Goal: Information Seeking & Learning: Learn about a topic

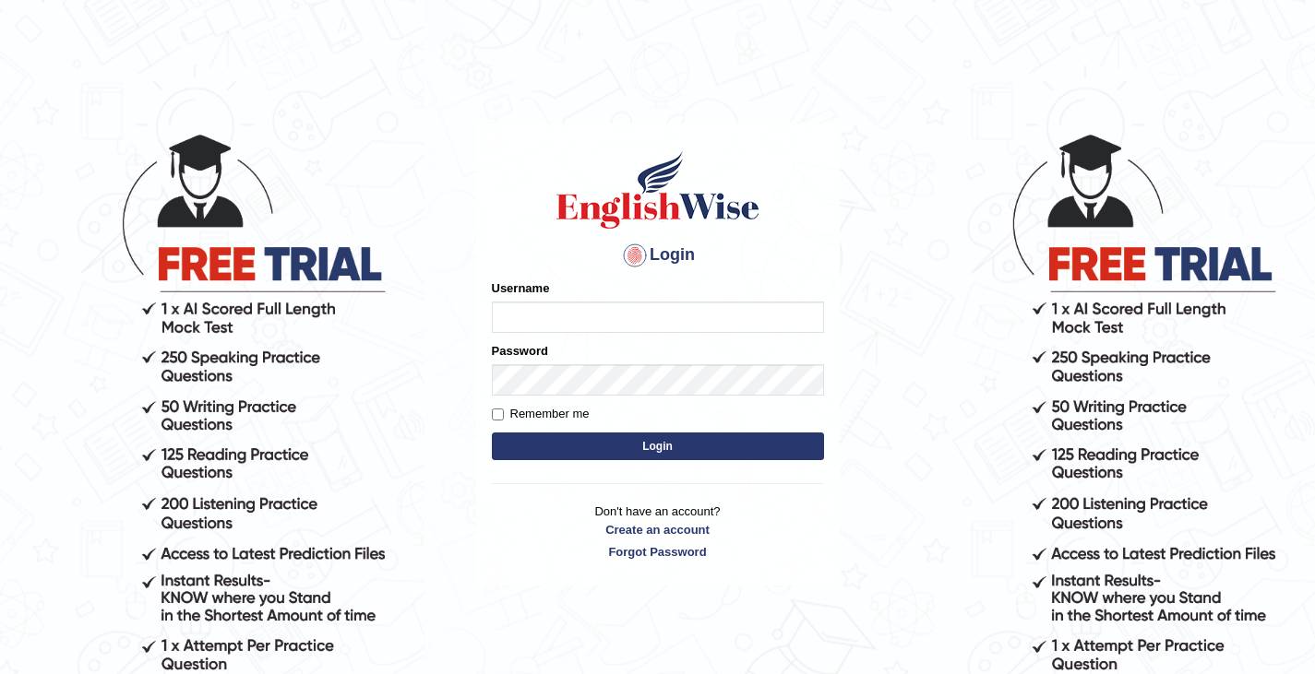
type input "0466609749"
click at [585, 455] on button "Login" at bounding box center [658, 447] width 332 height 28
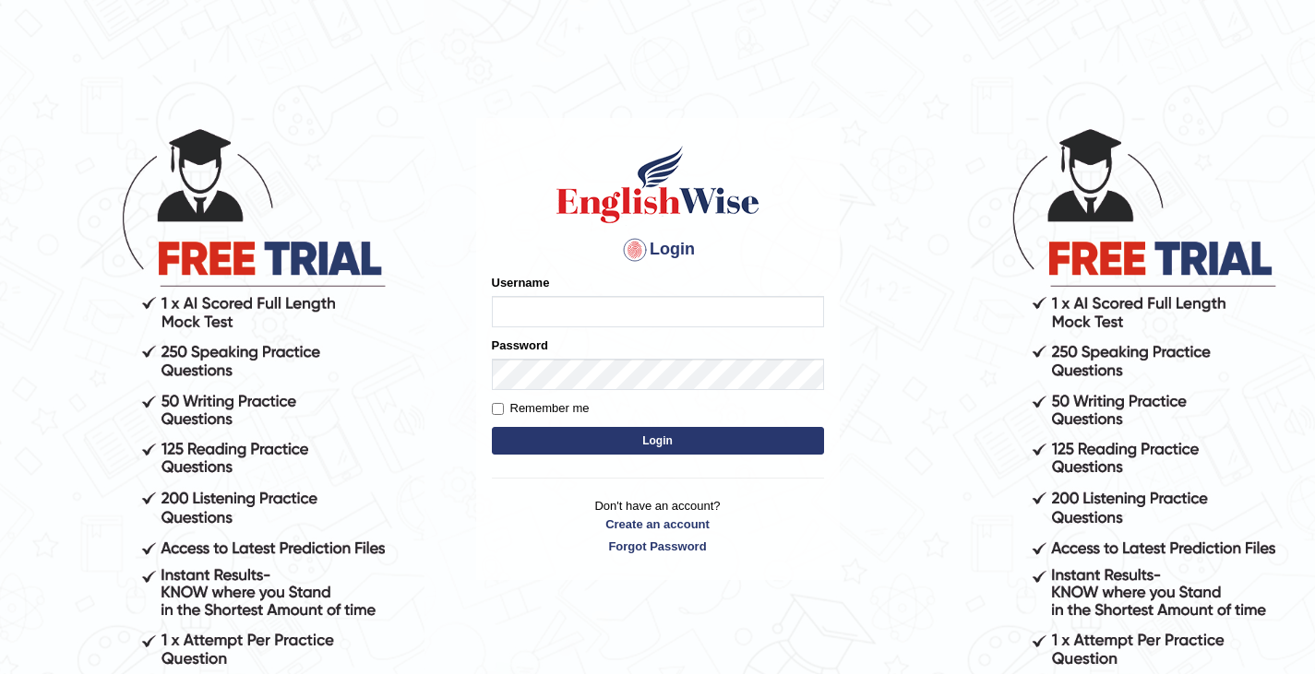
scroll to position [7, 0]
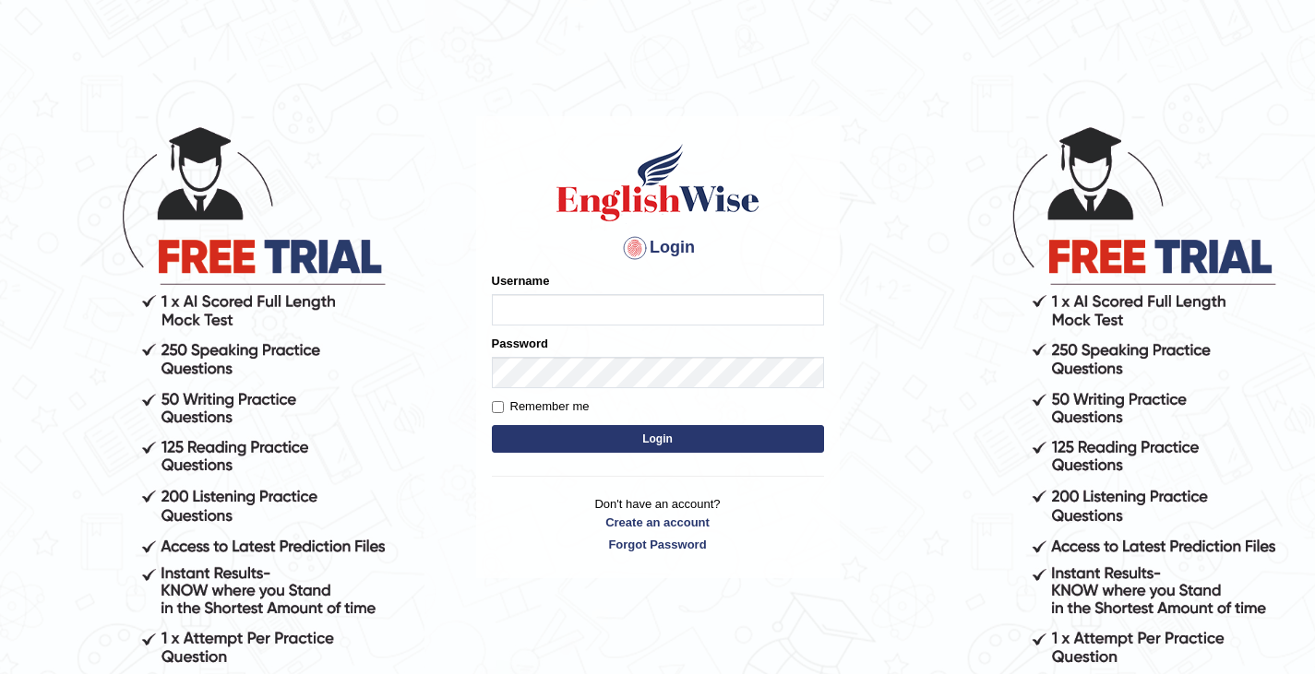
type input "0466609749"
click at [588, 433] on button "Login" at bounding box center [658, 439] width 332 height 28
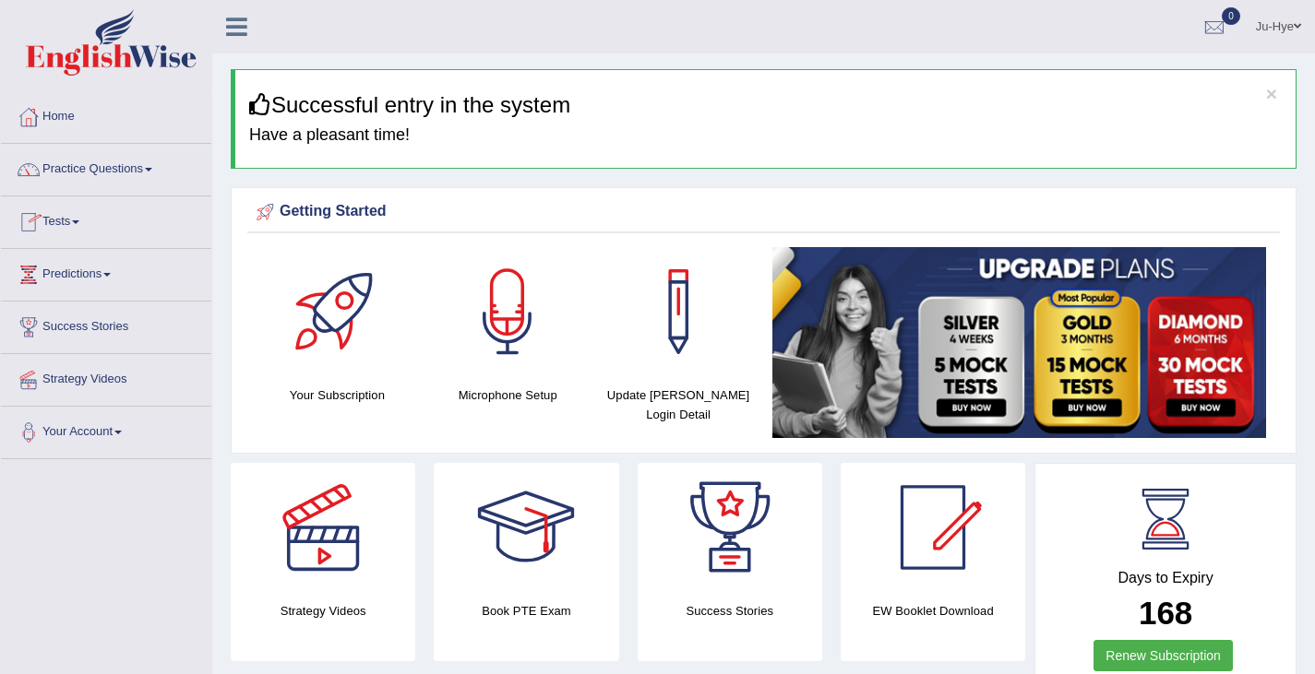
click at [94, 274] on link "Predictions" at bounding box center [106, 272] width 210 height 46
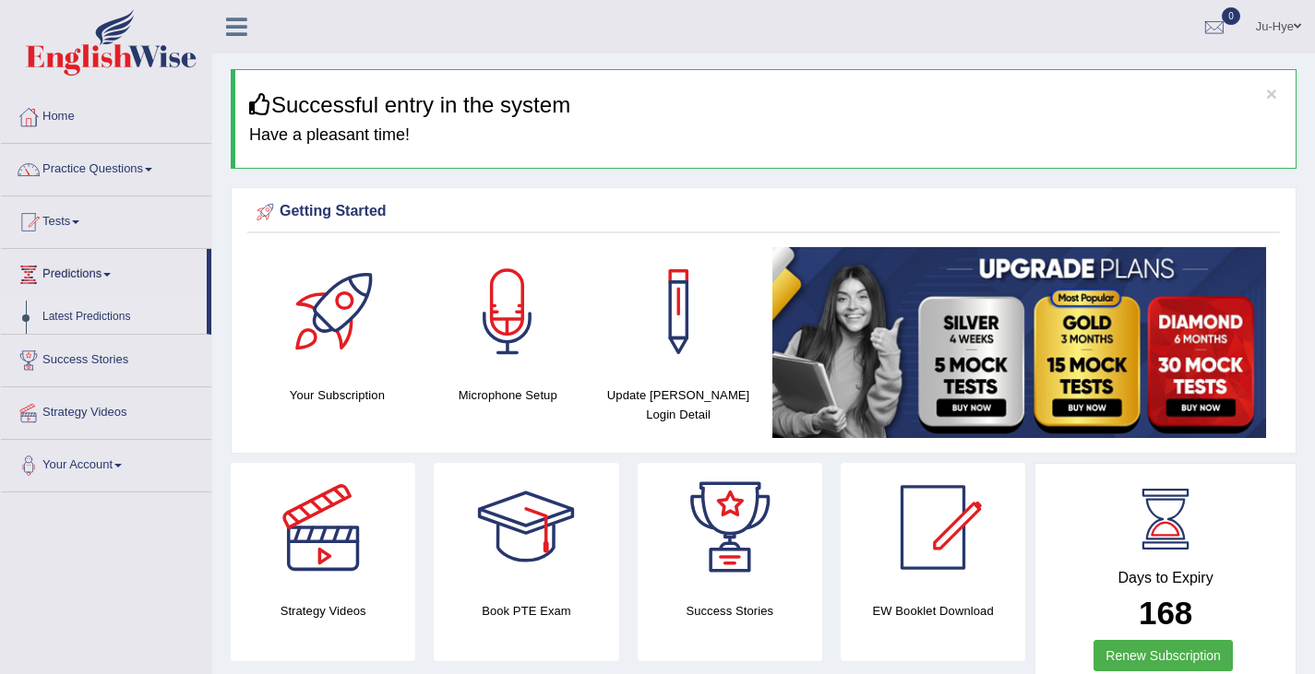
click at [97, 321] on link "Latest Predictions" at bounding box center [120, 317] width 173 height 33
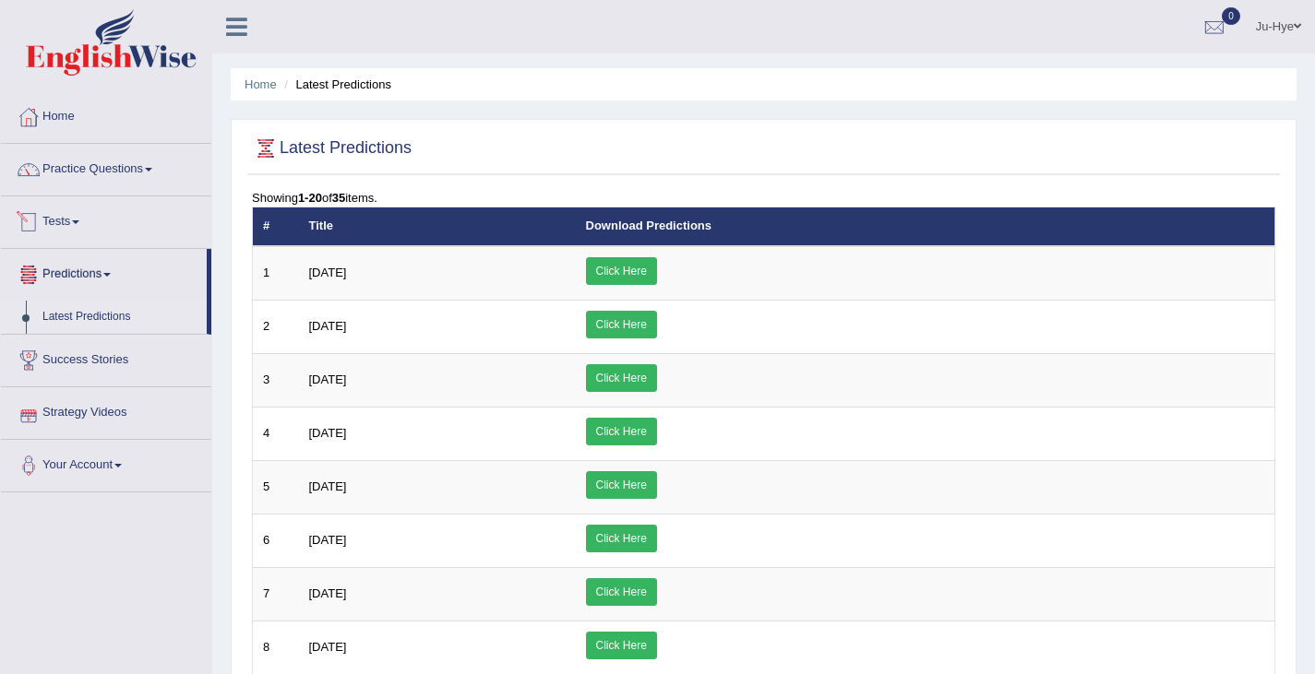
click at [75, 210] on link "Tests" at bounding box center [106, 220] width 210 height 46
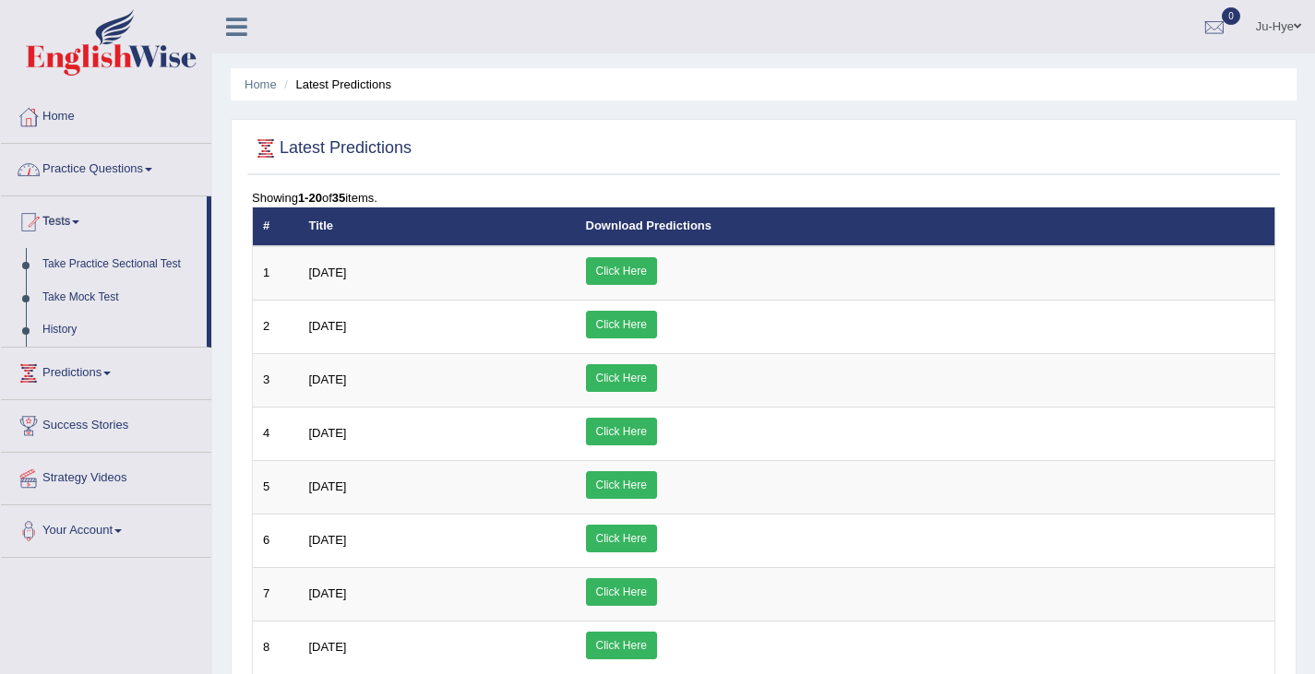
click at [128, 171] on link "Practice Questions" at bounding box center [106, 167] width 210 height 46
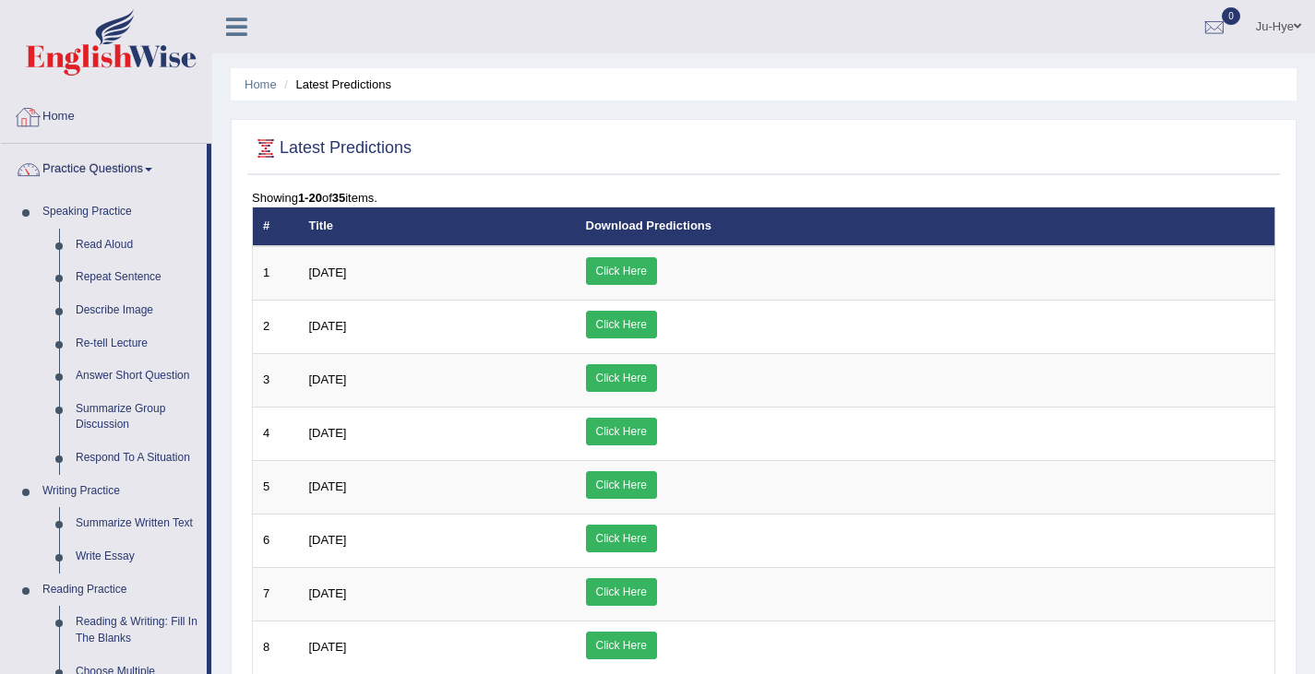
click at [44, 96] on link "Home" at bounding box center [106, 114] width 210 height 46
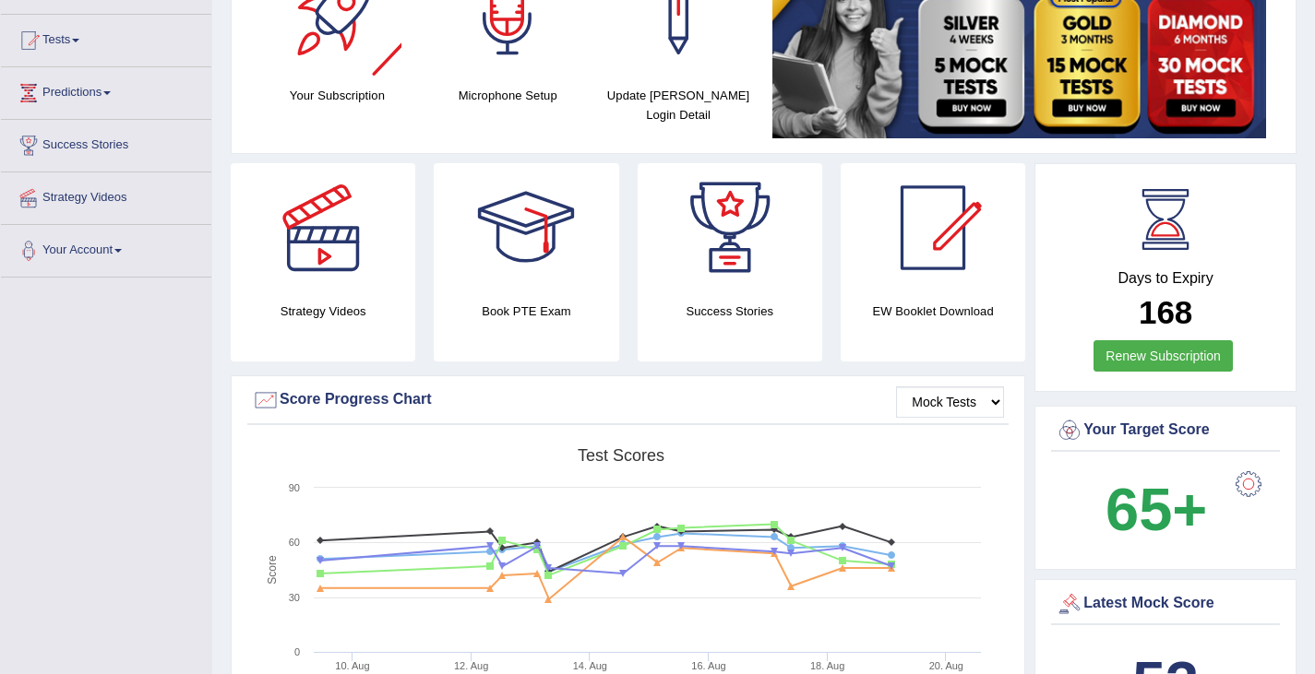
scroll to position [185, 0]
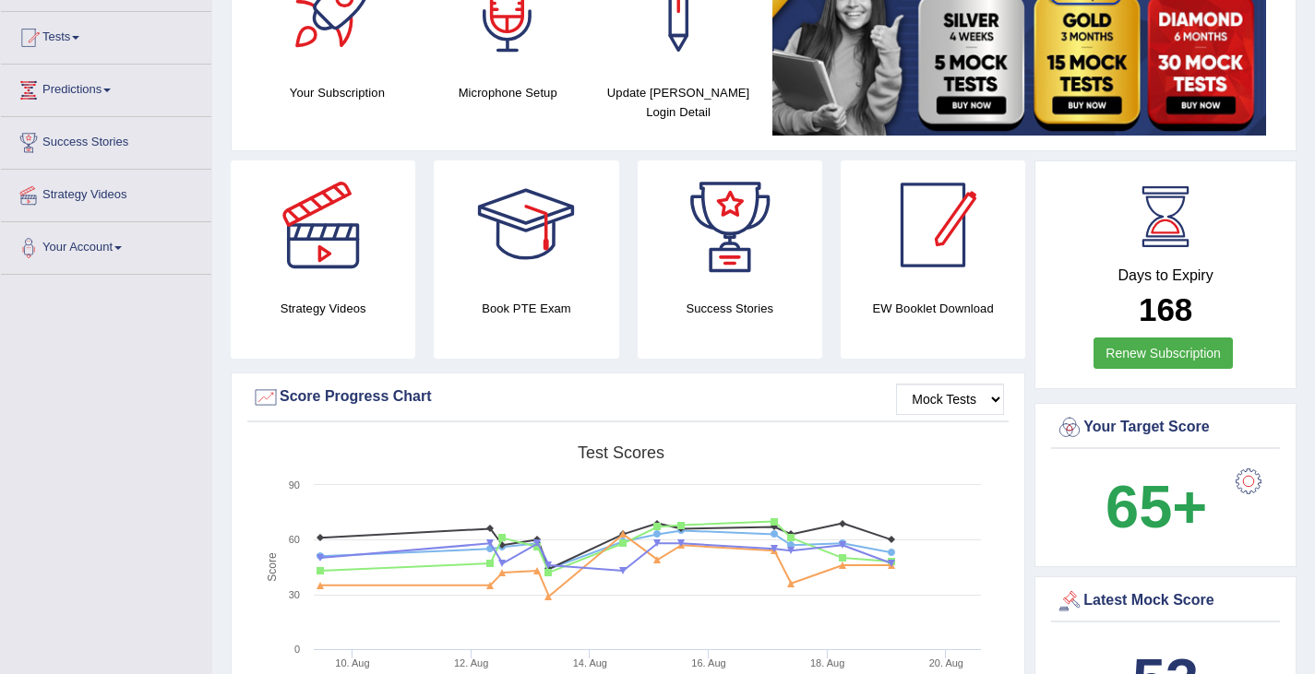
click at [912, 220] on div at bounding box center [932, 225] width 129 height 129
click at [943, 263] on div at bounding box center [932, 225] width 129 height 129
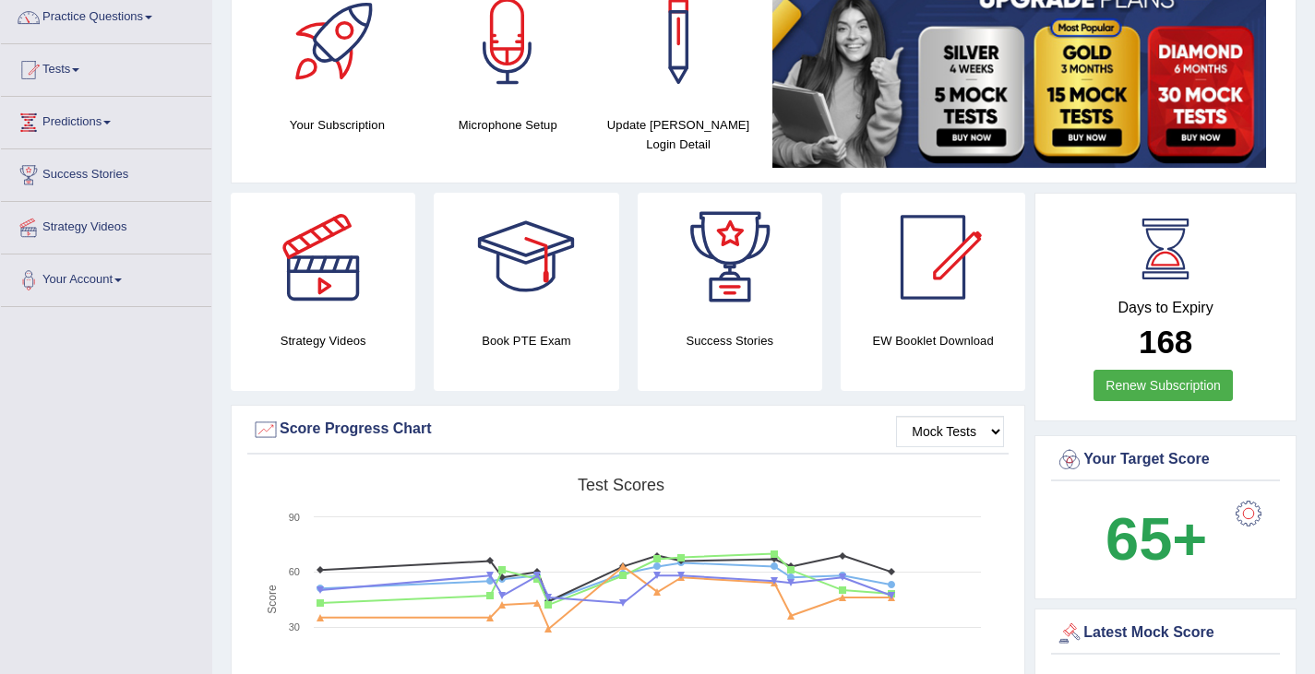
scroll to position [151, 0]
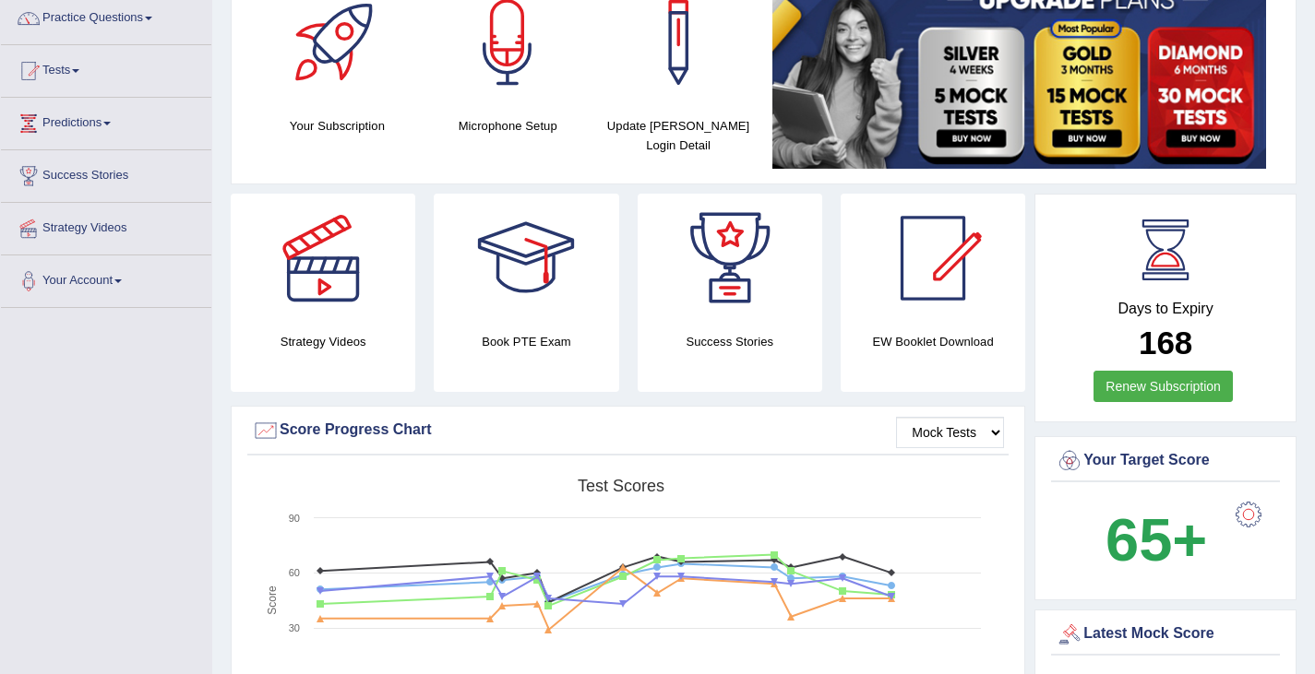
click at [938, 281] on div at bounding box center [932, 258] width 129 height 129
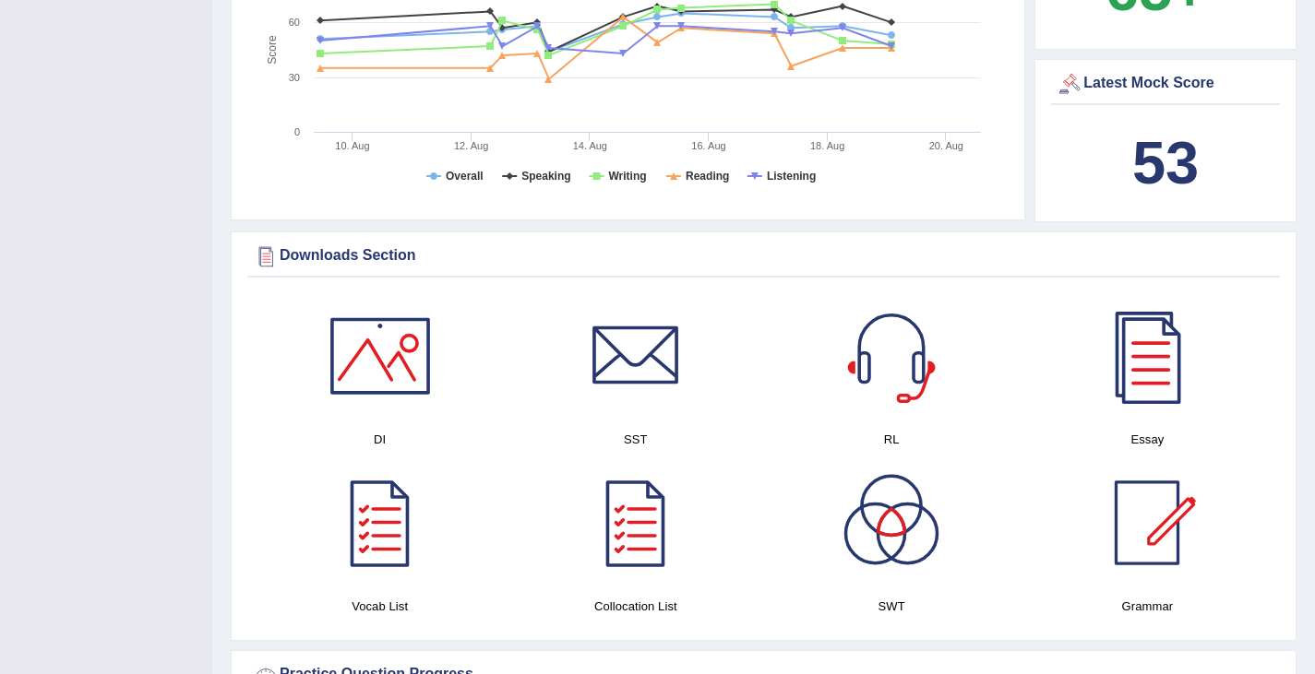
scroll to position [708, 0]
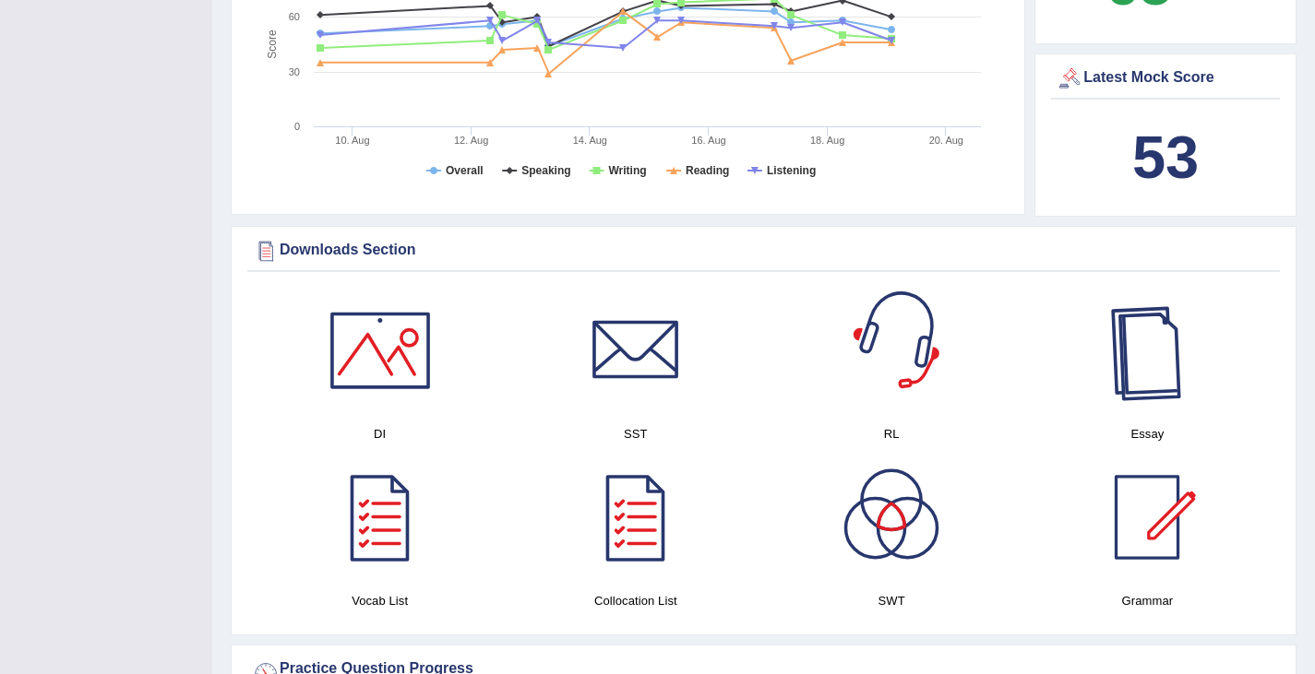
click at [1156, 347] on div at bounding box center [1146, 350] width 129 height 129
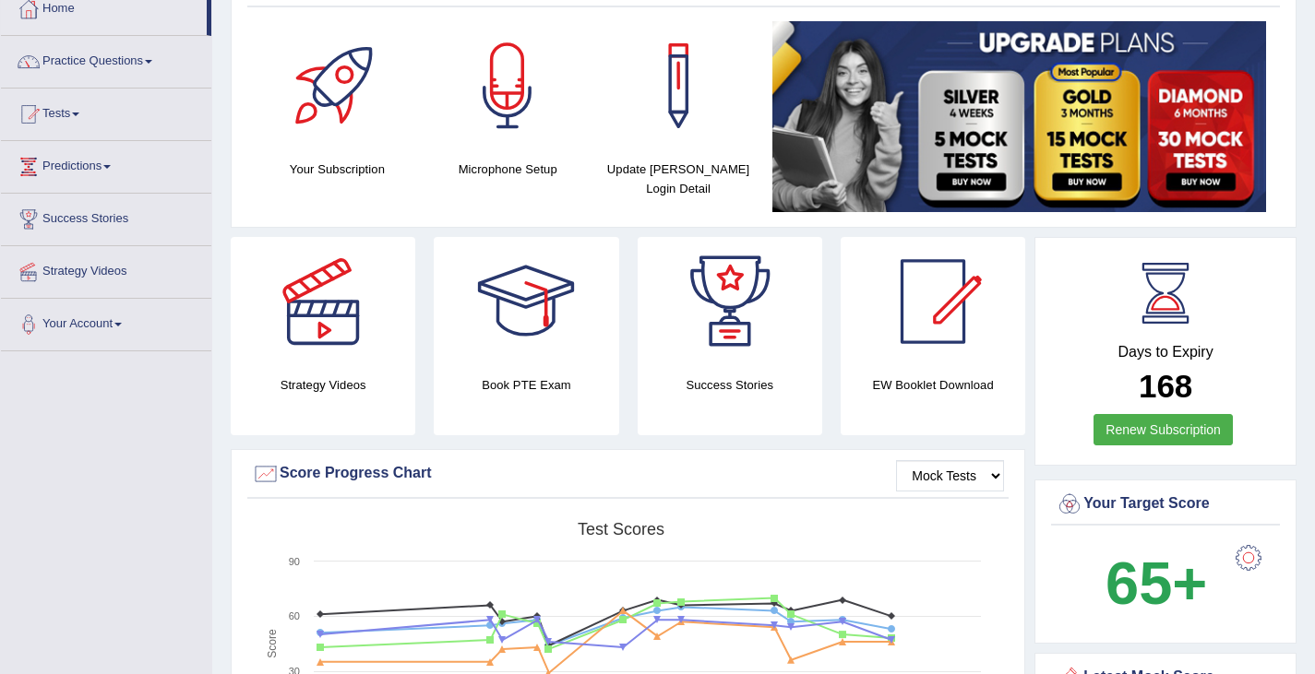
scroll to position [0, 0]
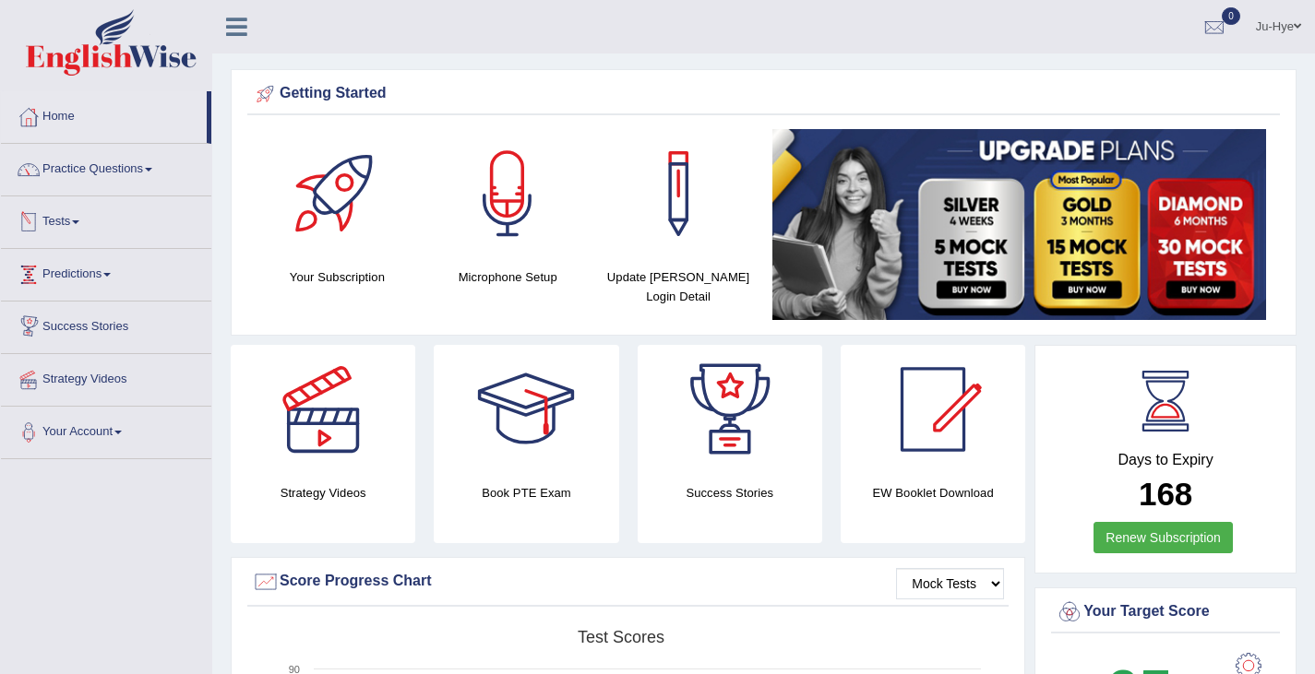
click at [73, 217] on link "Tests" at bounding box center [106, 220] width 210 height 46
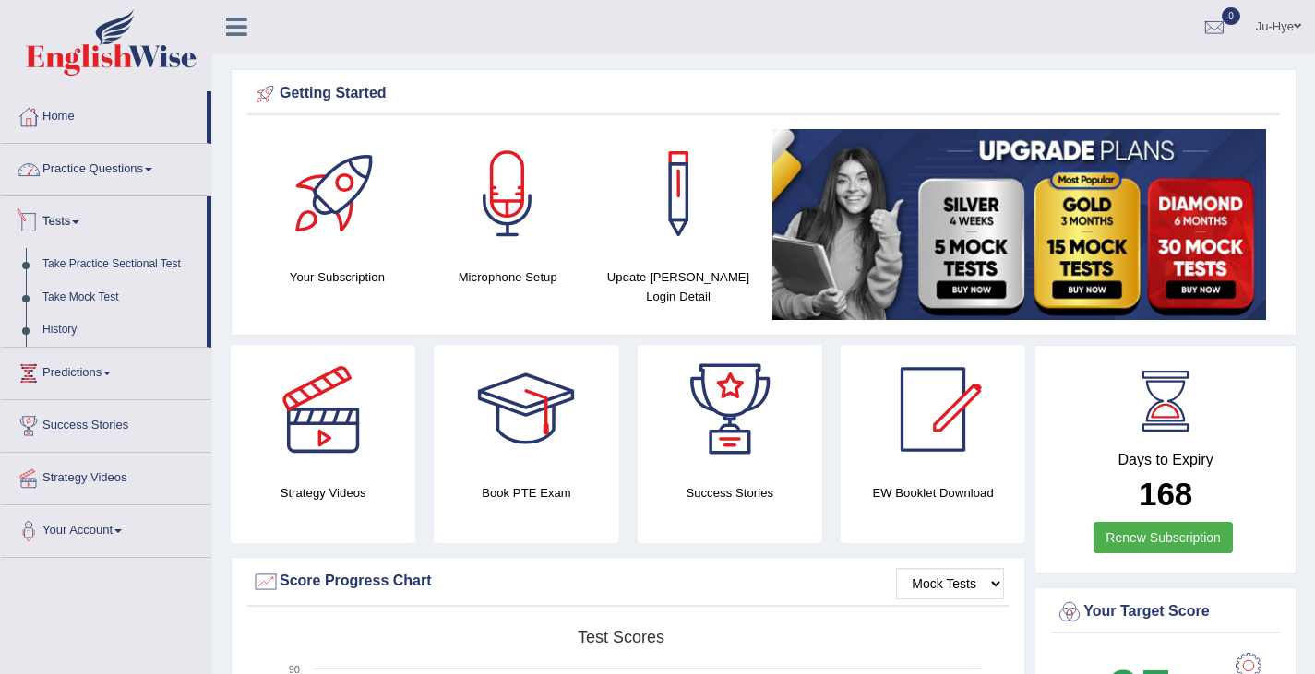
click at [105, 159] on link "Practice Questions" at bounding box center [106, 167] width 210 height 46
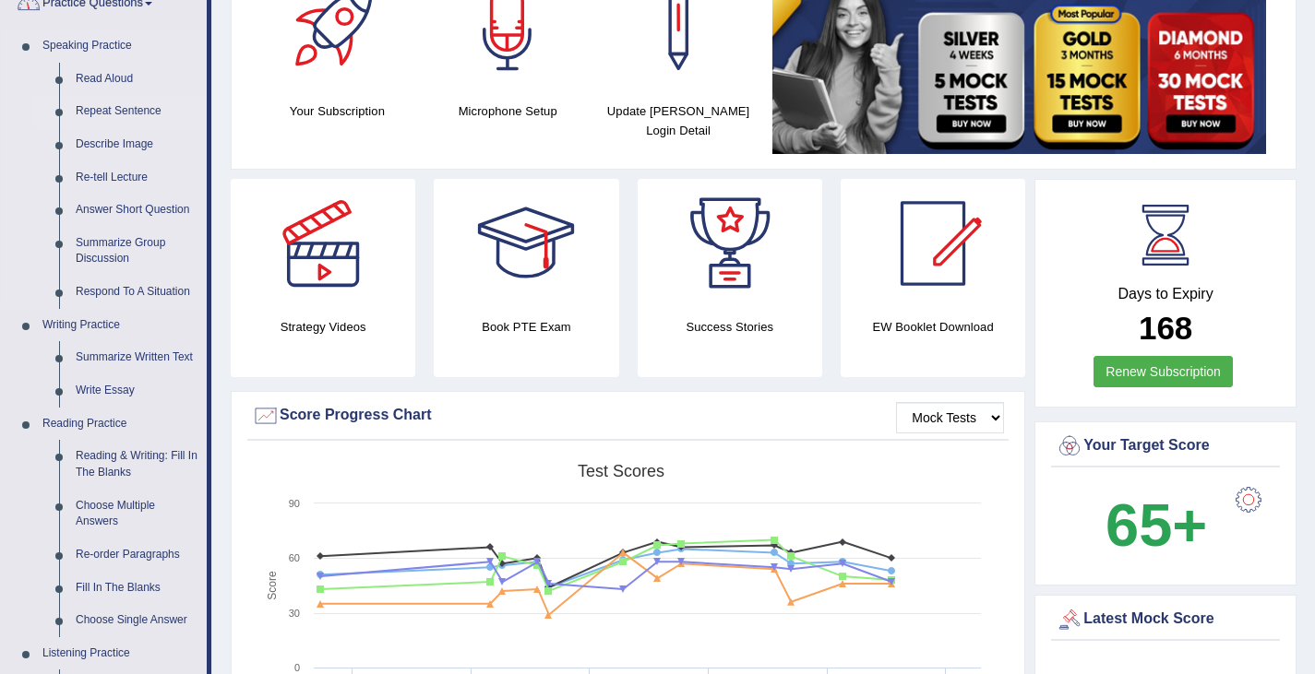
scroll to position [202, 0]
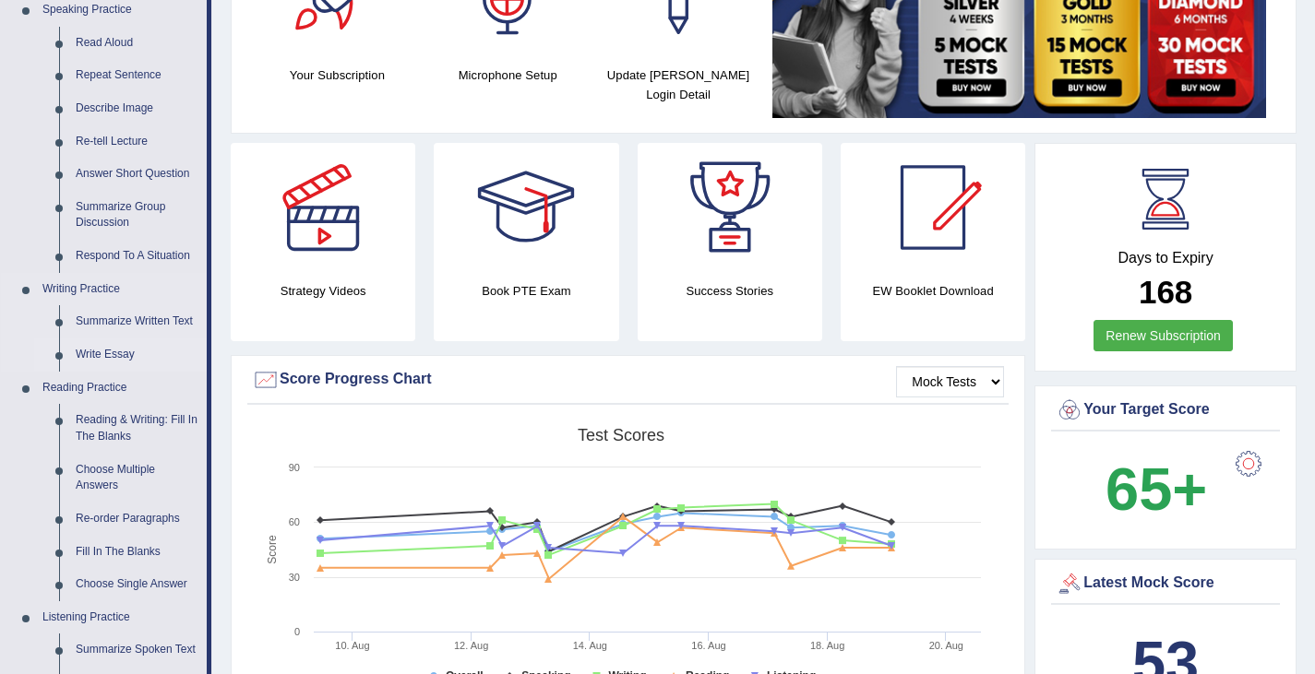
click at [99, 356] on link "Write Essay" at bounding box center [136, 355] width 139 height 33
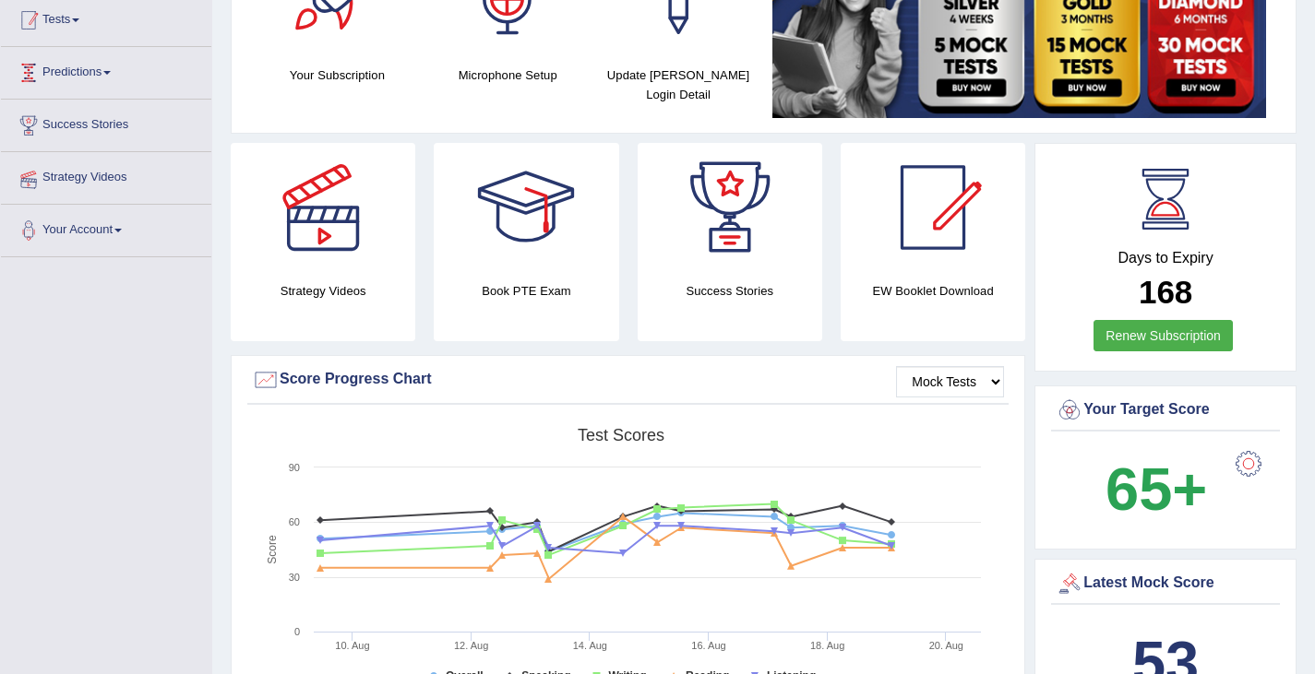
scroll to position [221, 0]
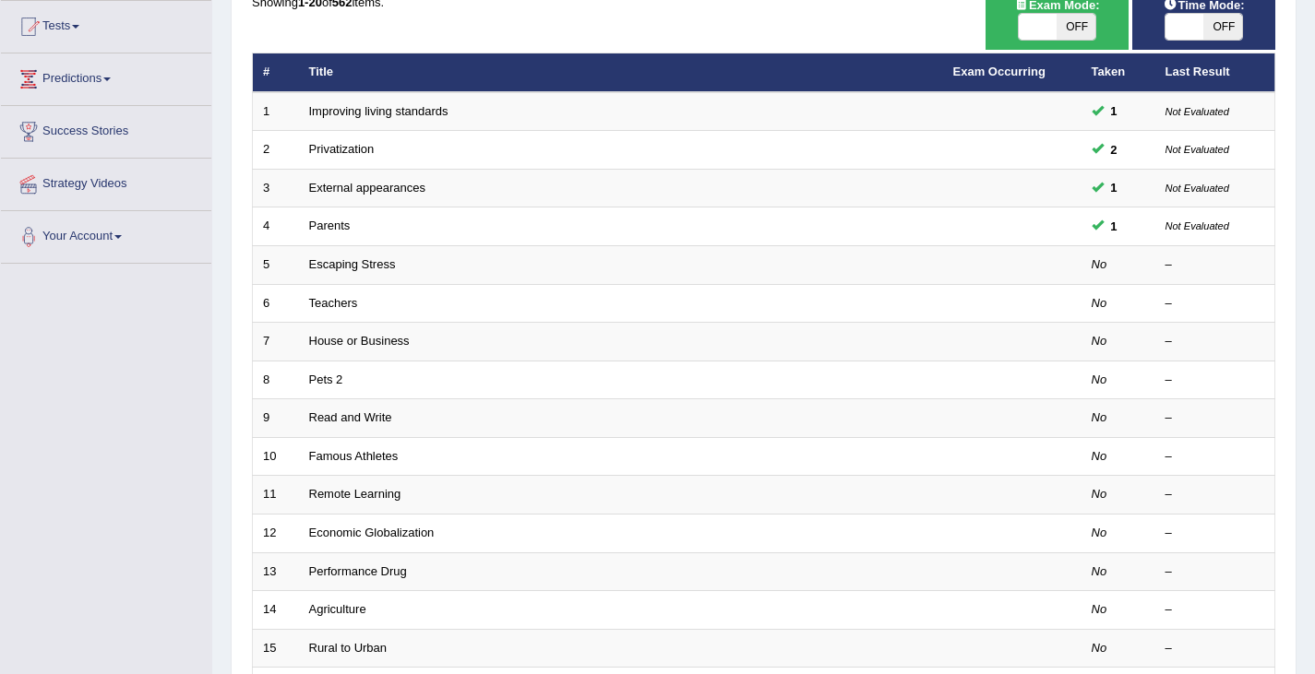
scroll to position [199, 0]
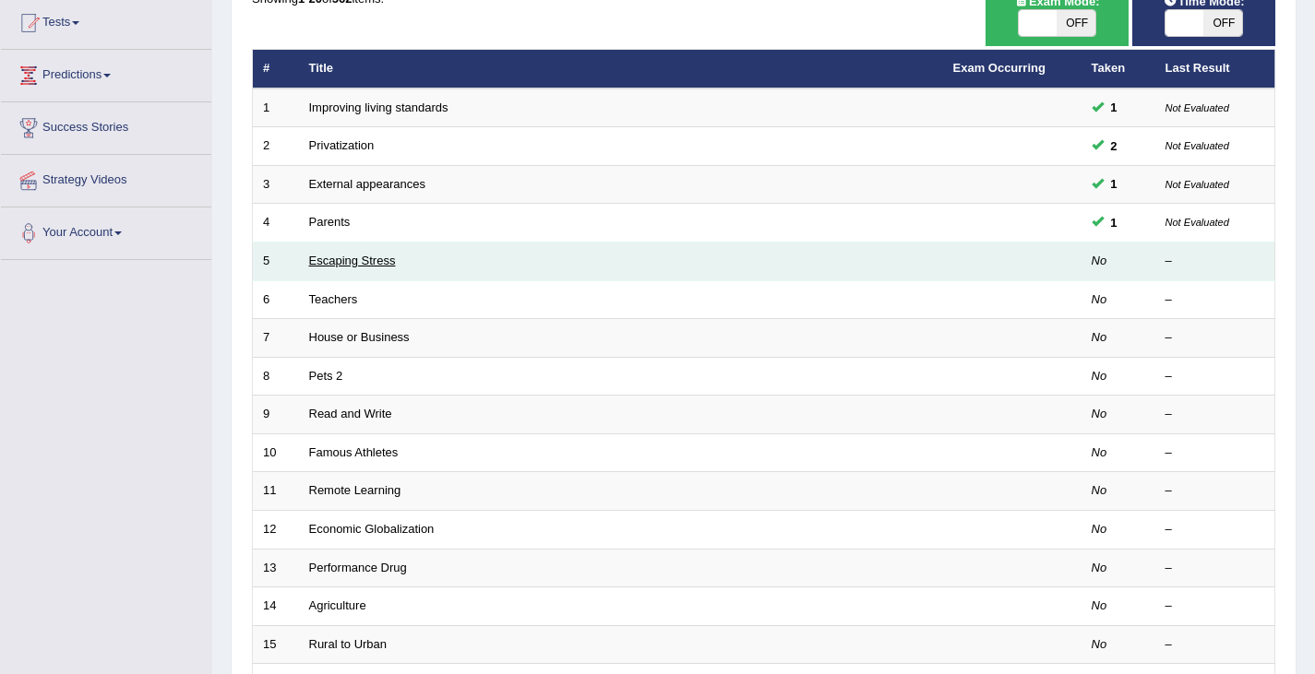
click at [364, 259] on link "Escaping Stress" at bounding box center [352, 261] width 87 height 14
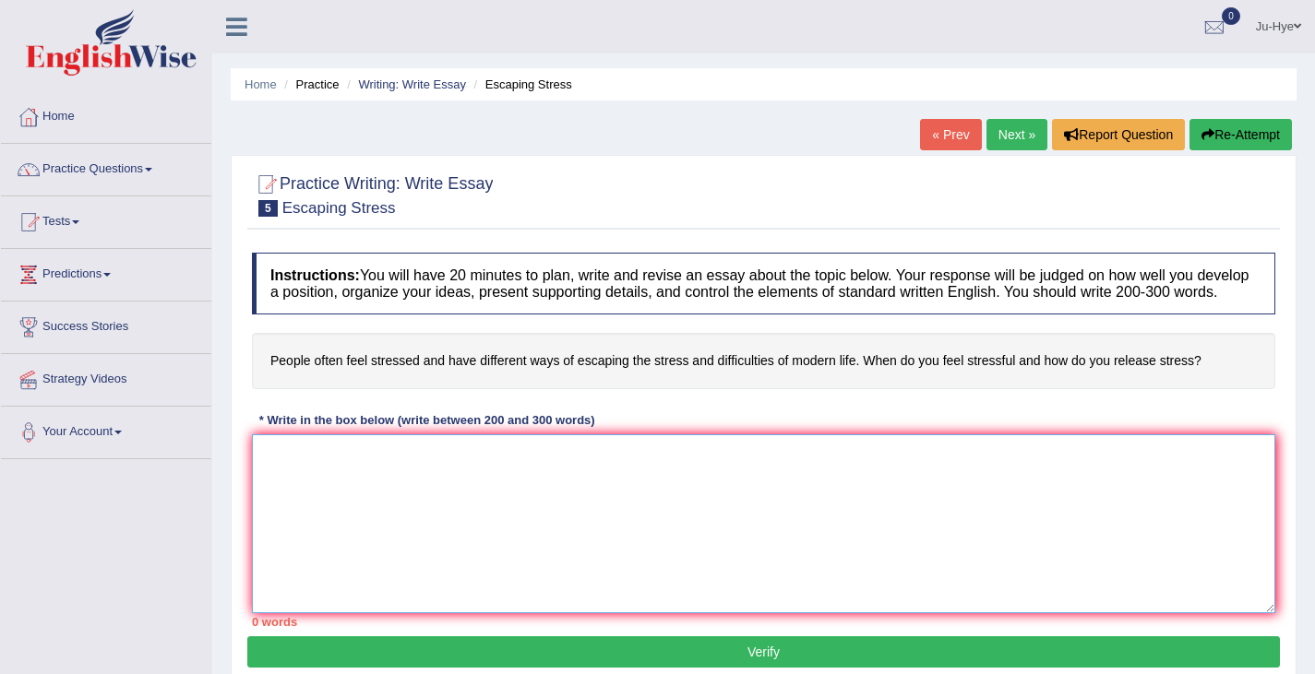
click at [489, 500] on textarea at bounding box center [763, 524] width 1023 height 179
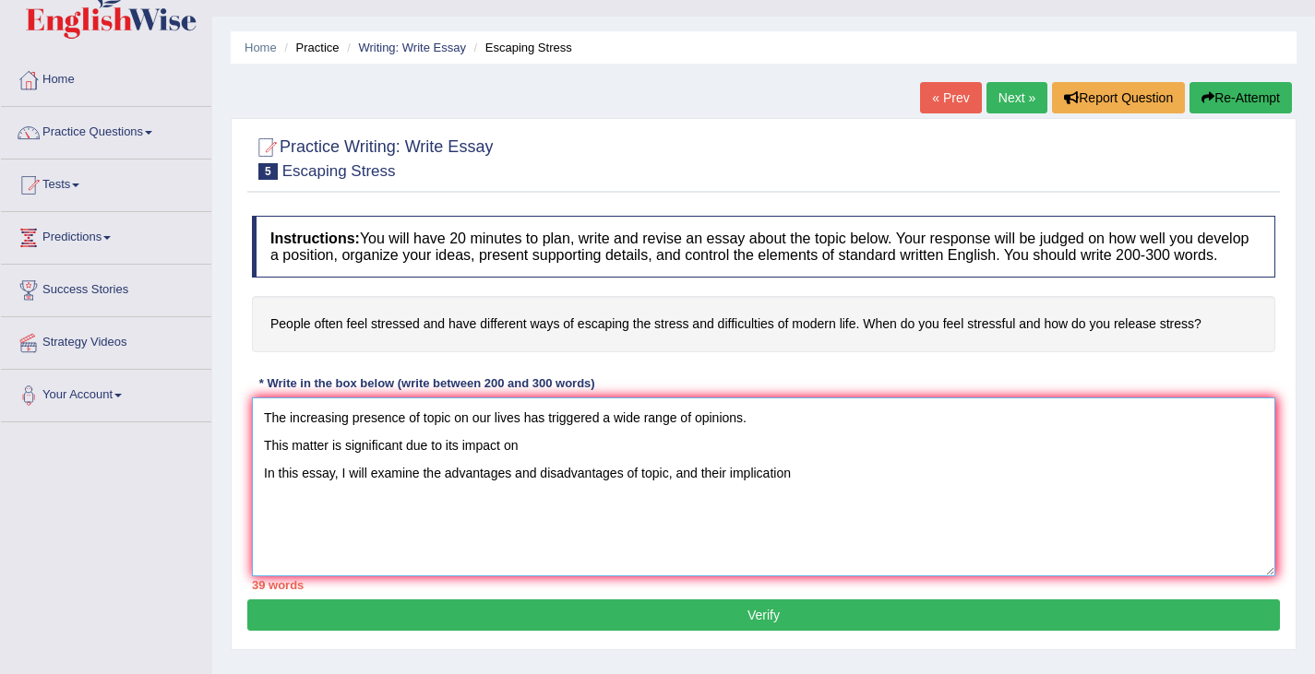
scroll to position [38, 0]
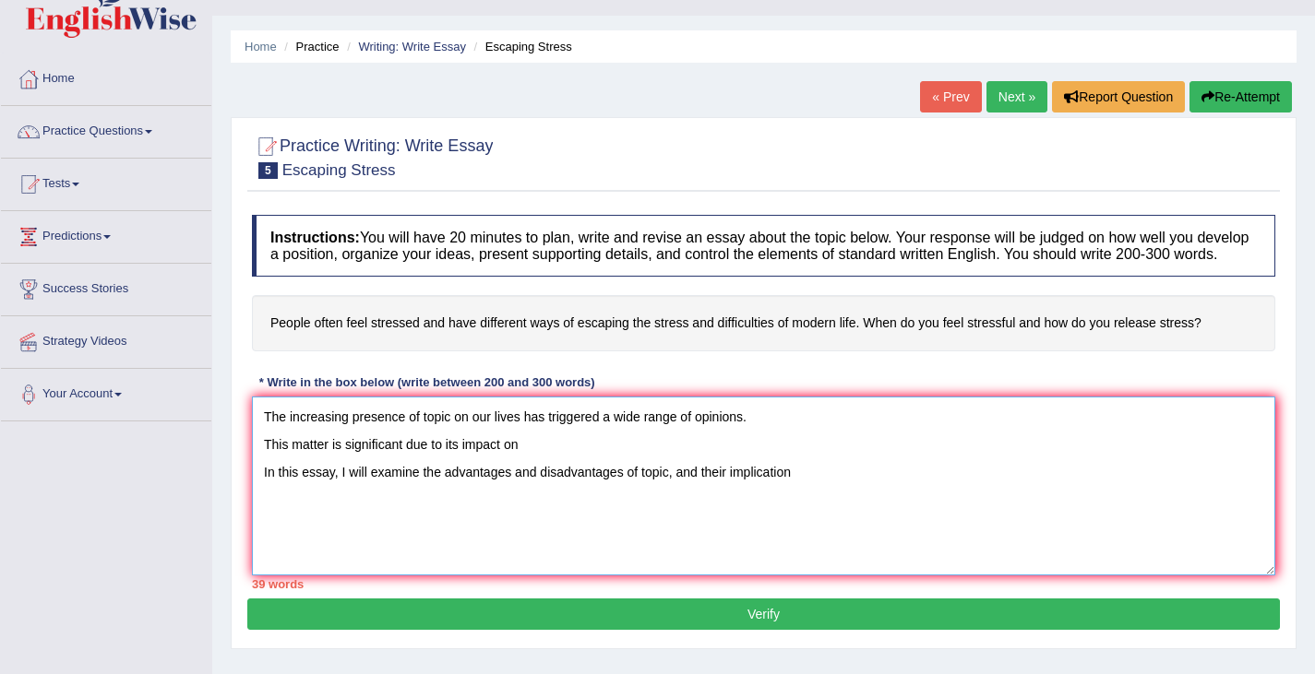
click at [389, 485] on textarea "The increasing presence of topic on our lives has triggered a wide range of opi…" at bounding box center [763, 486] width 1023 height 179
drag, startPoint x: 418, startPoint y: 474, endPoint x: 382, endPoint y: 477, distance: 36.1
click at [382, 477] on textarea "The increasing presence of topic on our lives has triggered a wide range of opi…" at bounding box center [763, 486] width 1023 height 179
click at [828, 473] on textarea "The increasing presence of topic on our lives has triggered a wide range of opi…" at bounding box center [763, 486] width 1023 height 179
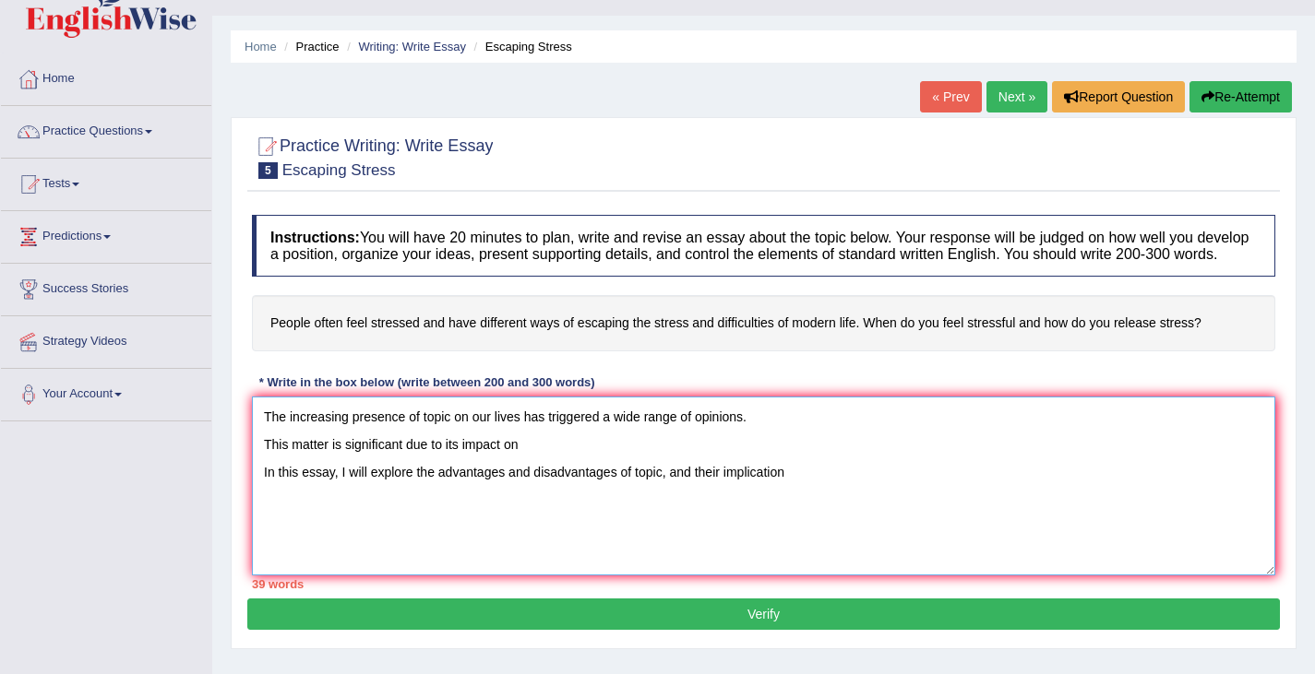
drag, startPoint x: 691, startPoint y: 474, endPoint x: 834, endPoint y: 469, distance: 143.1
click at [834, 469] on textarea "The increasing presence of topic on our lives has triggered a wide range of opi…" at bounding box center [763, 486] width 1023 height 179
drag, startPoint x: 289, startPoint y: 530, endPoint x: 614, endPoint y: 522, distance: 325.8
click at [614, 522] on textarea "The increasing presence of topic on our lives has triggered a wide range of opi…" at bounding box center [763, 486] width 1023 height 179
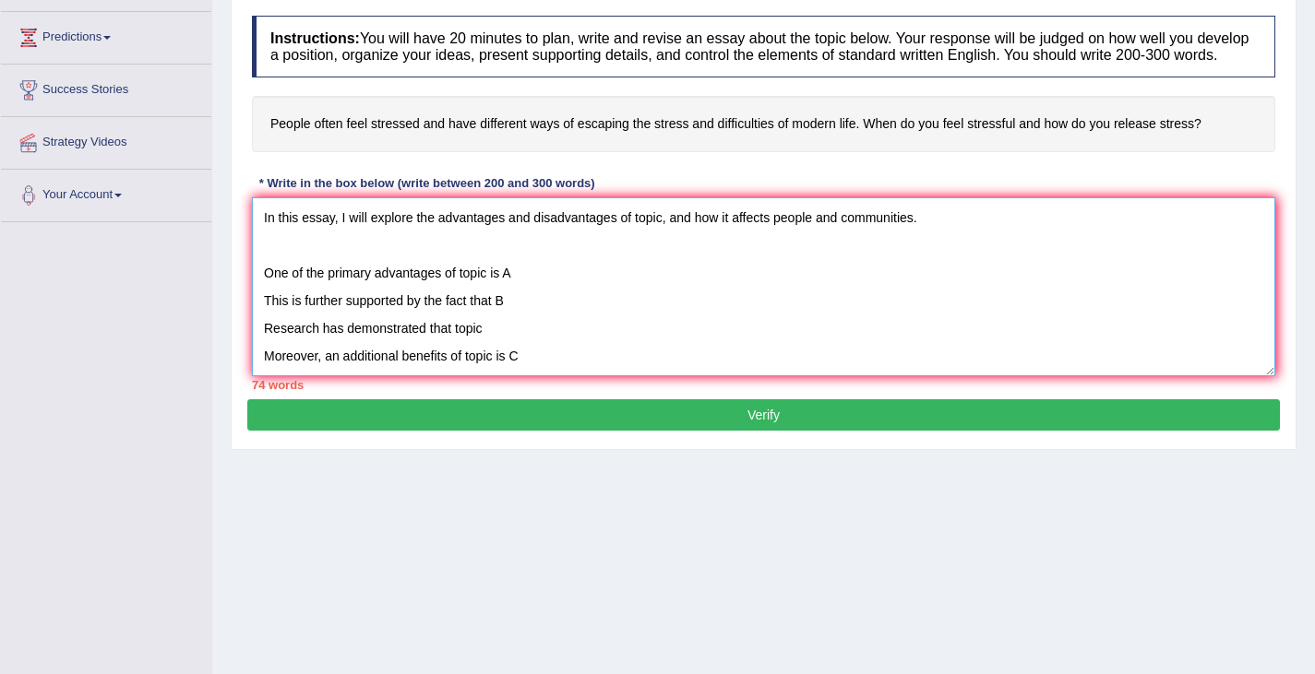
scroll to position [71, 0]
type textarea "The increasing presence of topic on our lives has triggered a wide range of opi…"
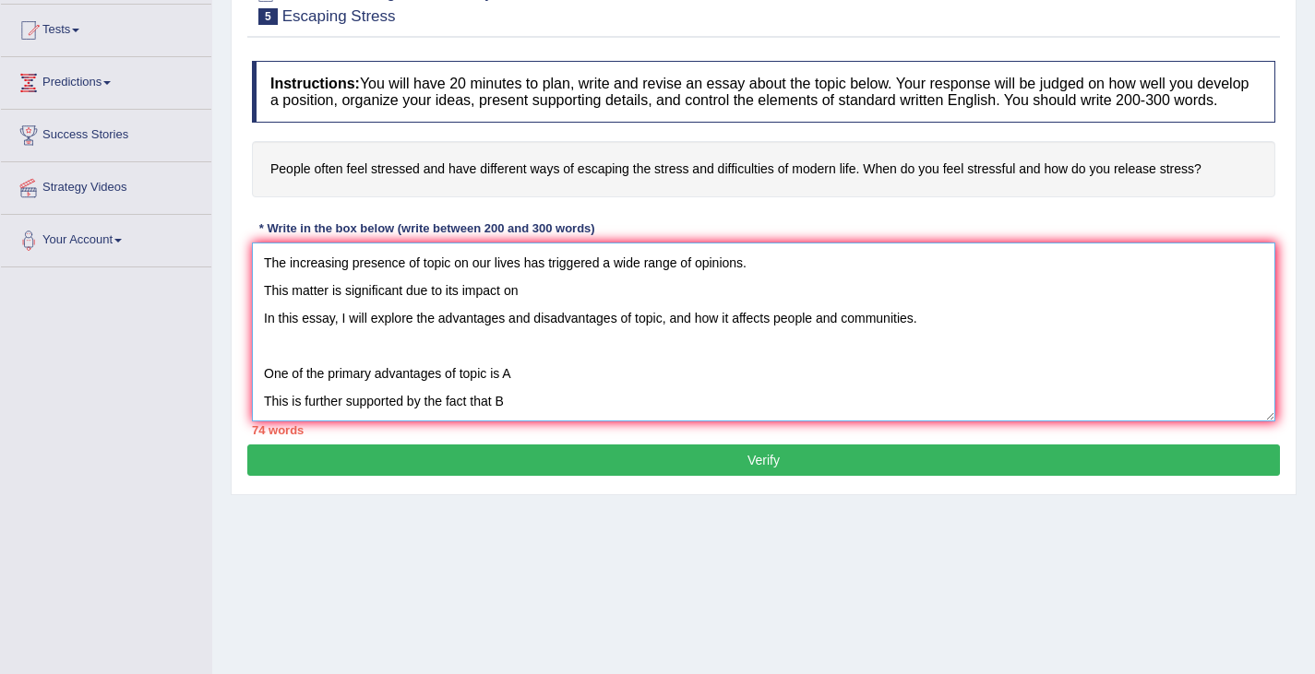
scroll to position [83, 0]
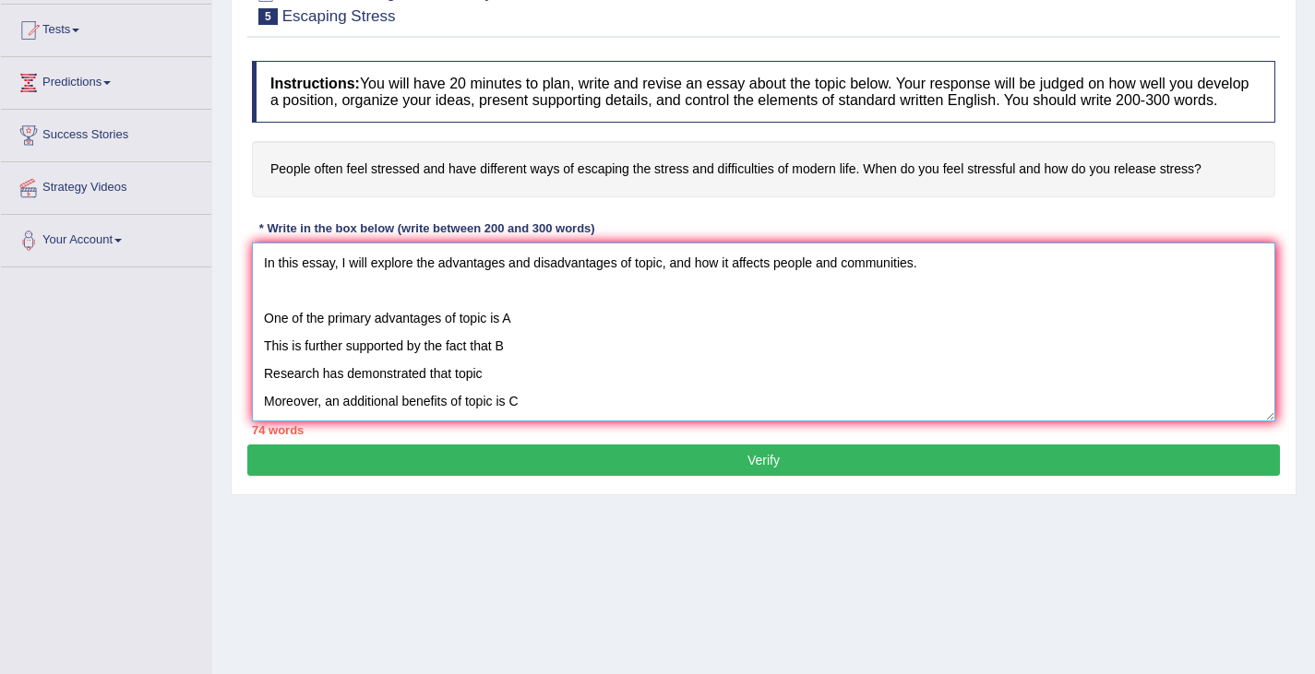
drag, startPoint x: 259, startPoint y: 262, endPoint x: 602, endPoint y: 554, distance: 450.3
click at [602, 554] on div "Home Practice Writing: Write Essay Escaping Stress « Prev Next » Report Questio…" at bounding box center [763, 269] width 1103 height 923
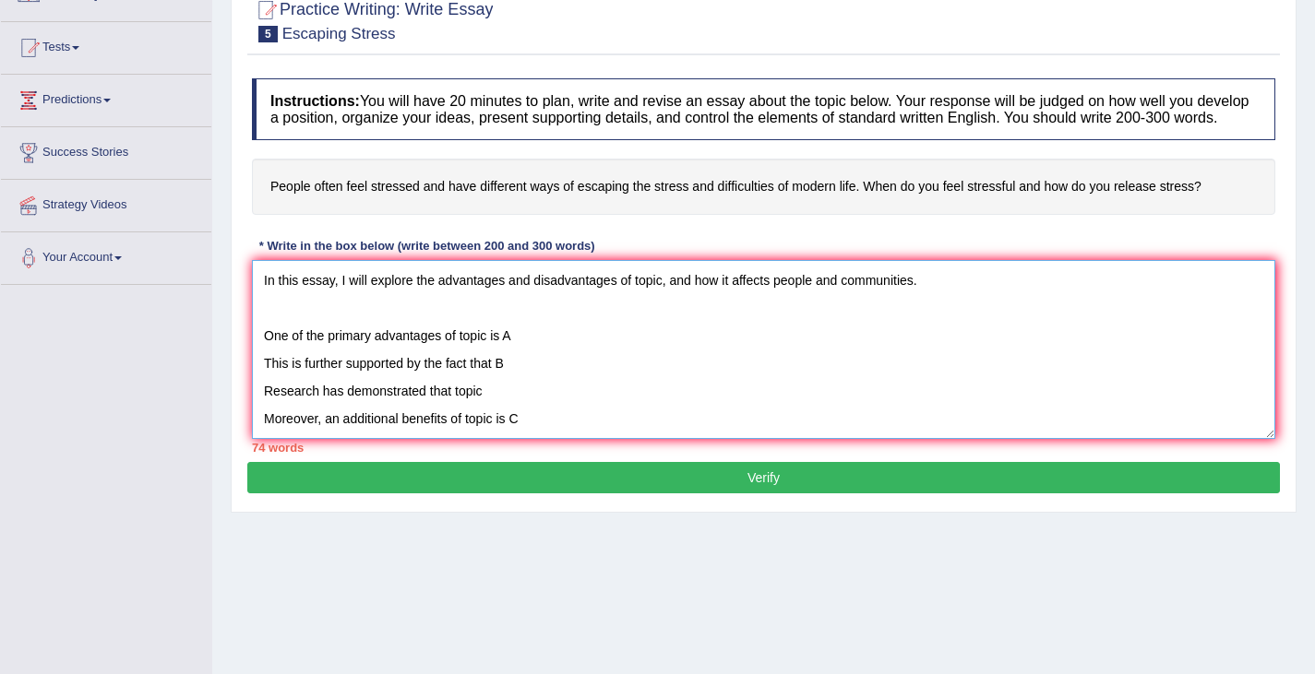
scroll to position [0, 0]
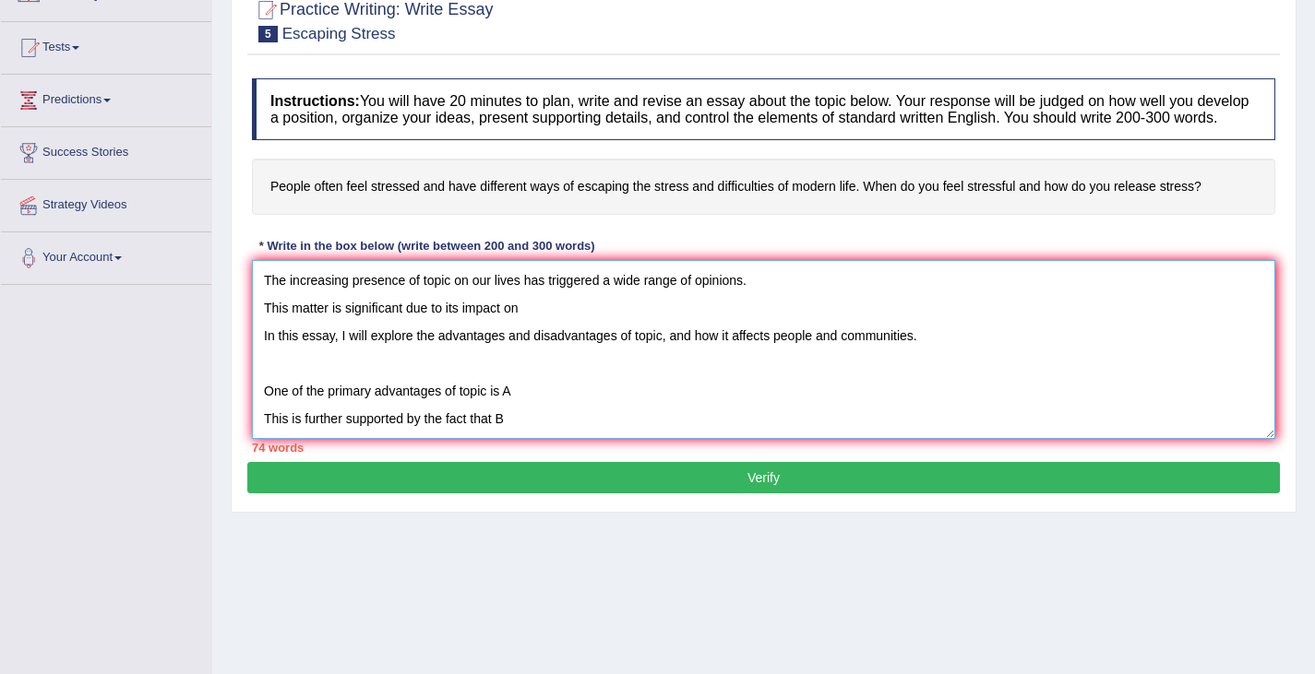
click at [554, 375] on textarea "The increasing presence of topic on our lives has triggered a wide range of opi…" at bounding box center [763, 349] width 1023 height 179
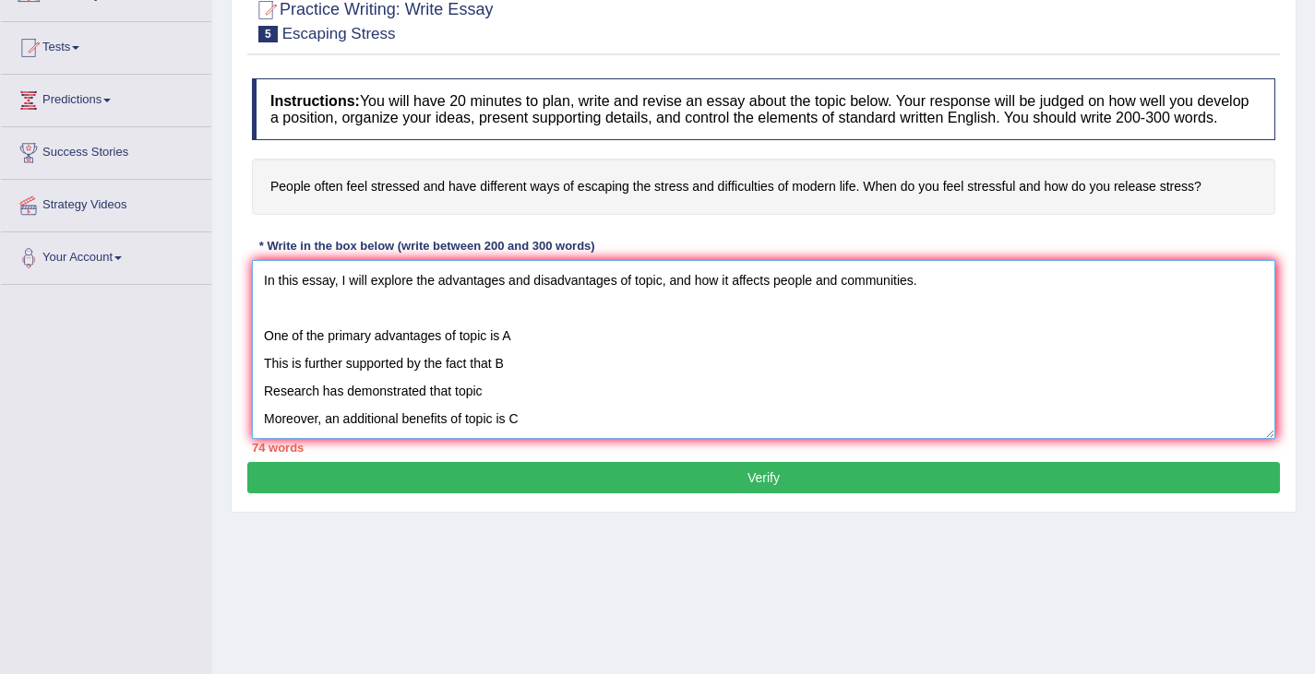
drag, startPoint x: 259, startPoint y: 277, endPoint x: 624, endPoint y: 649, distance: 520.6
click at [624, 649] on div "Home Practice Writing: Write Essay Escaping Stress « Prev Next » Report Questio…" at bounding box center [763, 287] width 1103 height 923
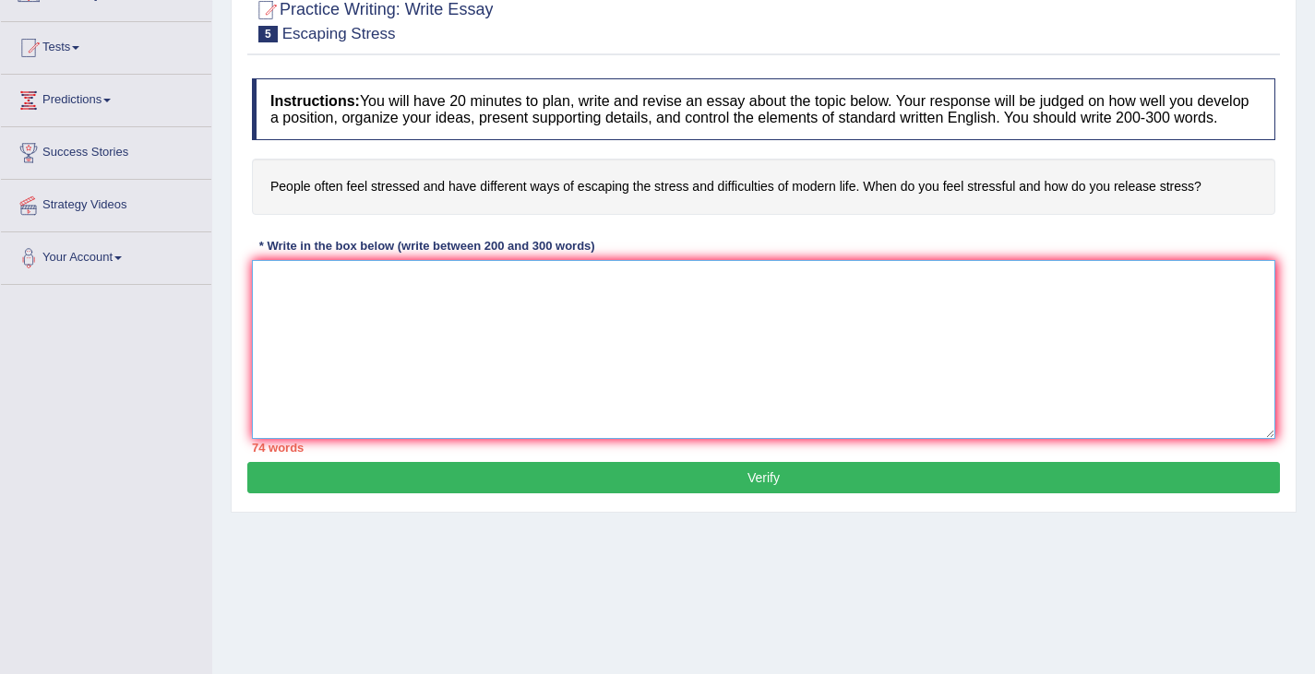
scroll to position [0, 0]
click at [624, 649] on div "Home Practice Writing: Write Essay Escaping Stress « Prev Next » Report Questio…" at bounding box center [763, 287] width 1103 height 923
click at [371, 357] on textarea at bounding box center [763, 349] width 1023 height 179
type textarea "쏟"
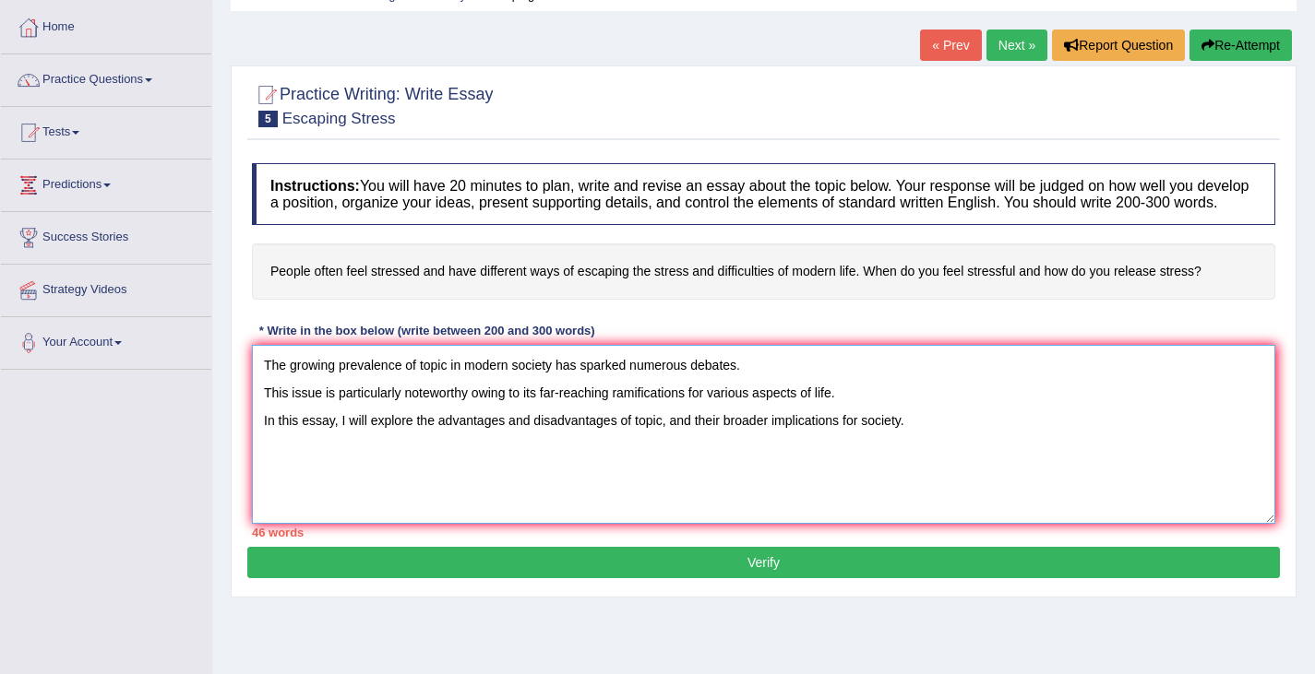
scroll to position [86, 0]
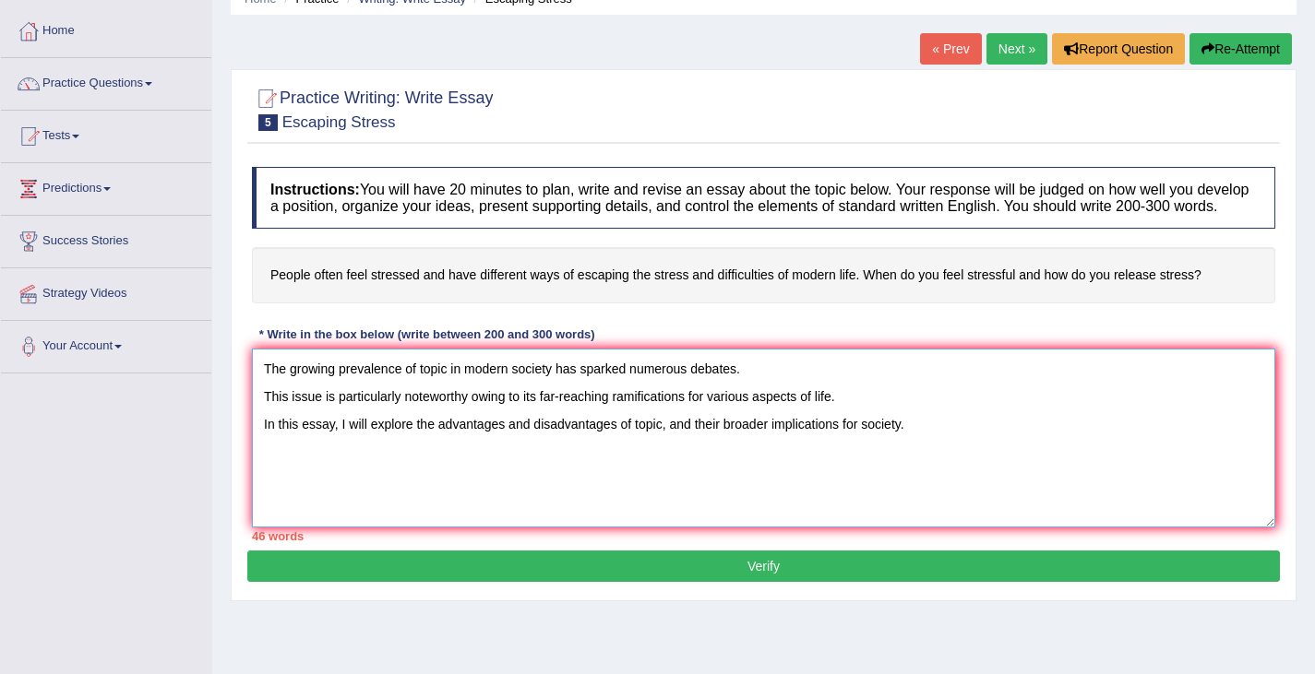
type textarea "The growing prevalence of topic in modern society has sparked numerous debates.…"
click at [658, 156] on p "Verify" at bounding box center [763, 367] width 1032 height 429
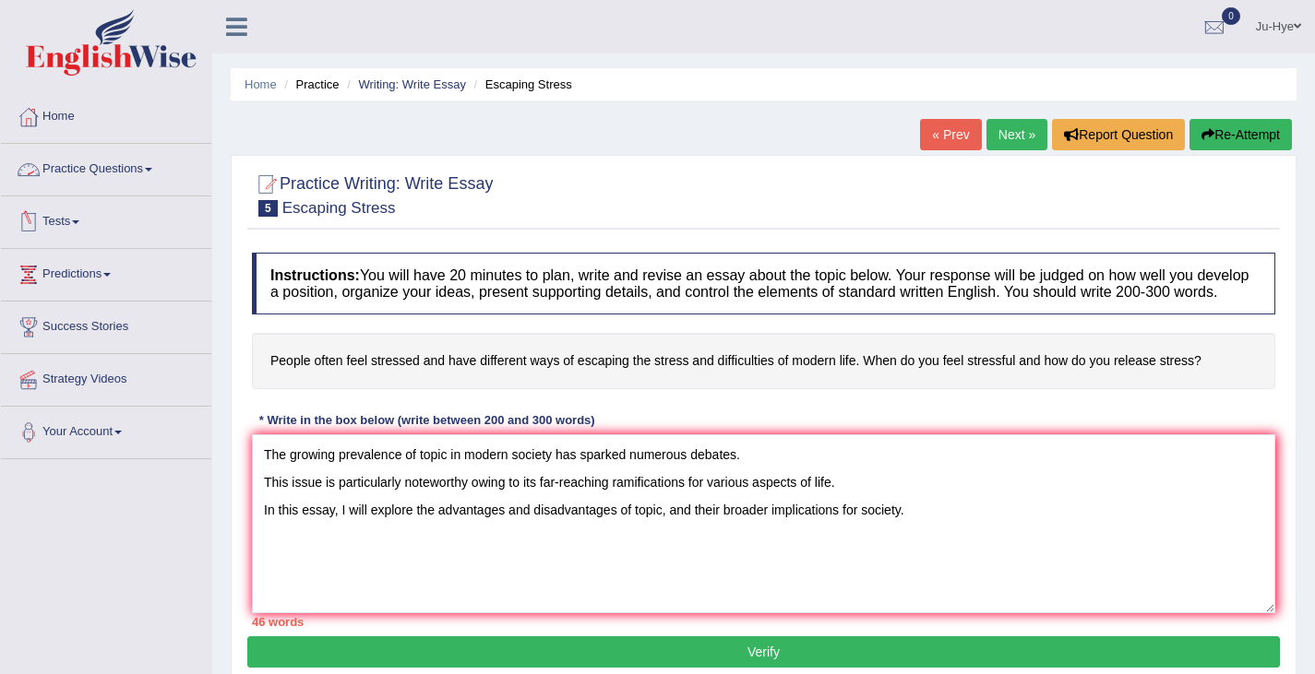
click at [102, 175] on link "Practice Questions" at bounding box center [106, 167] width 210 height 46
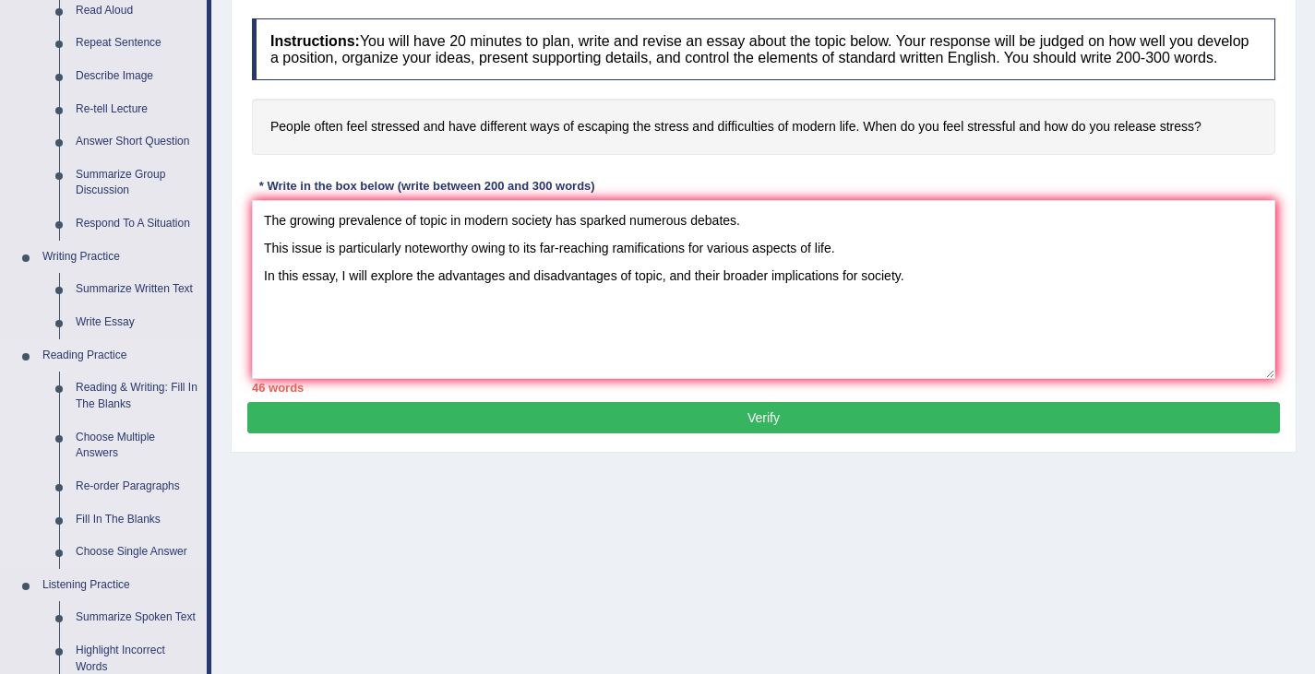
scroll to position [235, 0]
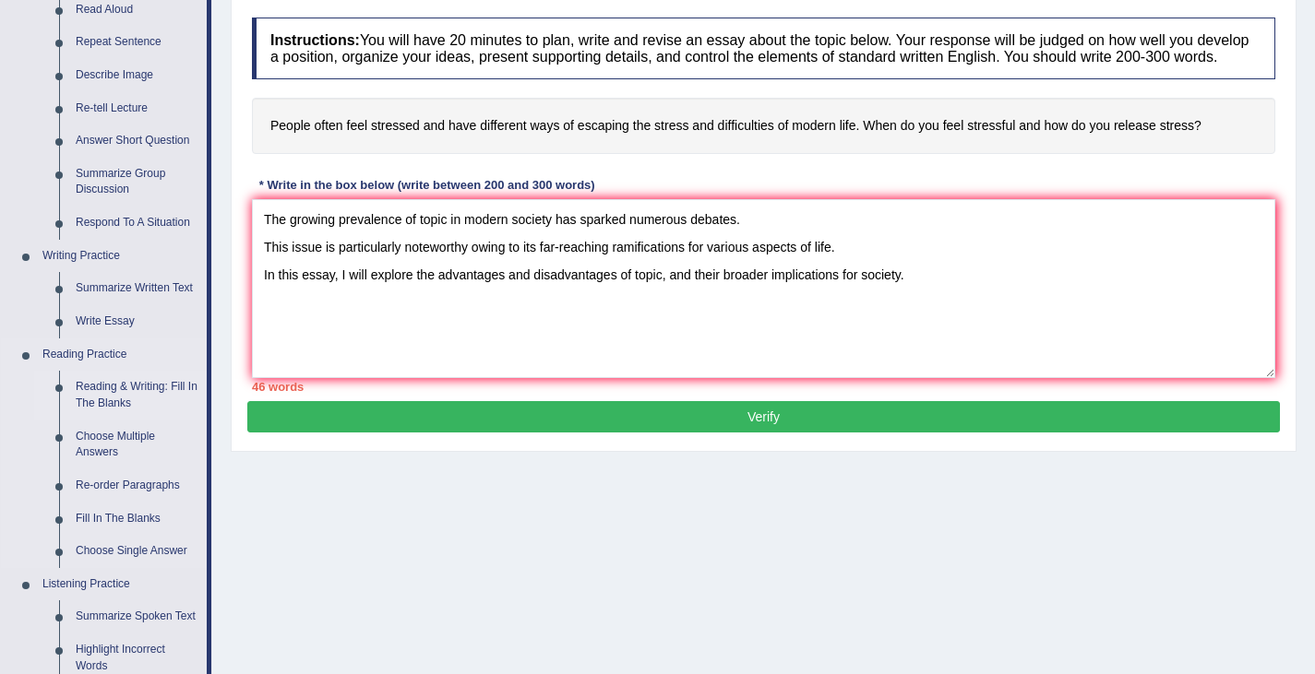
click at [131, 386] on link "Reading & Writing: Fill In The Blanks" at bounding box center [136, 395] width 139 height 49
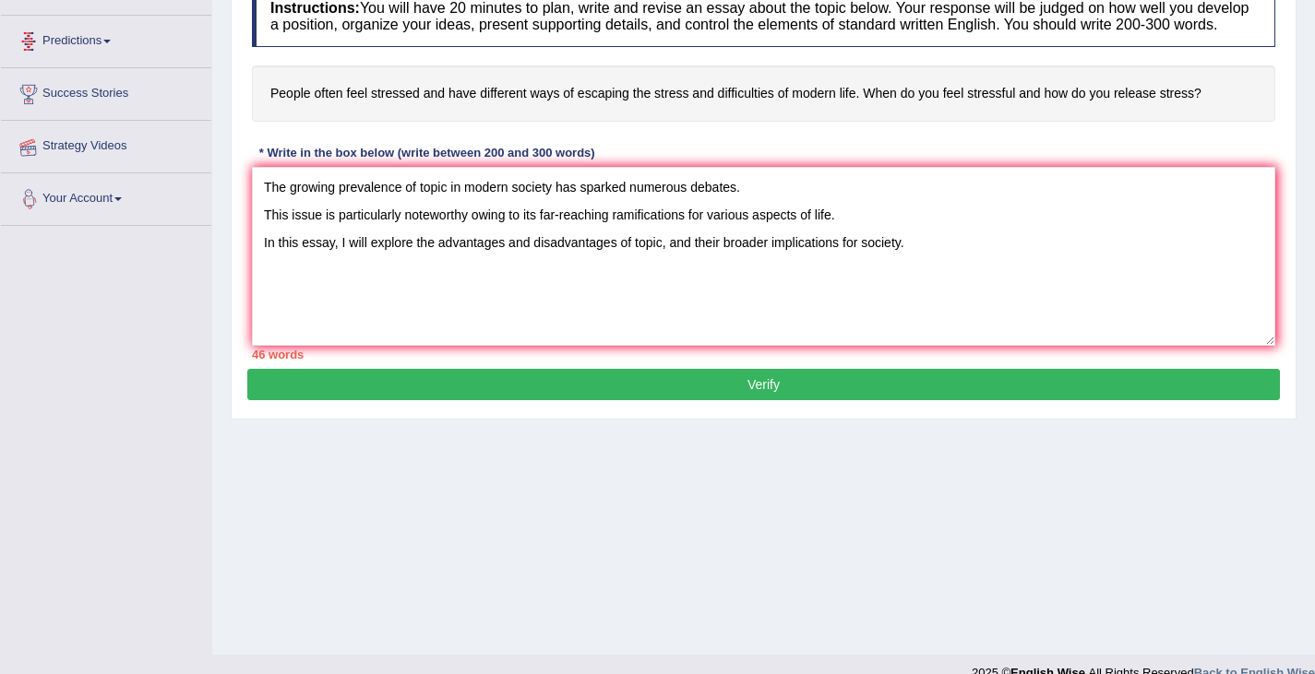
scroll to position [290, 0]
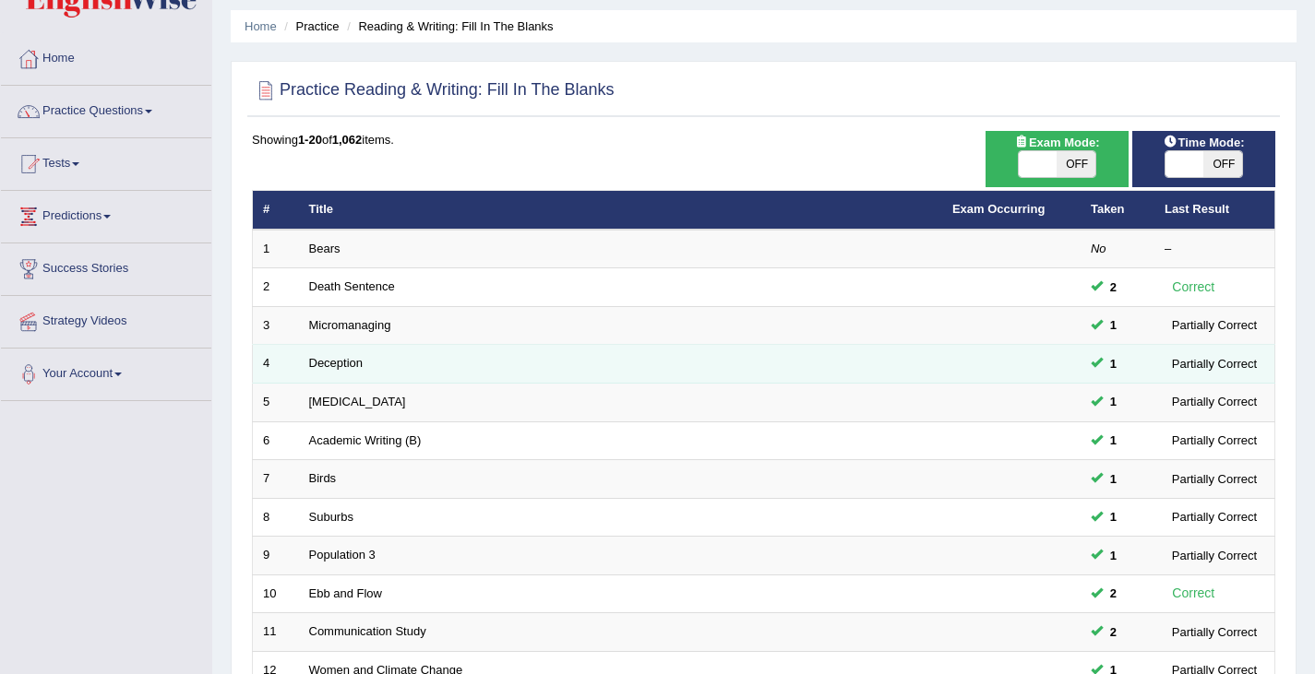
scroll to position [547, 0]
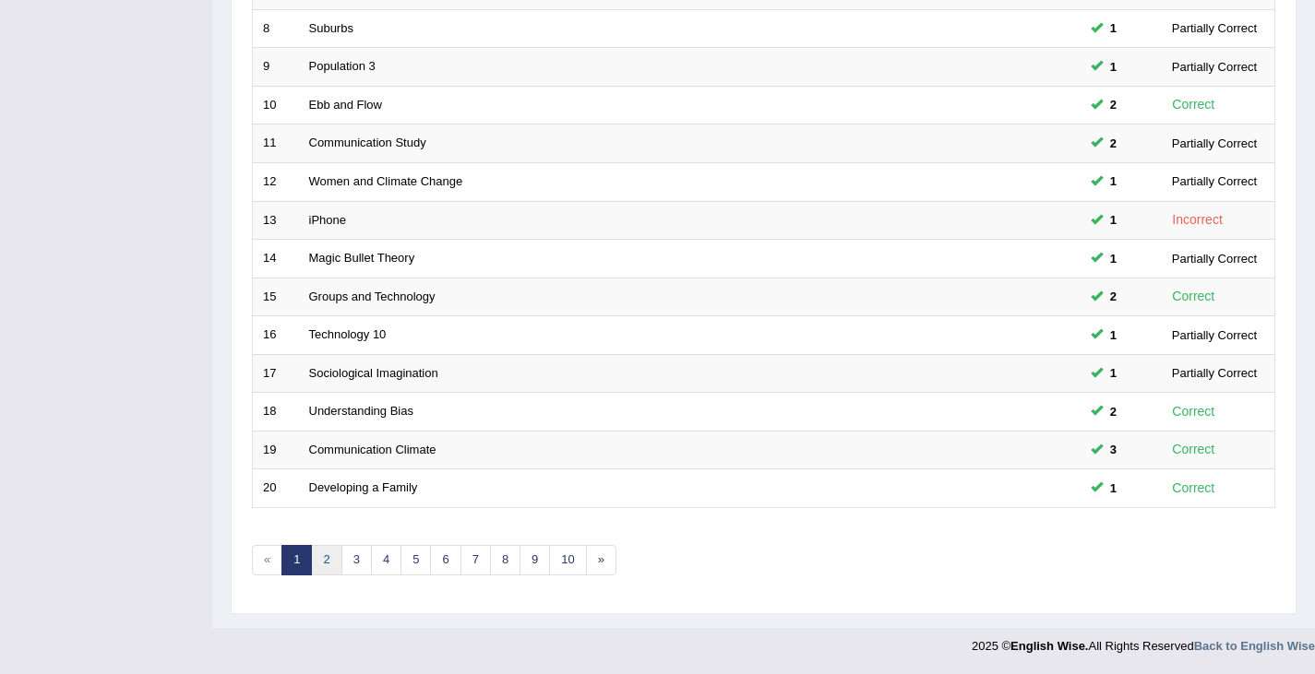
click at [322, 568] on link "2" at bounding box center [326, 560] width 30 height 30
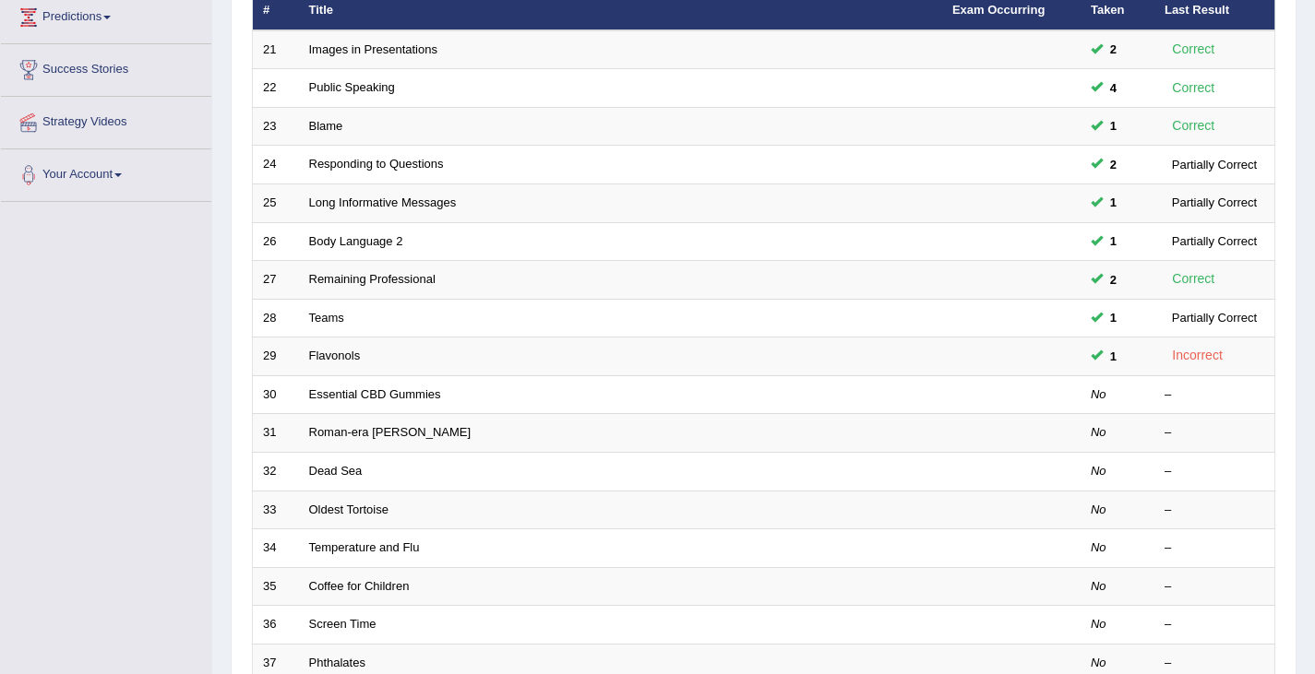
scroll to position [279, 0]
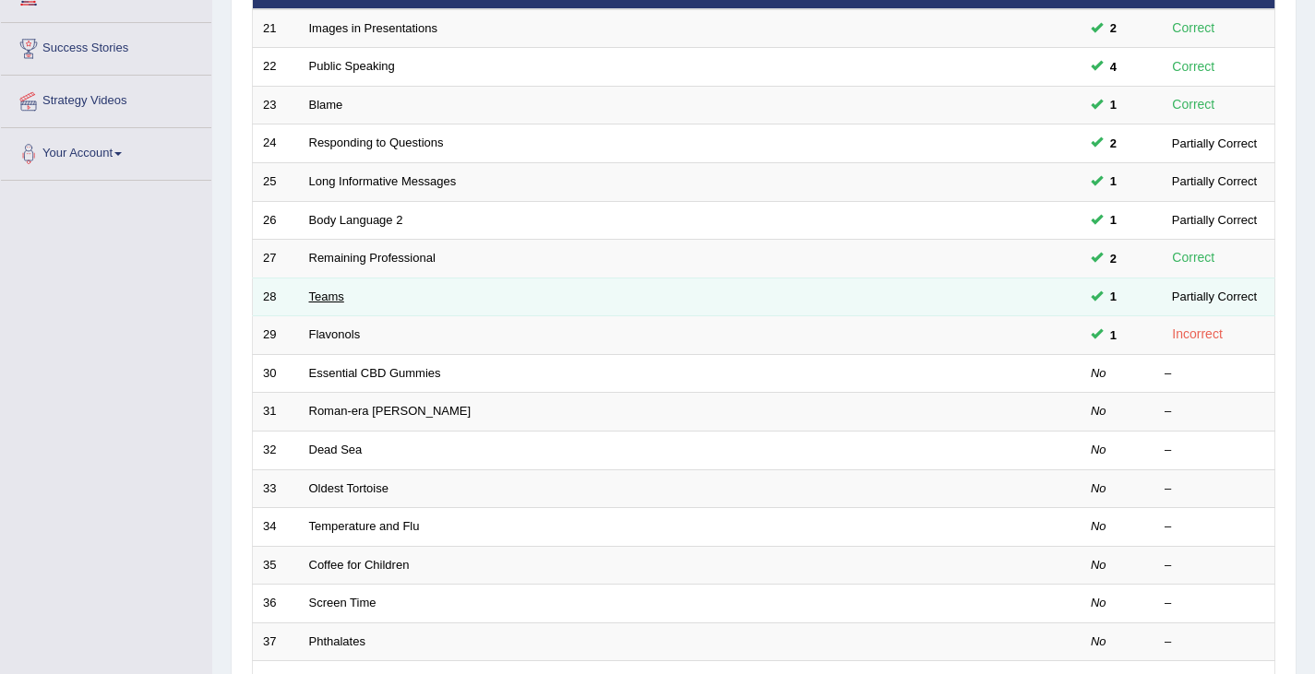
click at [329, 290] on link "Teams" at bounding box center [326, 297] width 35 height 14
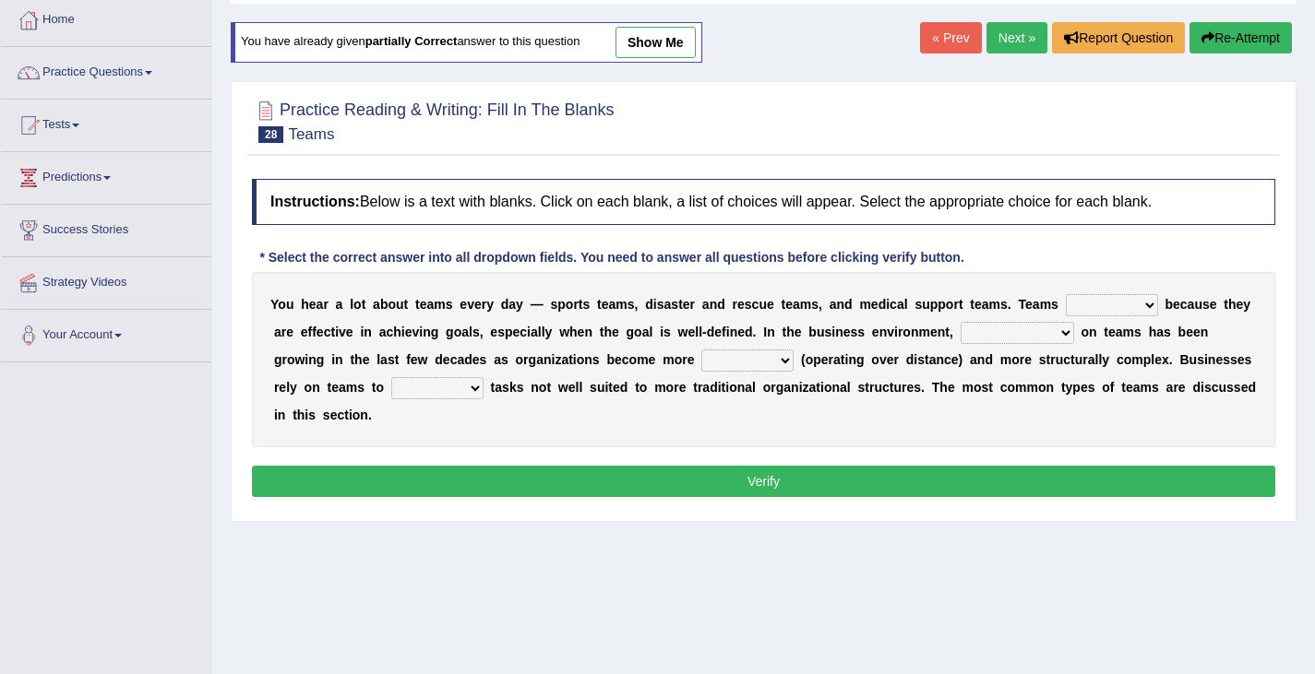
scroll to position [95, 0]
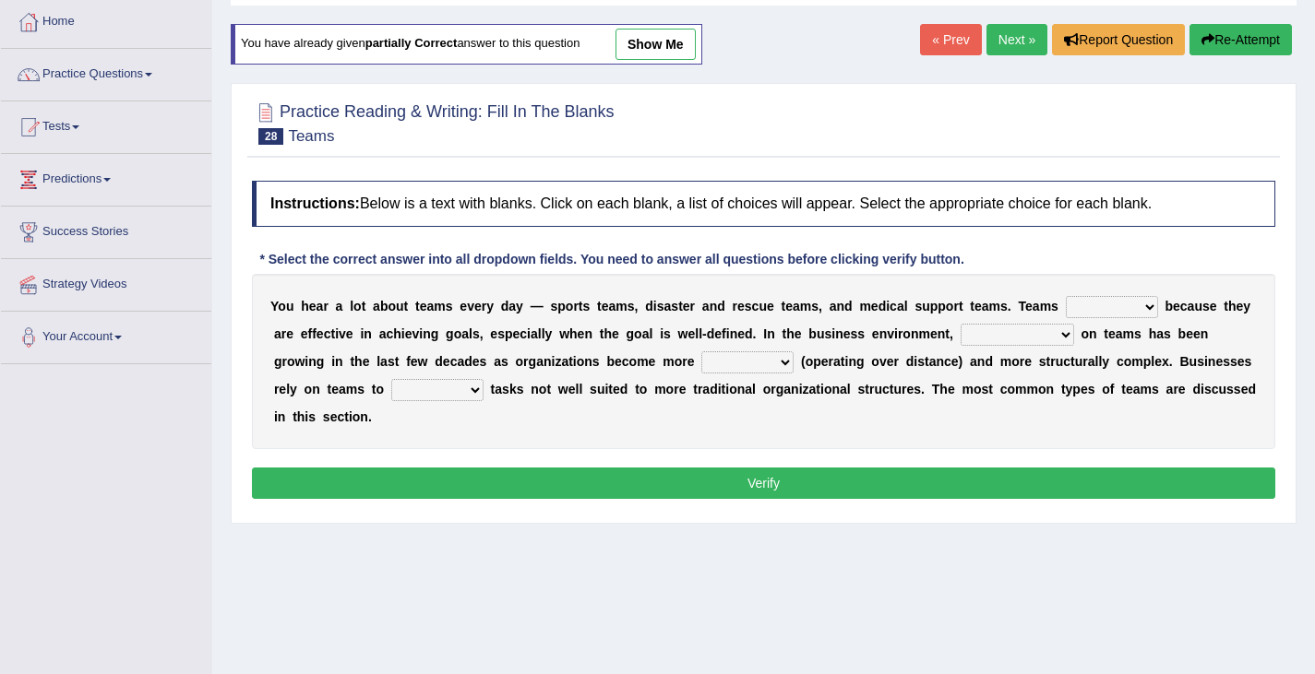
click at [1066, 307] on select "exert extend express exist" at bounding box center [1112, 307] width 92 height 22
click at [756, 336] on b at bounding box center [759, 334] width 7 height 15
click at [960, 332] on select "reliability reliance realization independence" at bounding box center [1016, 335] width 113 height 22
click at [960, 325] on select "reliability reliance realization independence" at bounding box center [1016, 335] width 113 height 22
click at [960, 328] on select "reliability reliance realization independence" at bounding box center [1016, 335] width 113 height 22
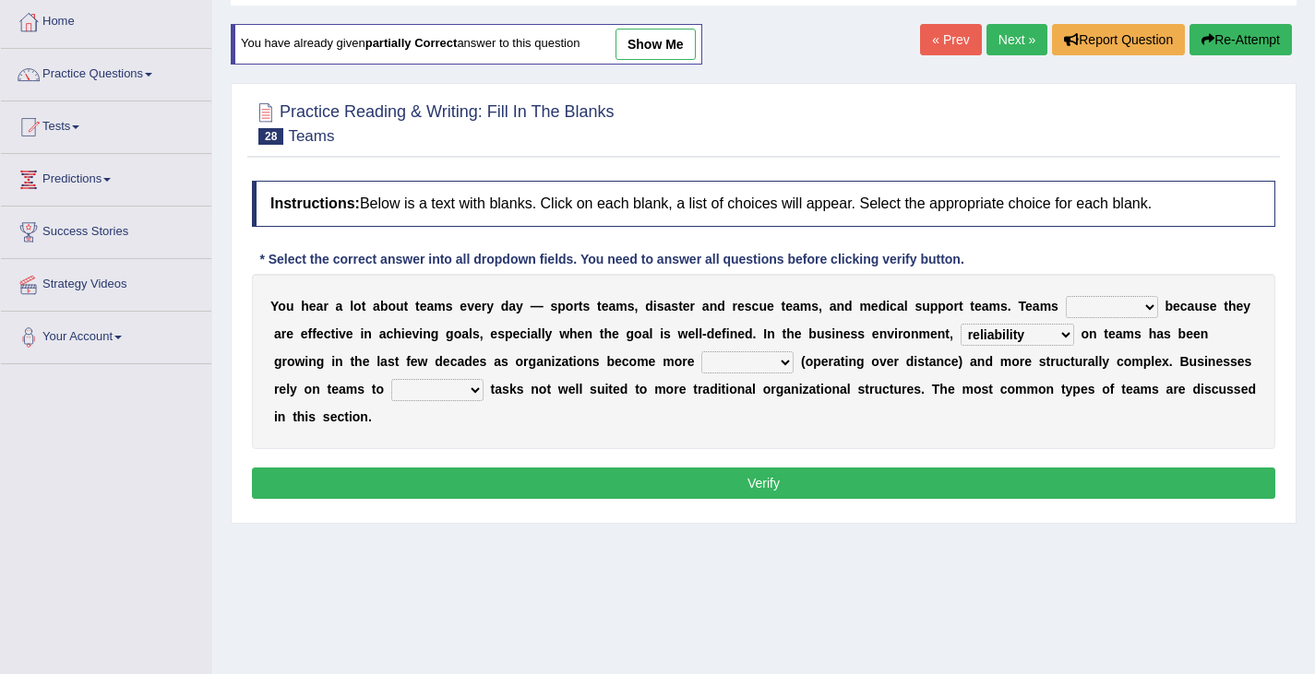
select select "reliance"
click at [960, 325] on select "reliability reliance realization independence" at bounding box center [1016, 335] width 113 height 22
click at [701, 362] on select "authentic virtual simplified veritable" at bounding box center [747, 363] width 92 height 22
select select "authentic"
click at [701, 352] on select "authentic virtual simplified veritable" at bounding box center [747, 363] width 92 height 22
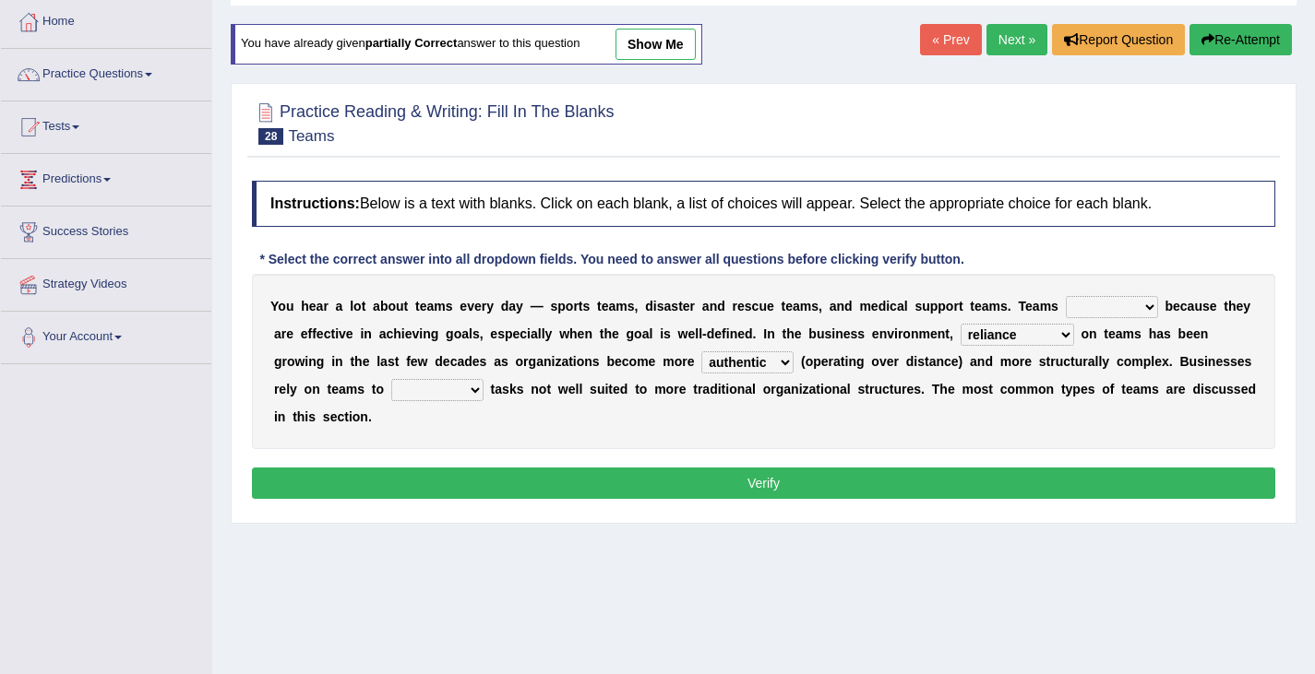
click at [701, 364] on select "authentic virtual simplified veritable" at bounding box center [747, 363] width 92 height 22
click at [899, 363] on b at bounding box center [902, 361] width 7 height 15
click at [391, 390] on select "perform possess compare conform" at bounding box center [437, 390] width 92 height 22
select select "perform"
click at [391, 380] on select "perform possess compare conform" at bounding box center [437, 390] width 92 height 22
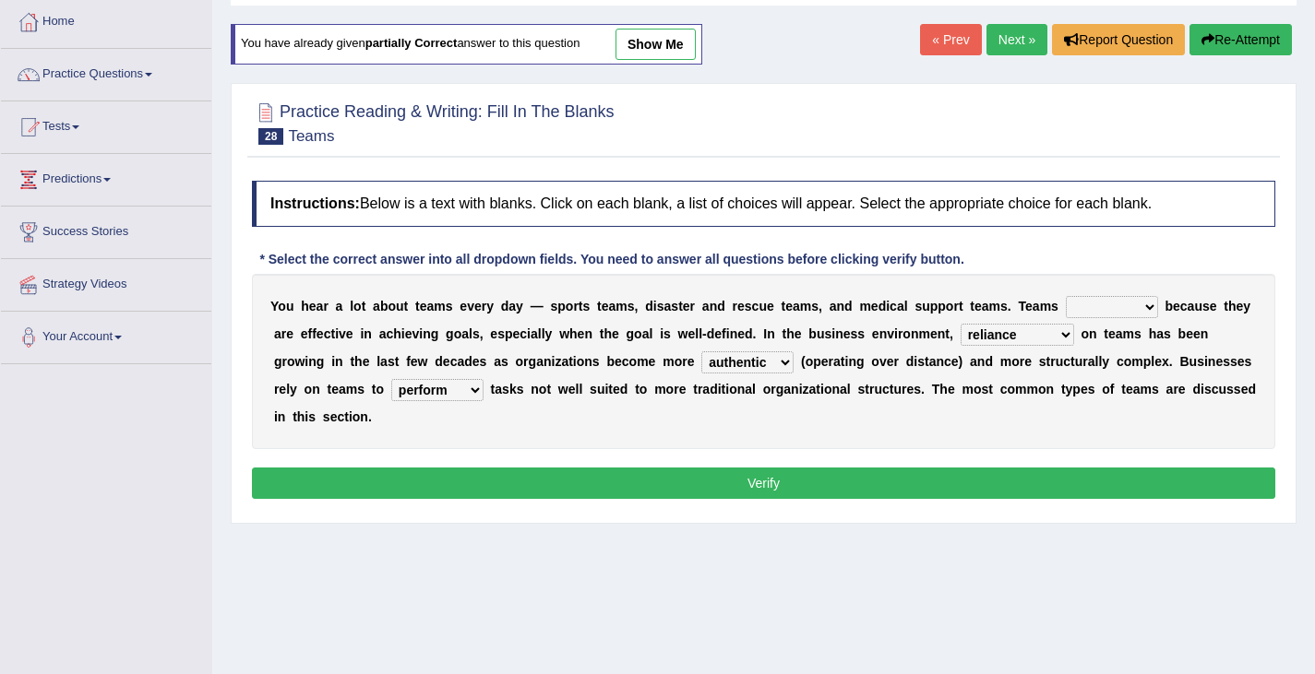
click at [340, 434] on div "Instructions: Below is a text with blanks. Click on each blank, a list of choic…" at bounding box center [763, 343] width 1032 height 342
click at [1066, 303] on select "exert extend express exist" at bounding box center [1112, 307] width 92 height 22
select select "exist"
click at [1066, 297] on select "exert extend express exist" at bounding box center [1112, 307] width 92 height 22
click at [920, 468] on button "Verify" at bounding box center [763, 483] width 1023 height 31
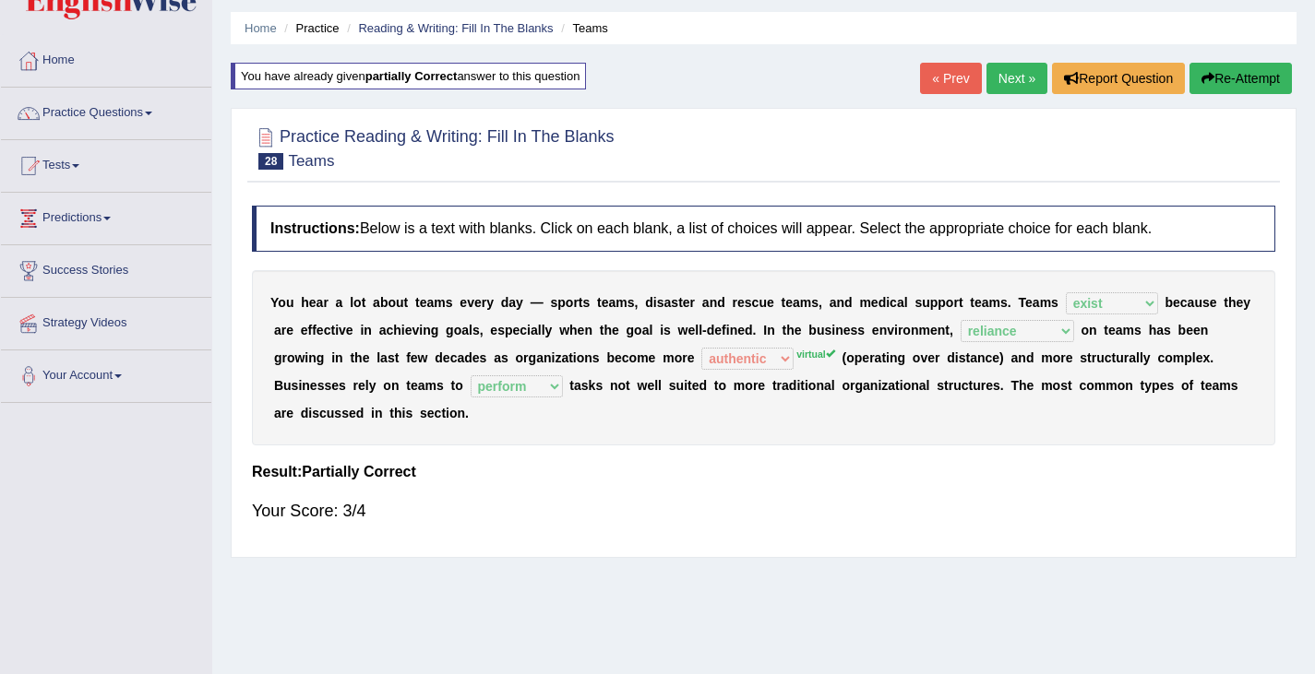
scroll to position [54, 0]
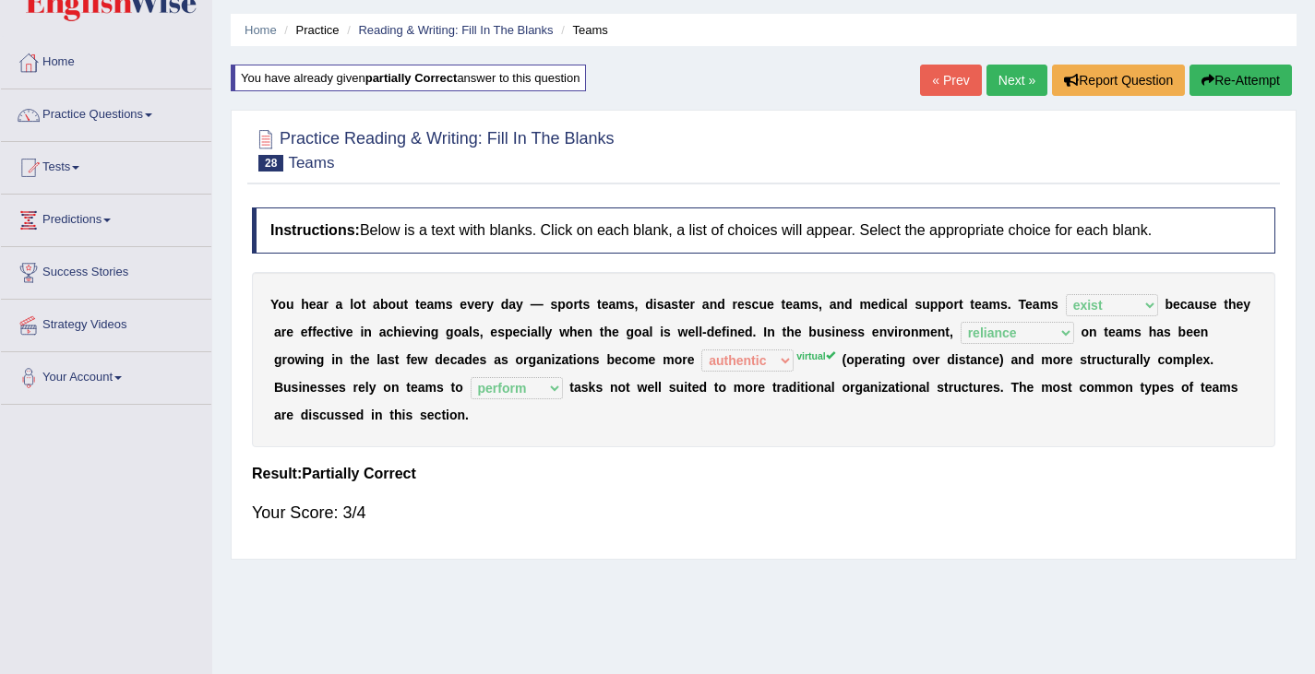
click at [1234, 76] on div "Home Practice Reading & Writing: Fill In The Blanks Teams You have already give…" at bounding box center [763, 407] width 1103 height 923
click at [1234, 77] on button "Re-Attempt" at bounding box center [1240, 80] width 102 height 31
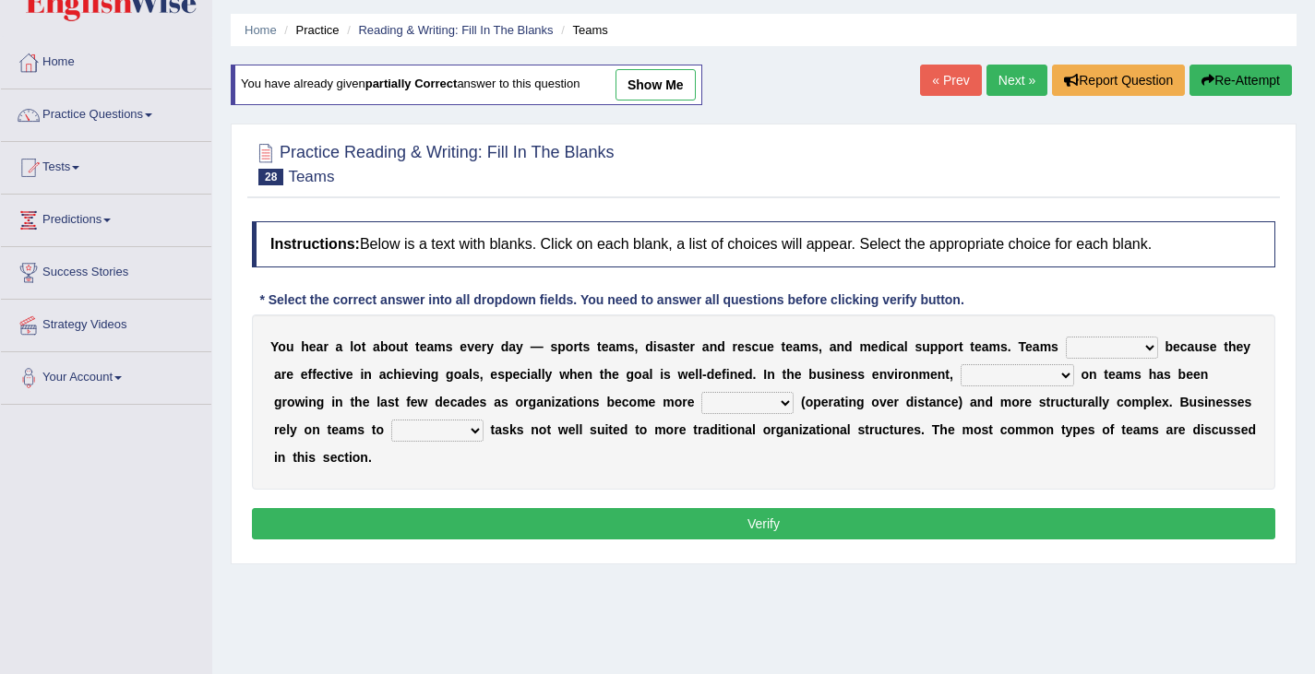
click at [1067, 345] on select "exert extend express exist" at bounding box center [1112, 348] width 92 height 22
select select "exist"
click at [1066, 338] on select "exert extend express exist" at bounding box center [1112, 348] width 92 height 22
click at [960, 374] on select "reliability reliance realization independence" at bounding box center [1016, 375] width 113 height 22
select select "reliance"
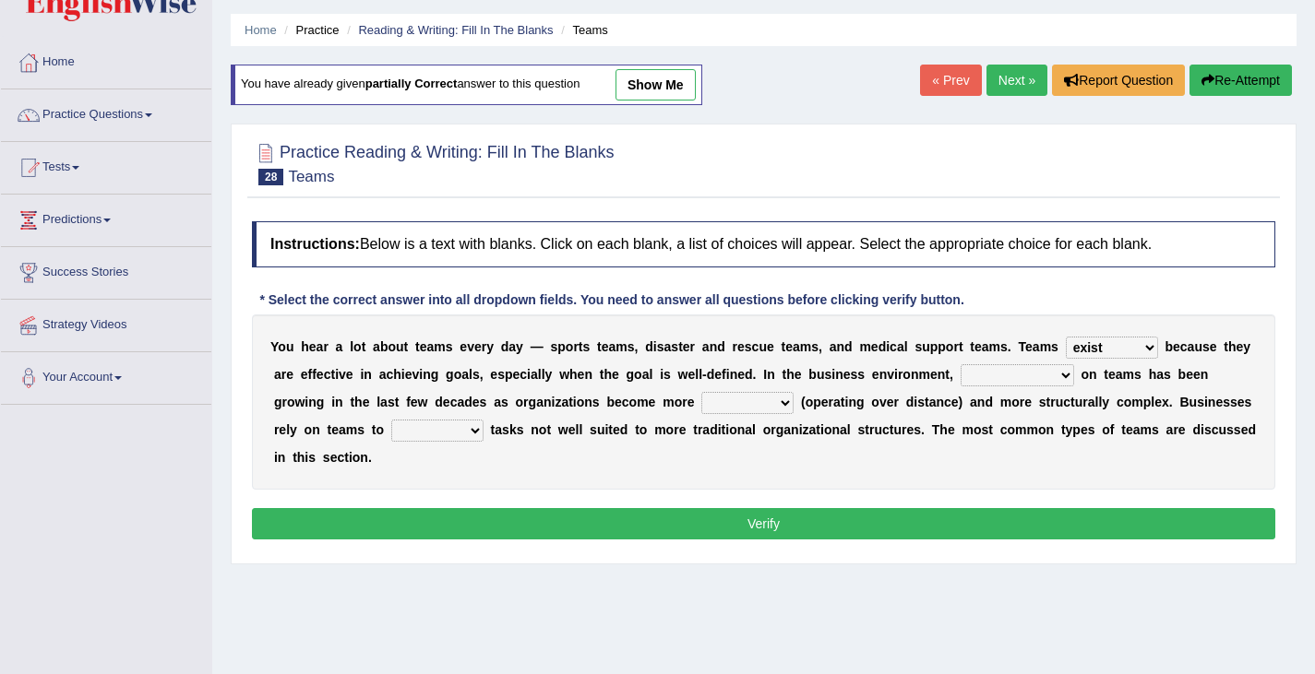
click at [960, 365] on select "reliability reliance realization independence" at bounding box center [1016, 375] width 113 height 22
click at [701, 404] on select "authentic virtual simplified veritable" at bounding box center [747, 403] width 92 height 22
select select "virtual"
click at [701, 393] on select "authentic virtual simplified veritable" at bounding box center [747, 403] width 92 height 22
click at [653, 441] on div "Y o u h e a r a l o t a b o u t t e a m s e v e r y d a y — s p o r t s t e a m…" at bounding box center [763, 402] width 1023 height 175
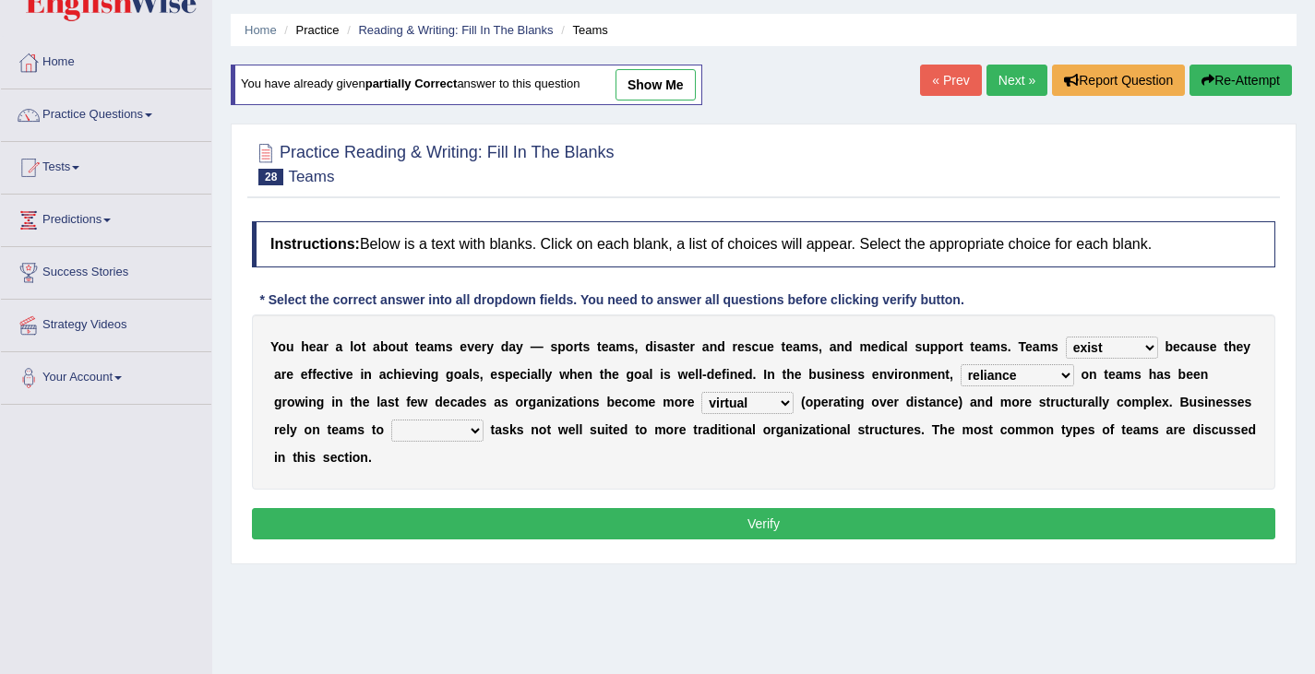
click at [391, 427] on select "perform possess compare conform" at bounding box center [437, 431] width 92 height 22
select select "perform"
click at [391, 421] on select "perform possess compare conform" at bounding box center [437, 431] width 92 height 22
click at [378, 508] on button "Verify" at bounding box center [763, 523] width 1023 height 31
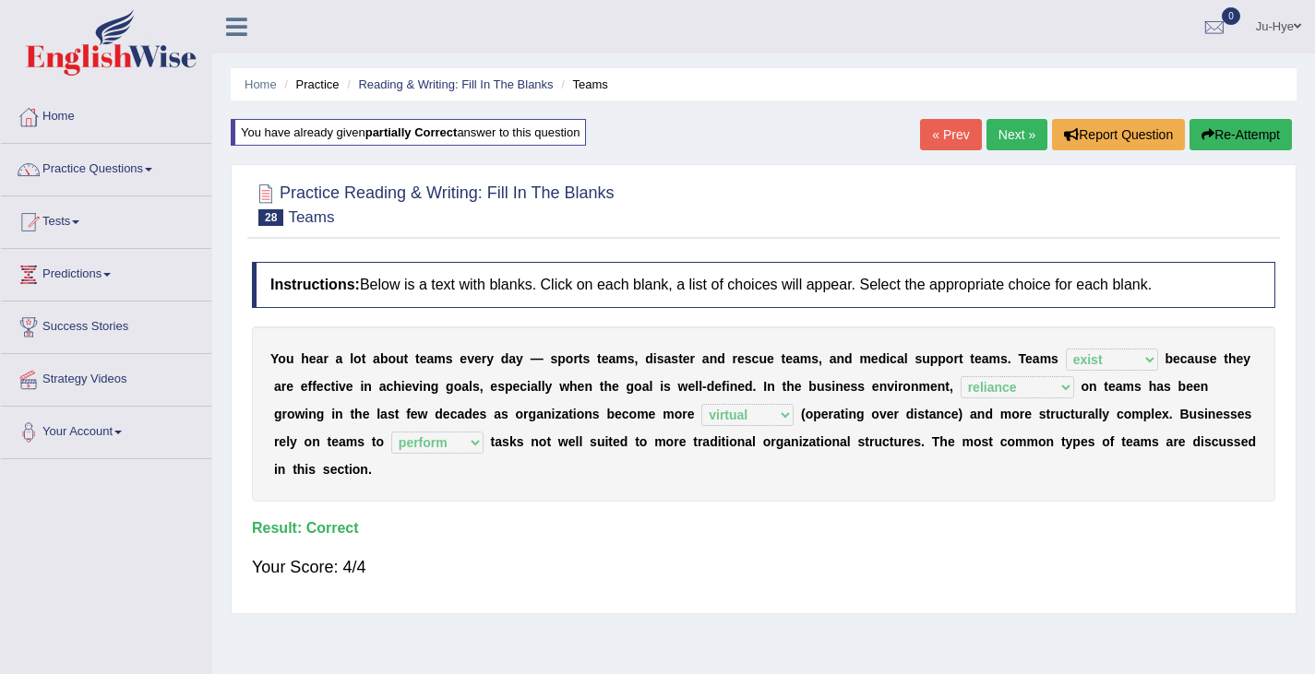
click at [1019, 135] on link "Next »" at bounding box center [1016, 134] width 61 height 31
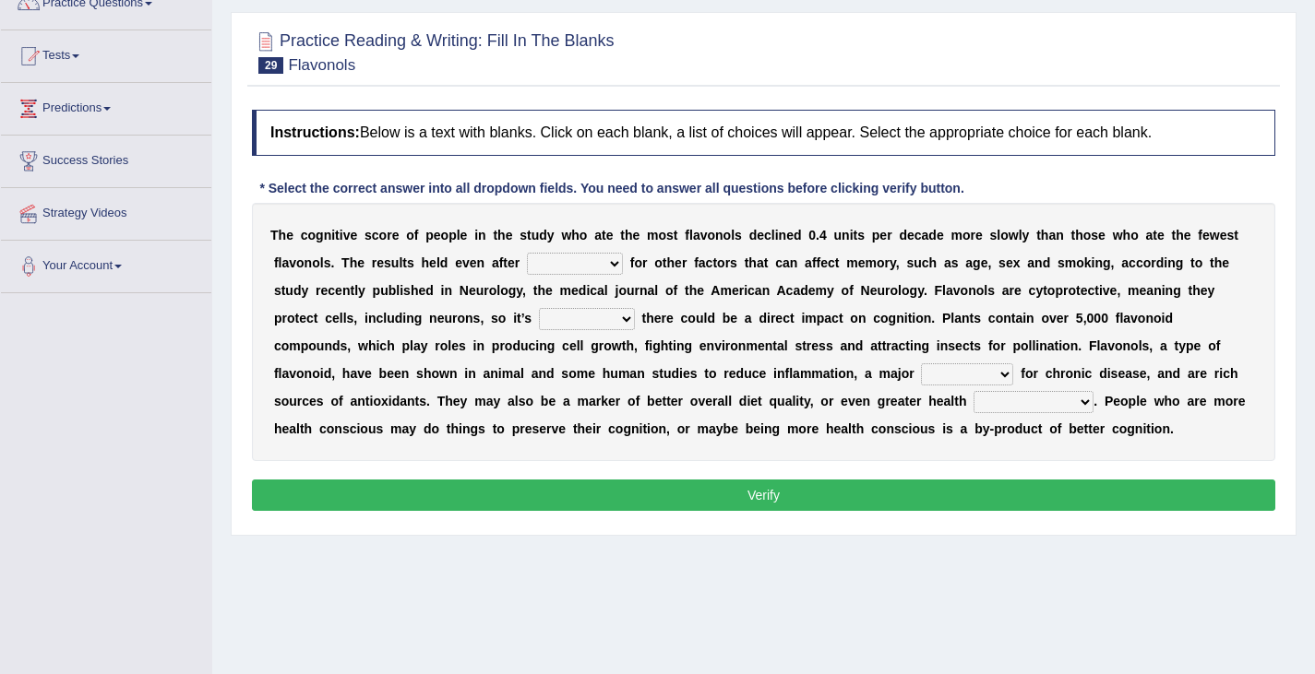
scroll to position [165, 0]
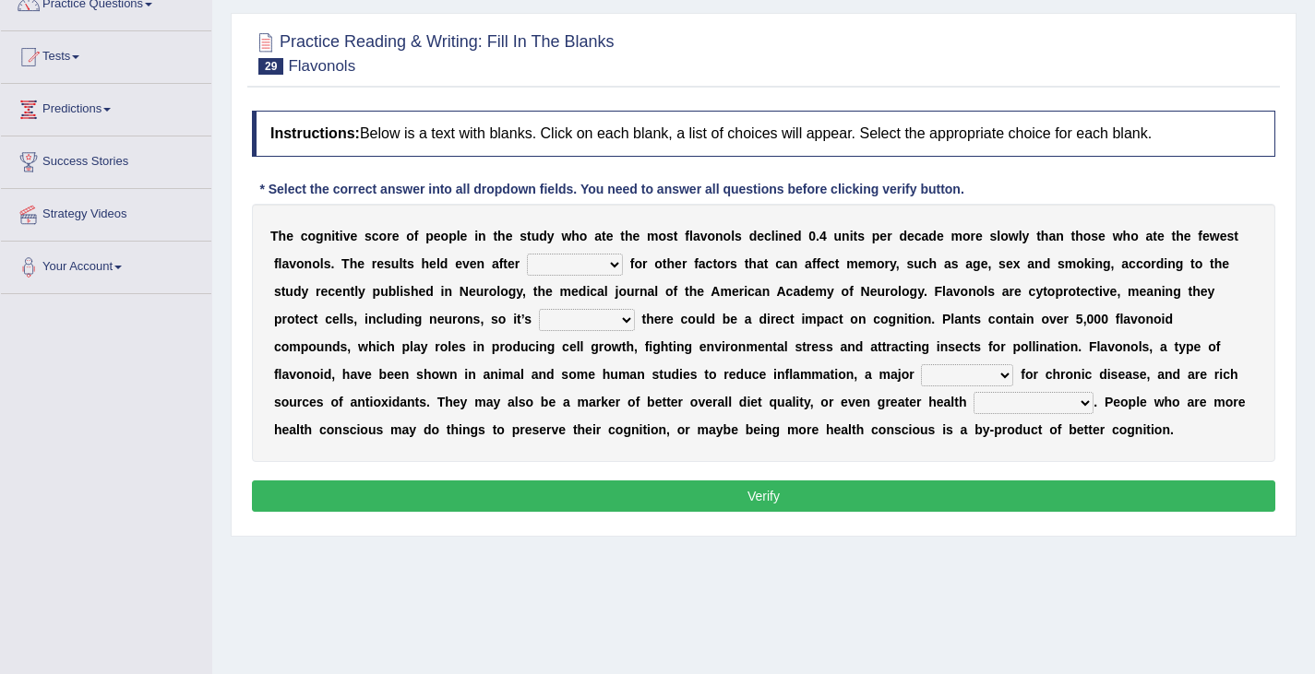
click at [527, 259] on select "consulting adjusting automating advertising" at bounding box center [575, 265] width 96 height 22
click at [717, 258] on b "o" at bounding box center [721, 263] width 8 height 15
click at [527, 256] on select "consulting adjusting automating advertising" at bounding box center [575, 265] width 96 height 22
click at [858, 320] on b "n" at bounding box center [862, 319] width 8 height 15
click at [527, 266] on select "consulting adjusting automating advertising" at bounding box center [575, 265] width 96 height 22
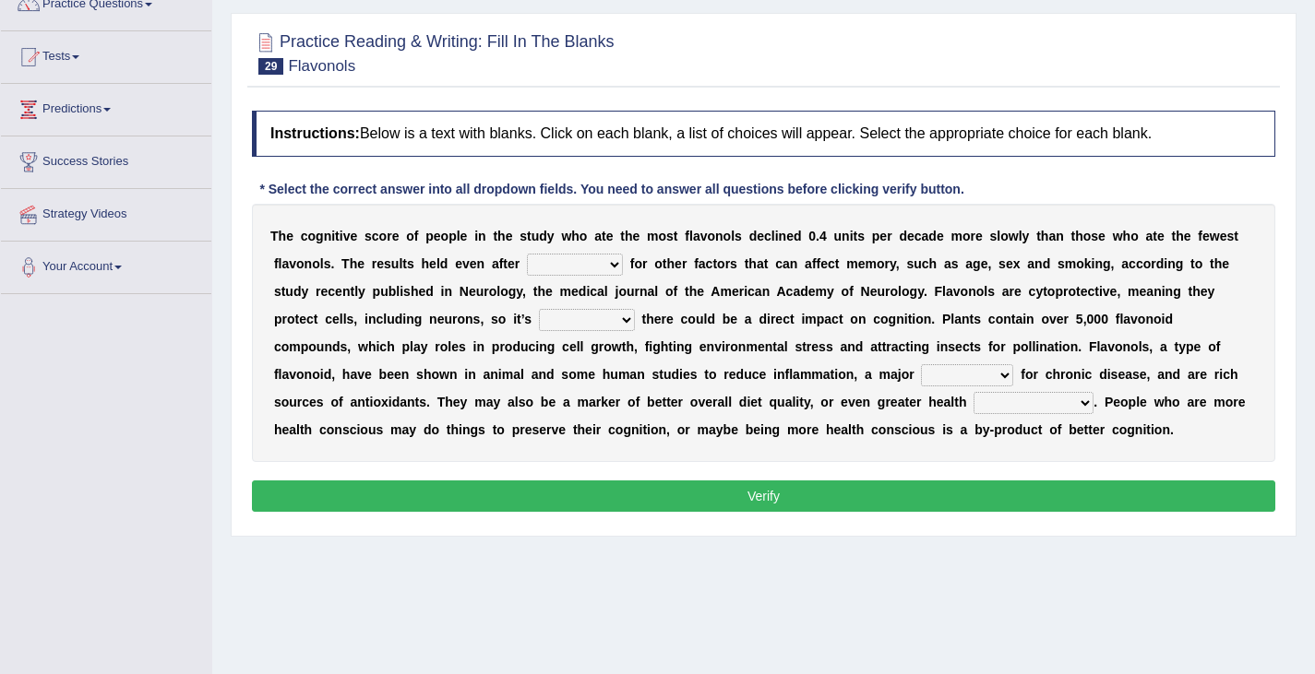
click at [601, 246] on div "T h e c o g n i t i v e s c o r e o f p e o p l e i n t h e s t u d y w h o a t…" at bounding box center [763, 333] width 1023 height 258
click at [527, 261] on select "consulting adjusting automating advertising" at bounding box center [575, 265] width 96 height 22
click at [602, 256] on div "T h e c o g n i t i v e s c o r e o f p e o p l e i n t h e s t u d y w h o a t…" at bounding box center [763, 333] width 1023 height 258
click at [471, 254] on div "T h e c o g n i t i v e s c o r e o f p e o p l e i n t h e s t u d y w h o a t…" at bounding box center [763, 333] width 1023 height 258
click at [527, 258] on select "consulting adjusting automating advertising" at bounding box center [575, 265] width 96 height 22
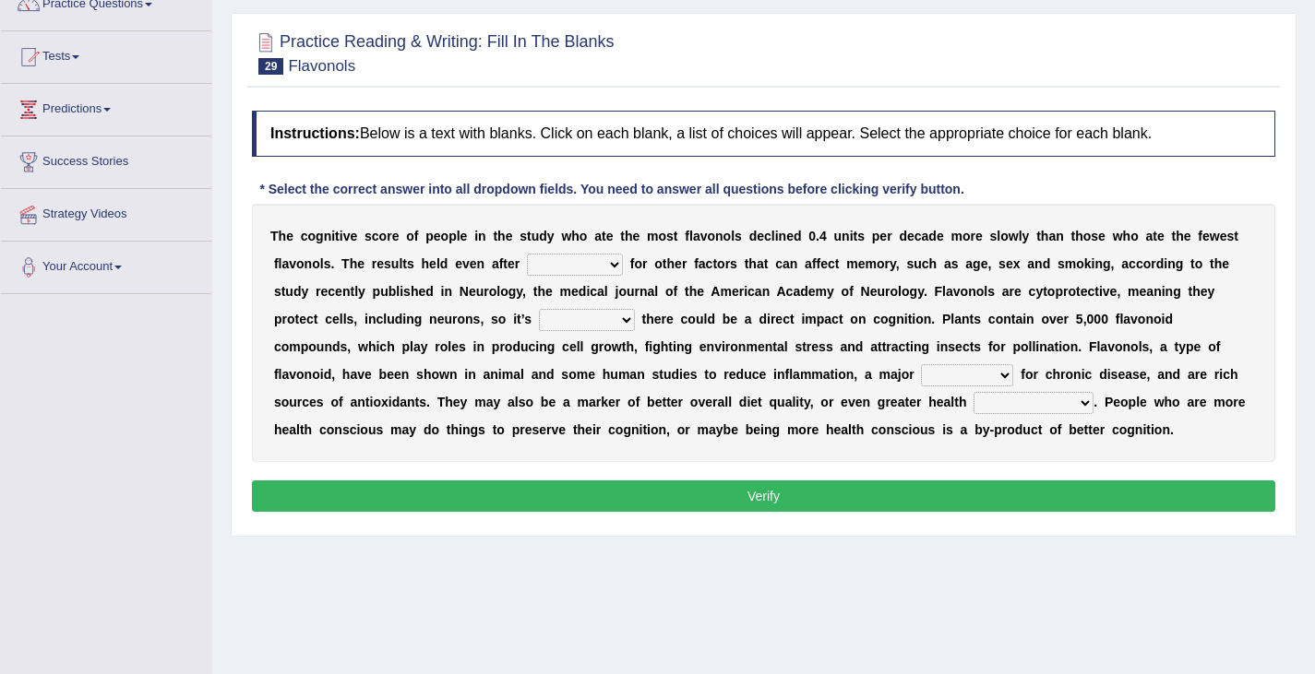
drag, startPoint x: 633, startPoint y: 338, endPoint x: 422, endPoint y: 248, distance: 229.4
click at [422, 248] on div "T h e c o g n i t i v e s c o r e o f p e o p l e i n t h e s t u d y w h o a t…" at bounding box center [763, 333] width 1023 height 258
click at [527, 266] on select "consulting adjusting automating advertising" at bounding box center [575, 265] width 96 height 22
click at [527, 255] on select "consulting adjusting automating advertising" at bounding box center [575, 265] width 96 height 22
drag, startPoint x: 269, startPoint y: 240, endPoint x: 650, endPoint y: 397, distance: 411.2
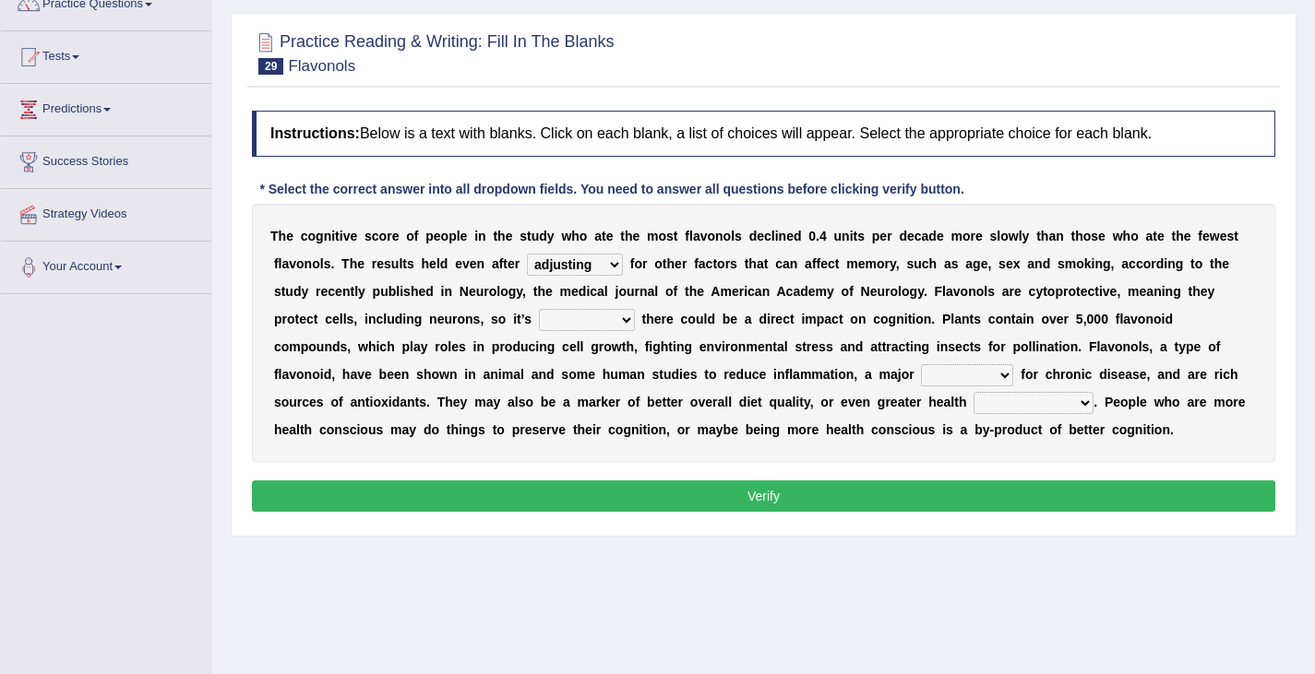
click at [650, 397] on div "T h e c o g n i t i v e s c o r e o f p e o p l e i n t h e s t u d y w h o a t…" at bounding box center [763, 333] width 1023 height 258
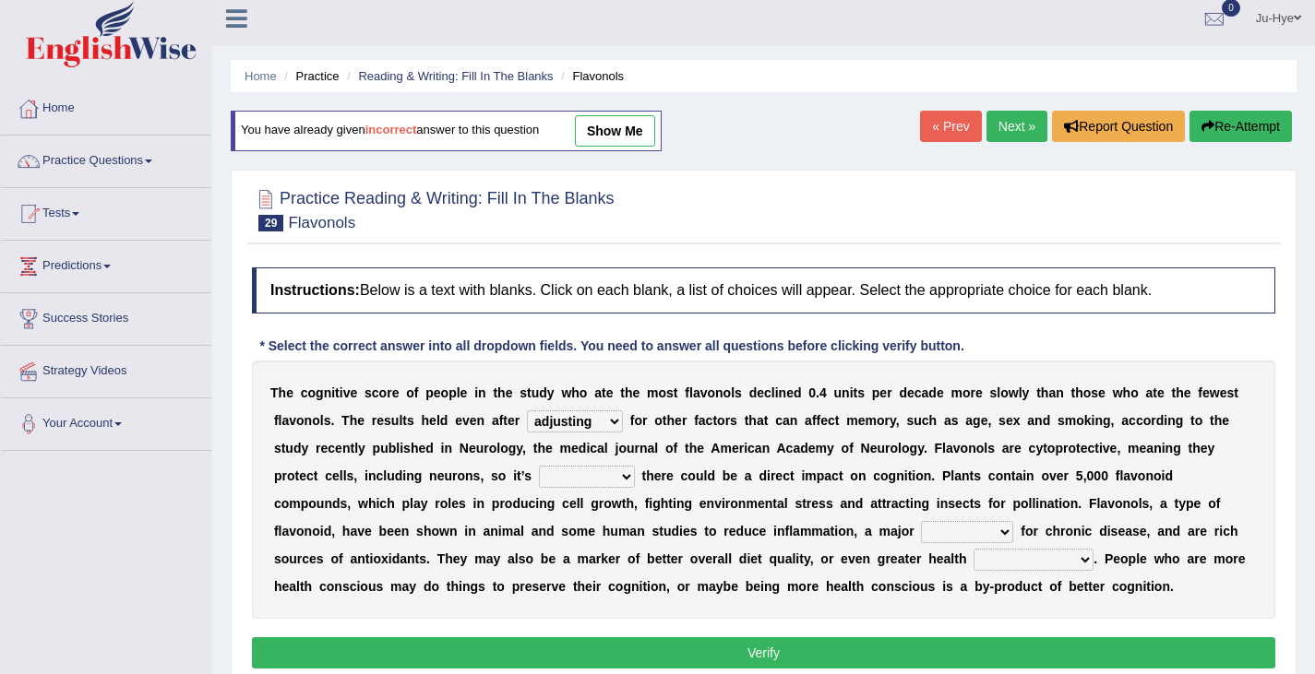
scroll to position [9, 0]
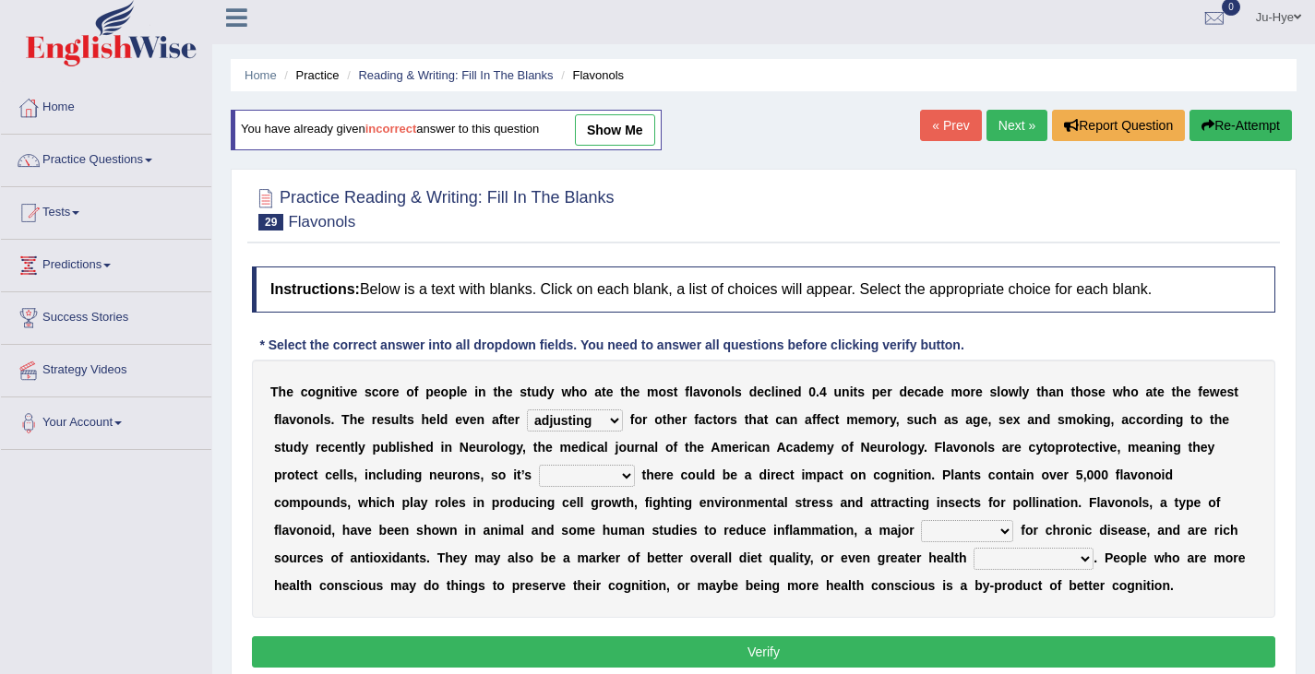
click at [603, 122] on link "show me" at bounding box center [615, 129] width 80 height 31
select select "consulting"
select select "irresistible"
select select "nuance"
select select "protection"
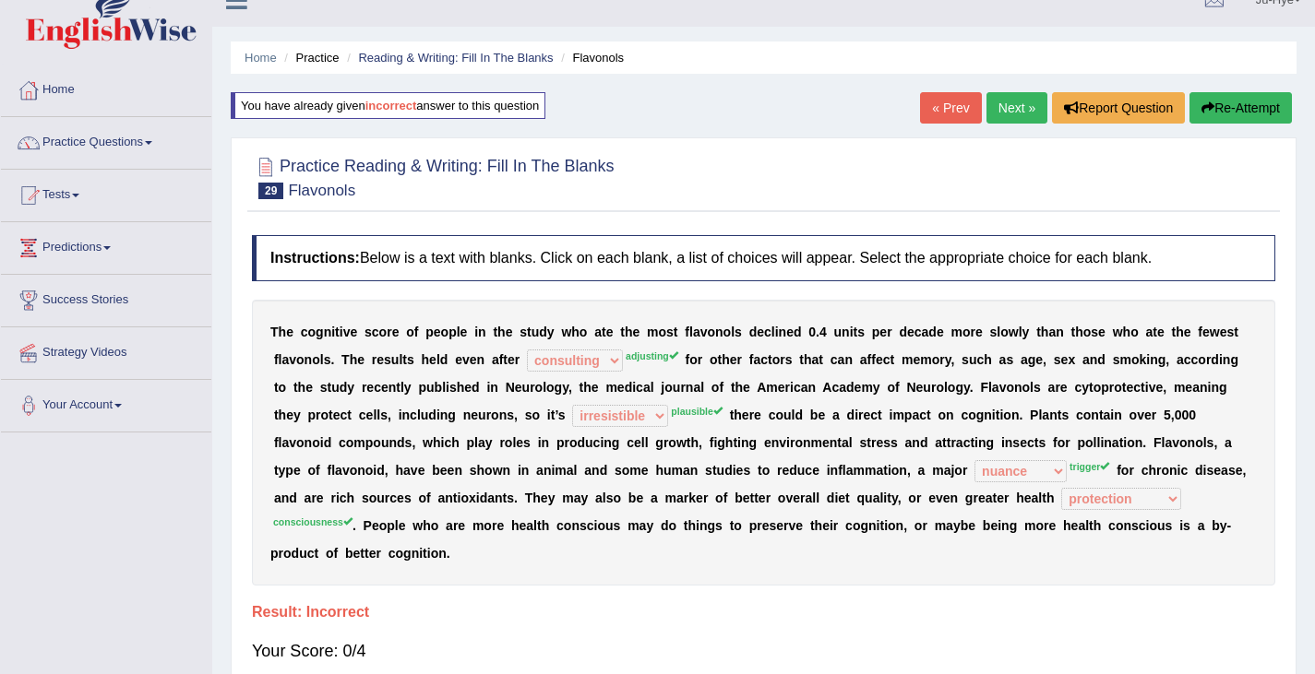
scroll to position [26, 0]
click at [1258, 109] on button "Re-Attempt" at bounding box center [1240, 108] width 102 height 31
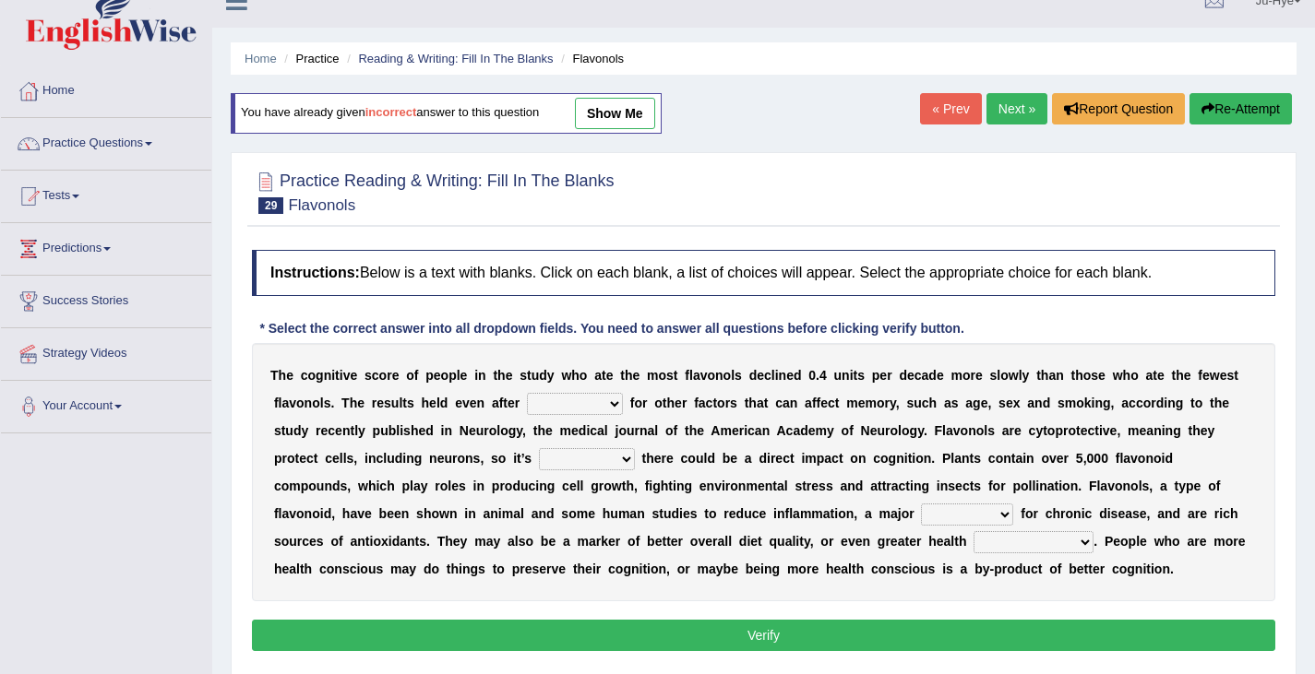
click at [527, 411] on select "consulting adjusting automating advertising" at bounding box center [575, 404] width 96 height 22
select select "adjusting"
click at [527, 394] on select "consulting adjusting automating advertising" at bounding box center [575, 404] width 96 height 22
click at [527, 398] on select "consulting adjusting automating advertising" at bounding box center [575, 404] width 96 height 22
click at [981, 458] on b at bounding box center [984, 458] width 7 height 15
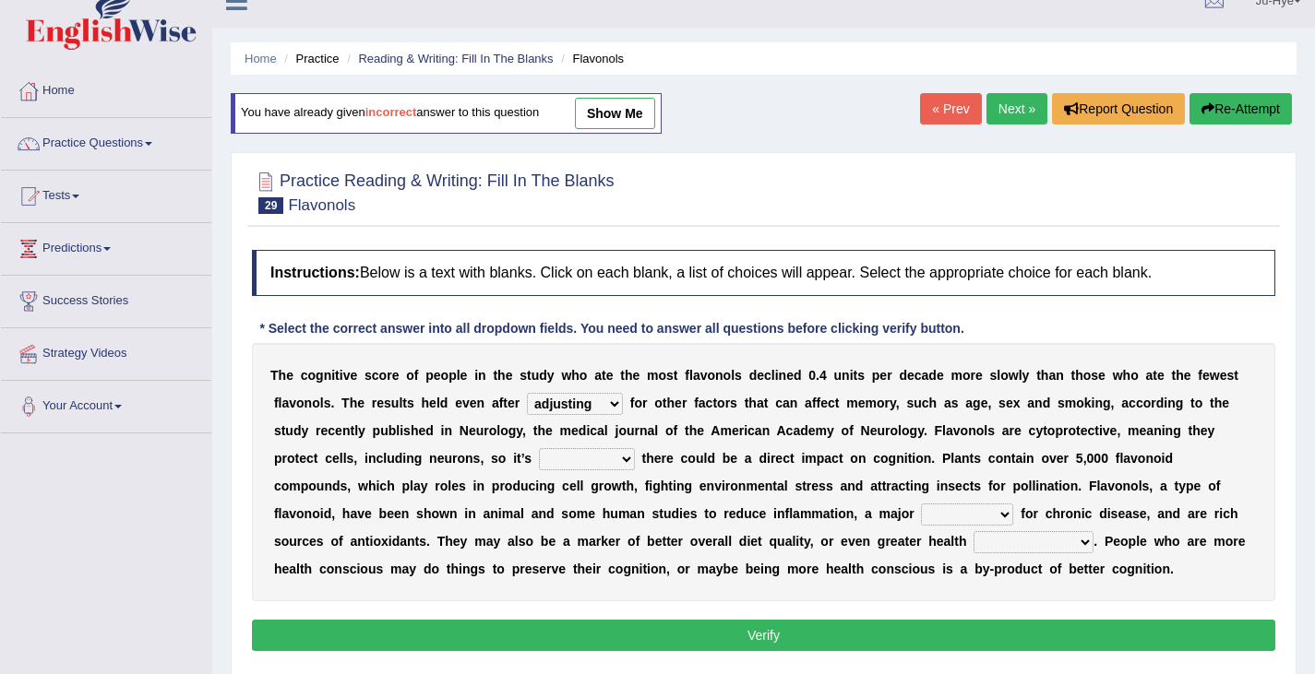
click at [539, 450] on select "irresistible purposeful plausible detrimental" at bounding box center [587, 459] width 96 height 22
select select "irresistible"
click at [539, 449] on select "irresistible purposeful plausible detrimental" at bounding box center [587, 459] width 96 height 22
click at [921, 507] on select "nuance module fact trigger" at bounding box center [967, 515] width 92 height 22
select select "module"
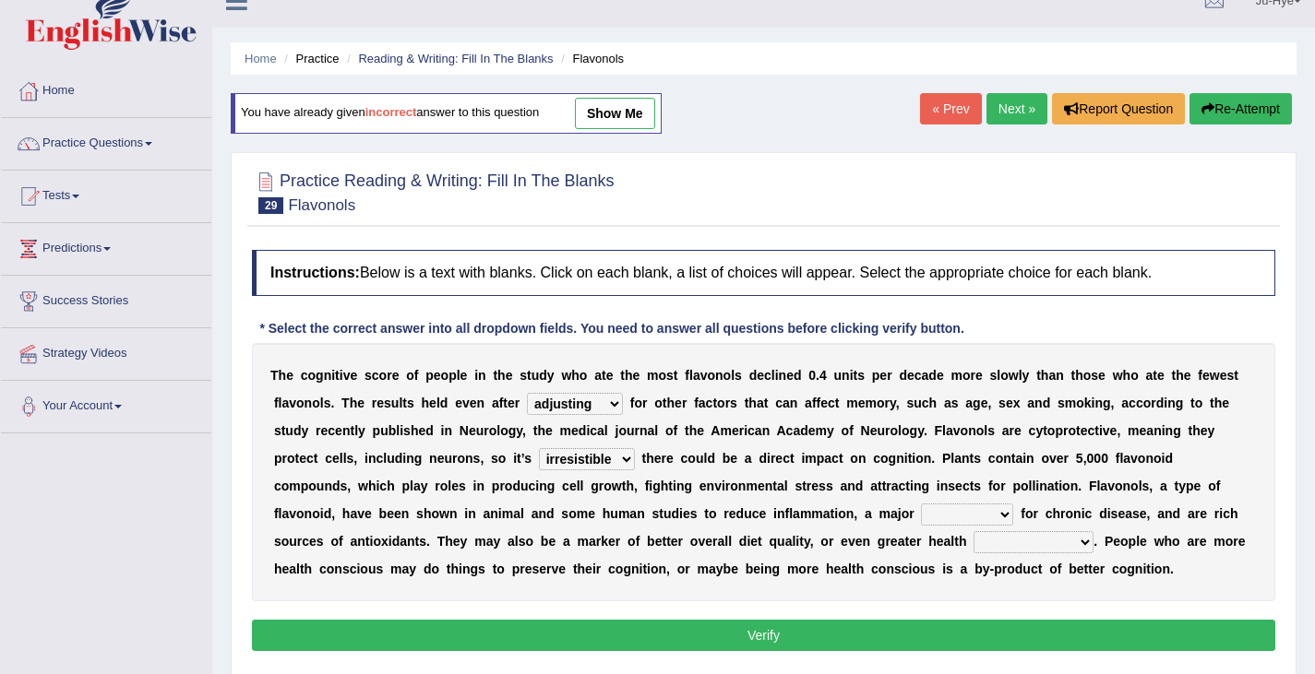
click at [921, 505] on select "nuance module fact trigger" at bounding box center [967, 515] width 92 height 22
click at [973, 540] on select "intervention cognition protection consciousness" at bounding box center [1033, 542] width 120 height 22
click at [973, 532] on select "intervention cognition protection consciousness" at bounding box center [1033, 542] width 120 height 22
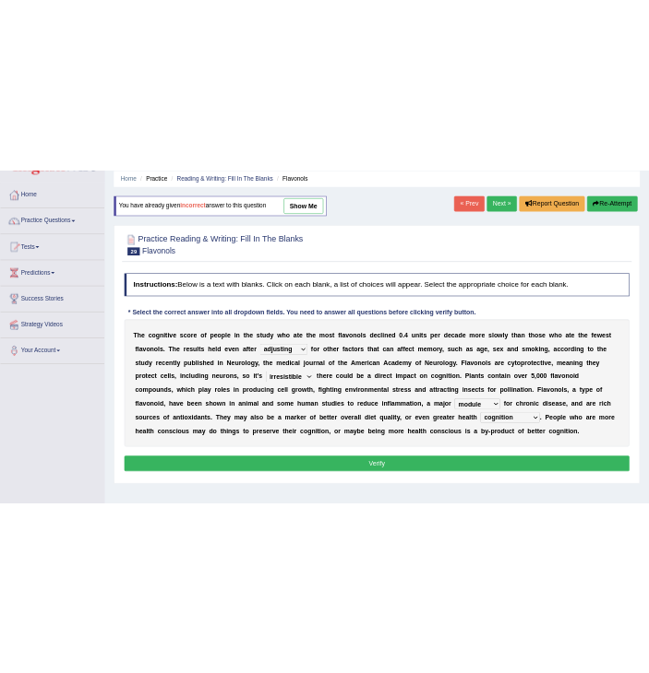
scroll to position [69, 0]
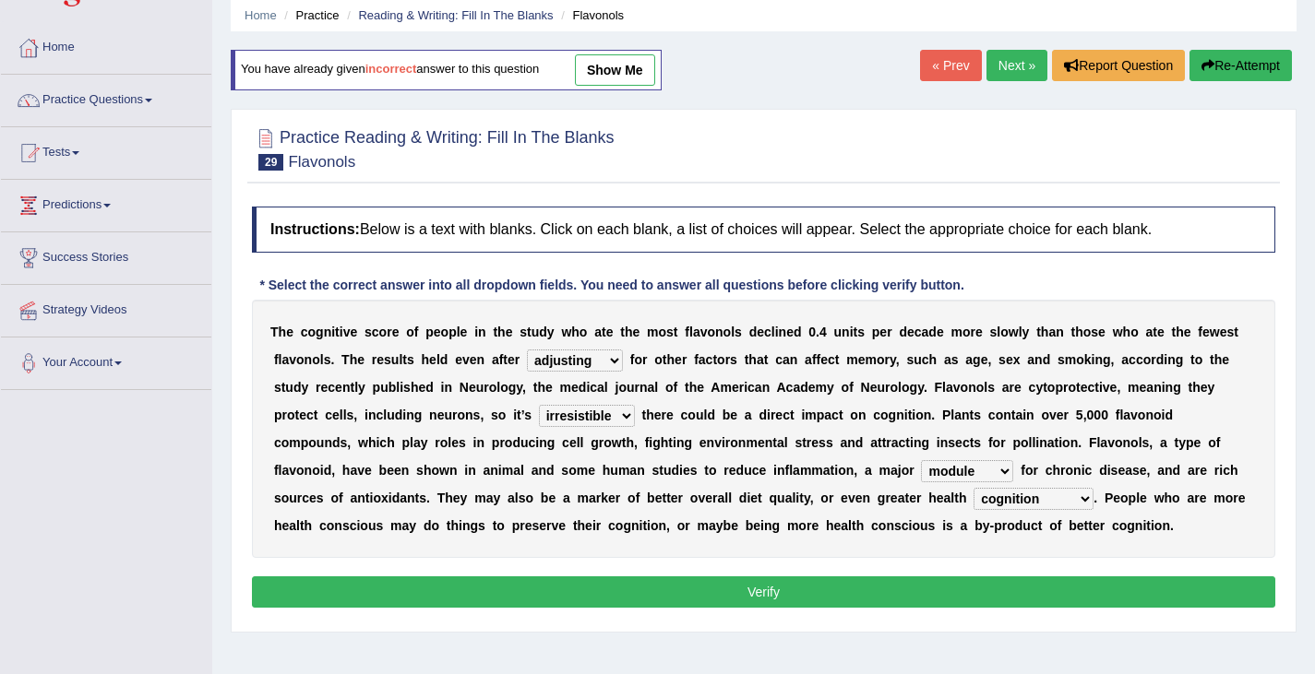
click at [973, 495] on select "intervention cognition protection consciousness" at bounding box center [1033, 499] width 120 height 22
select select "consciousness"
click at [973, 489] on select "intervention cognition protection consciousness" at bounding box center [1033, 499] width 120 height 22
click at [507, 590] on button "Verify" at bounding box center [763, 592] width 1023 height 31
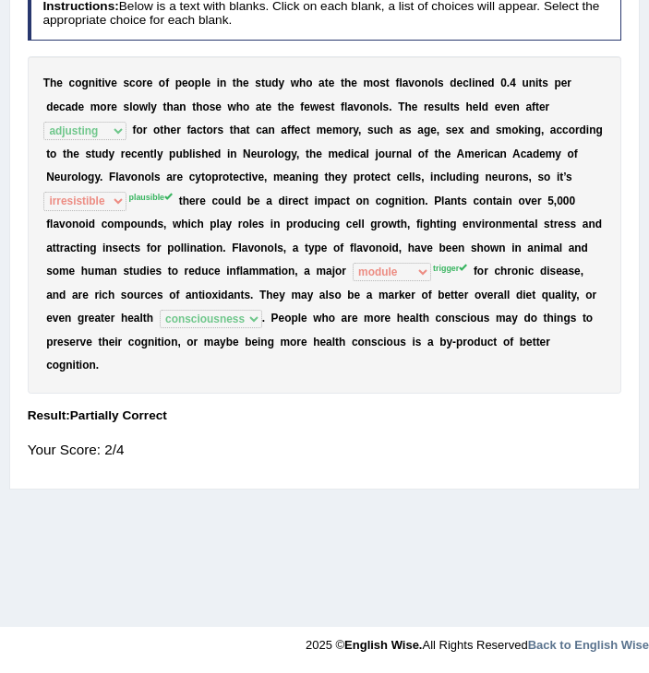
scroll to position [0, 0]
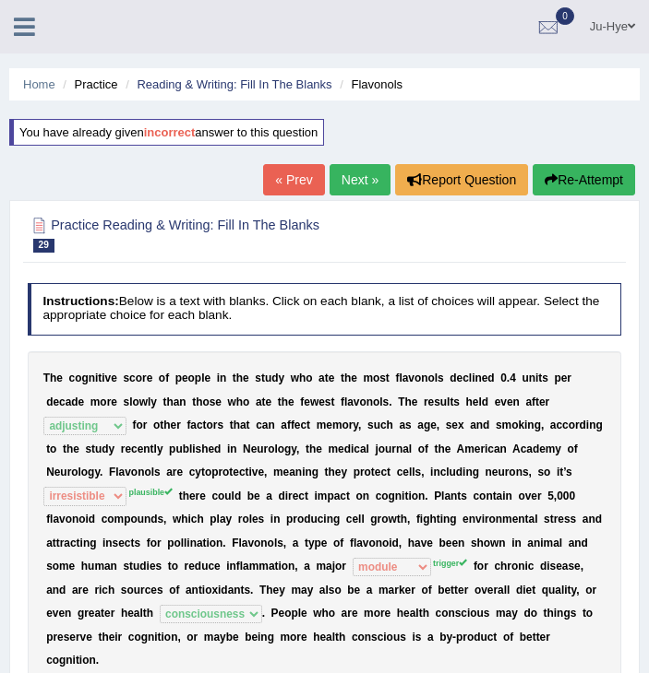
click at [360, 172] on link "Next »" at bounding box center [359, 179] width 61 height 31
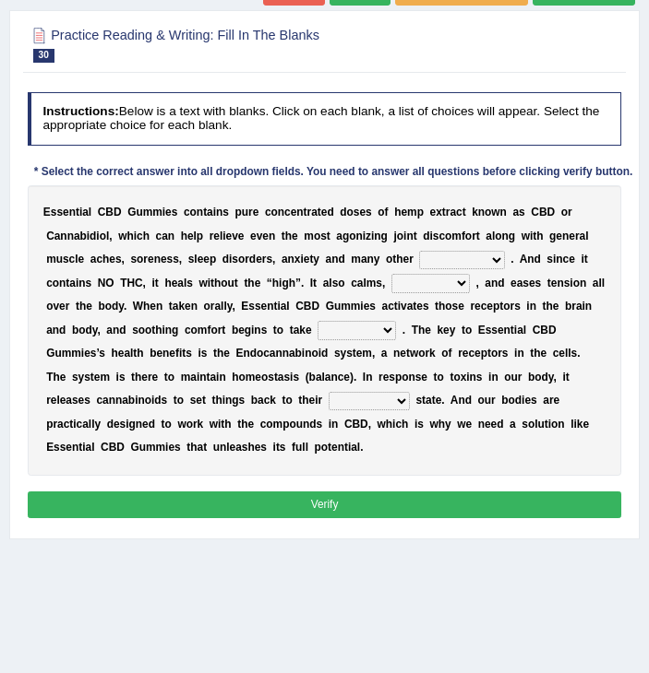
scroll to position [146, 0]
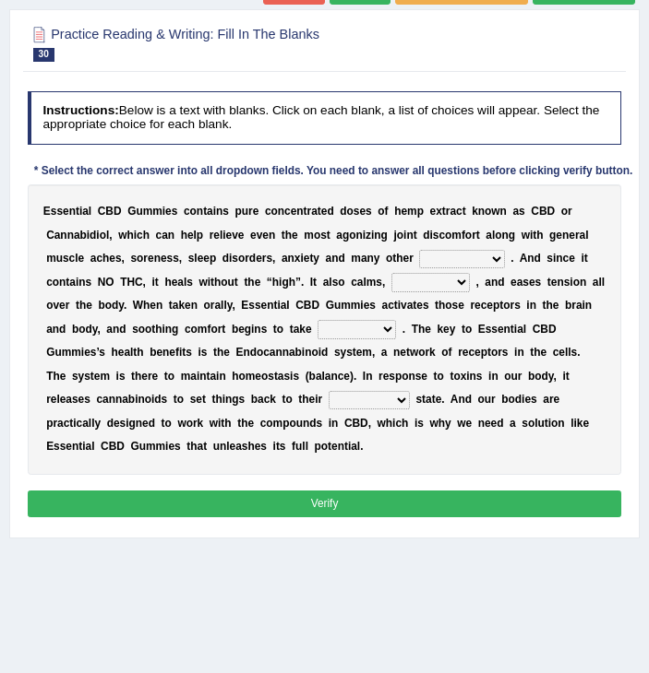
click at [419, 256] on select "pains phenomena poisons ailments" at bounding box center [461, 259] width 85 height 18
select select "phenomena"
click at [419, 250] on select "pains phenomena poisons ailments" at bounding box center [461, 259] width 85 height 18
click at [391, 285] on select "excites relaxes cures digests" at bounding box center [430, 282] width 78 height 18
select select "relaxes"
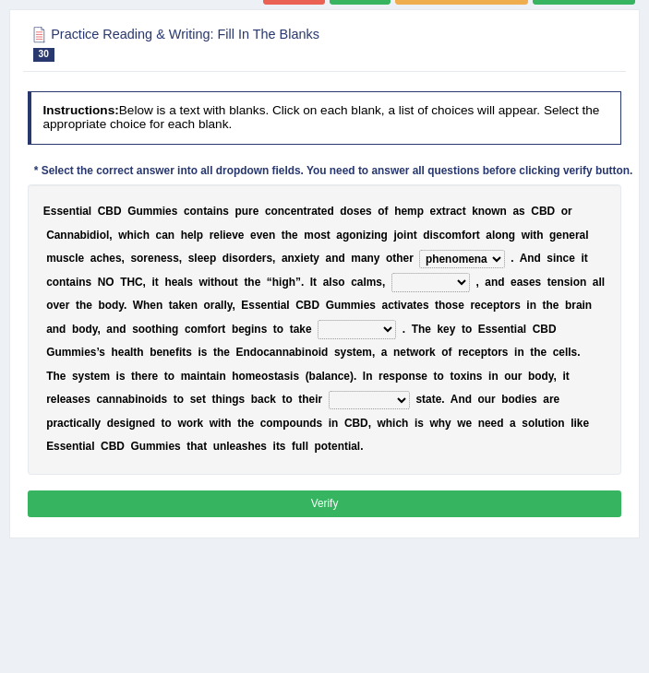
click at [391, 273] on select "excites relaxes cures digests" at bounding box center [430, 282] width 78 height 18
click at [317, 326] on select "it formation in form" at bounding box center [356, 329] width 78 height 18
click at [491, 323] on b "s" at bounding box center [494, 329] width 6 height 13
click at [317, 329] on select "it formation in form" at bounding box center [356, 329] width 78 height 18
select select "form"
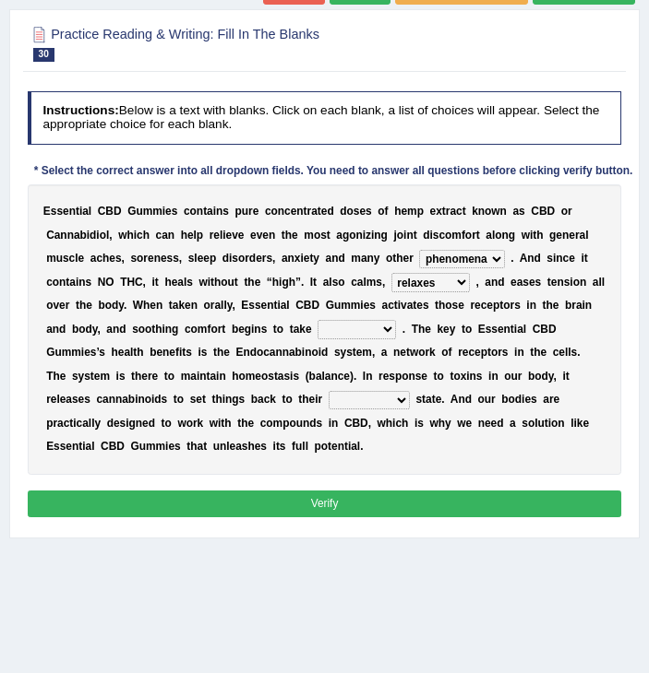
click at [317, 320] on select "it formation in form" at bounding box center [356, 329] width 78 height 18
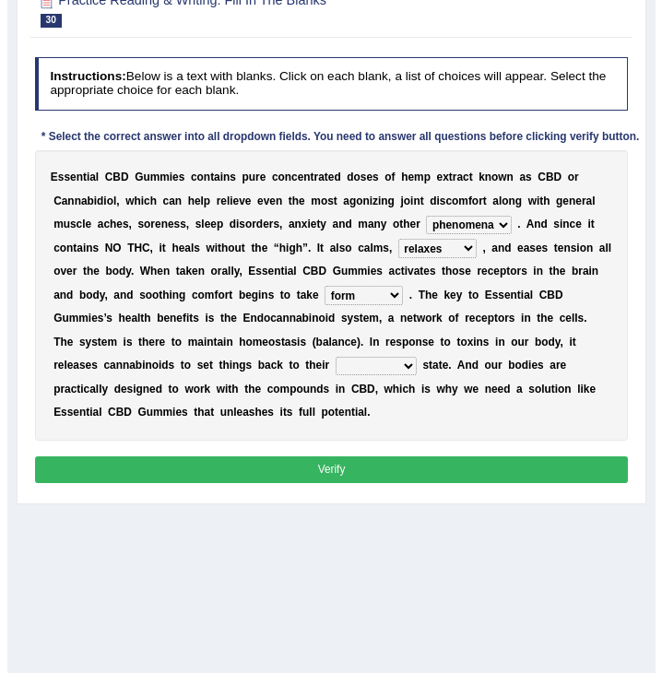
scroll to position [184, 0]
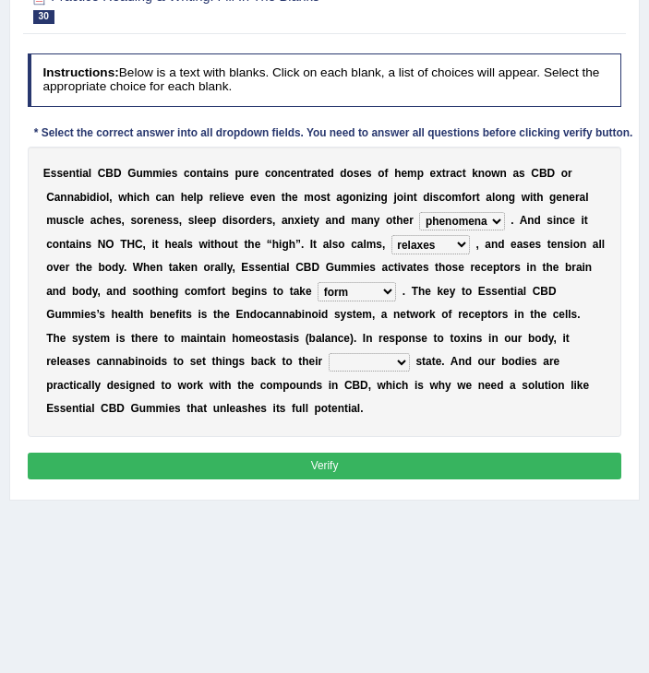
click at [328, 370] on select "new next substantial natural" at bounding box center [368, 362] width 81 height 18
select select "natural"
click at [328, 353] on select "new next substantial natural" at bounding box center [368, 362] width 81 height 18
click at [242, 453] on button "Verify" at bounding box center [325, 466] width 594 height 27
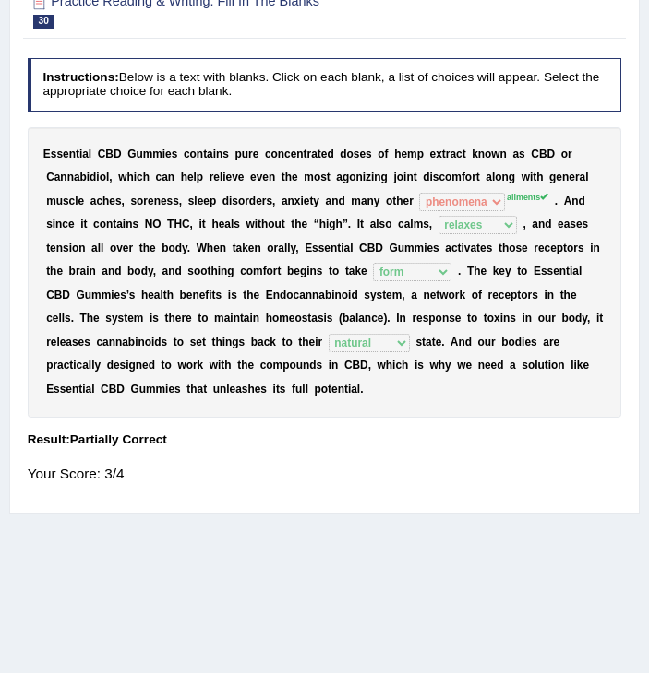
scroll to position [178, 0]
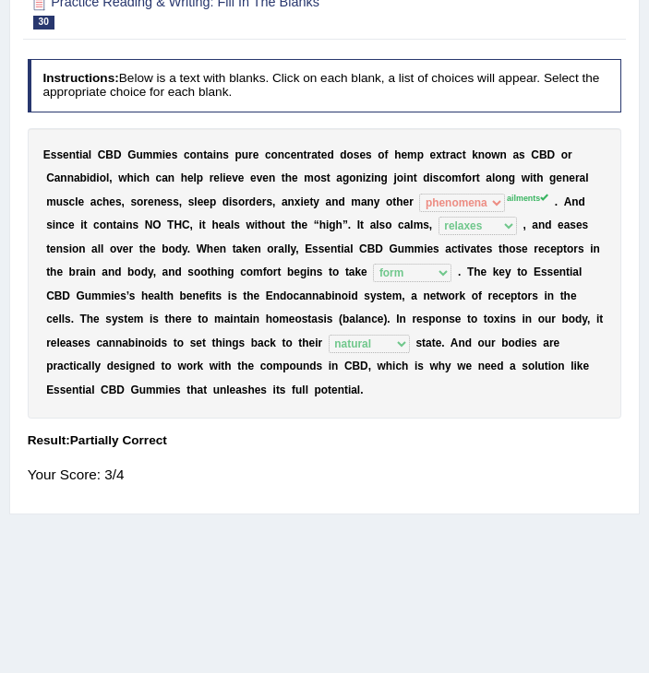
click at [331, 487] on div "Practice Reading & Writing: Fill In The Blanks 30 Essential CBD Gummies Instruc…" at bounding box center [324, 246] width 630 height 538
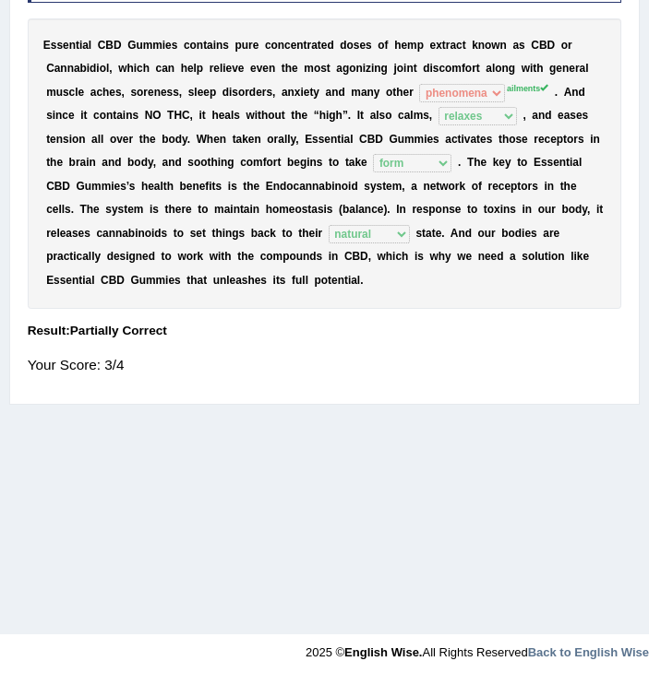
scroll to position [289, 0]
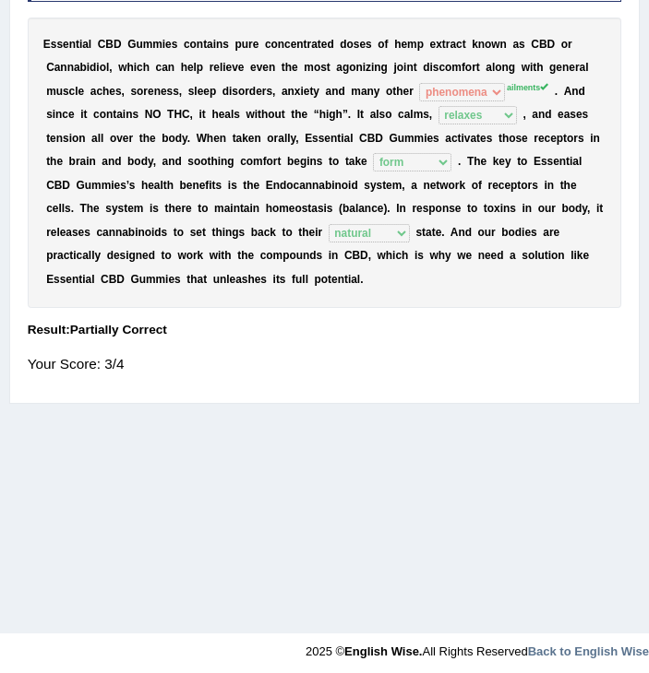
click at [341, 432] on div "Home Practice Reading & Writing: Fill In The Blanks Essential CBD Gummies « Pre…" at bounding box center [324, 172] width 649 height 923
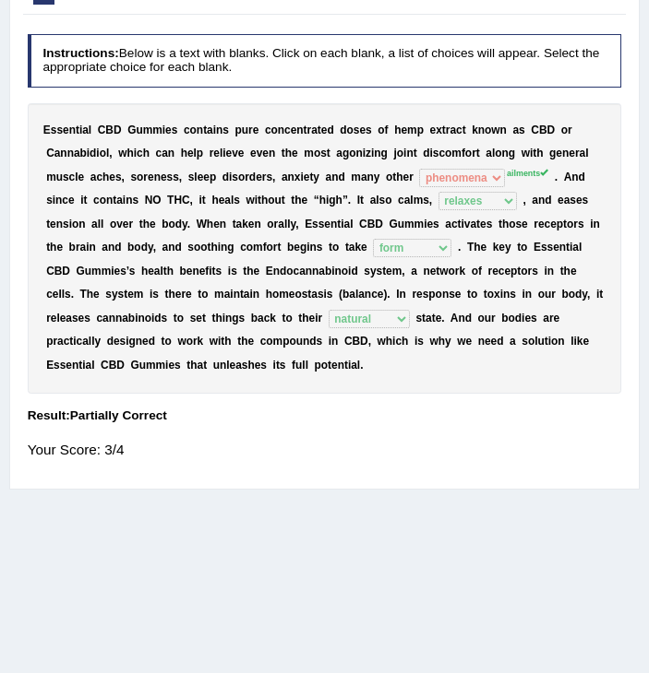
scroll to position [0, 0]
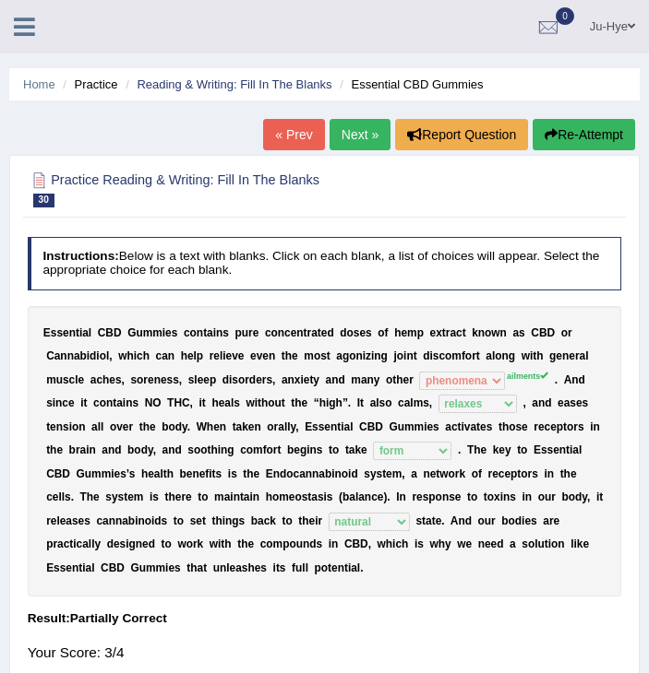
click at [351, 130] on link "Next »" at bounding box center [359, 134] width 61 height 31
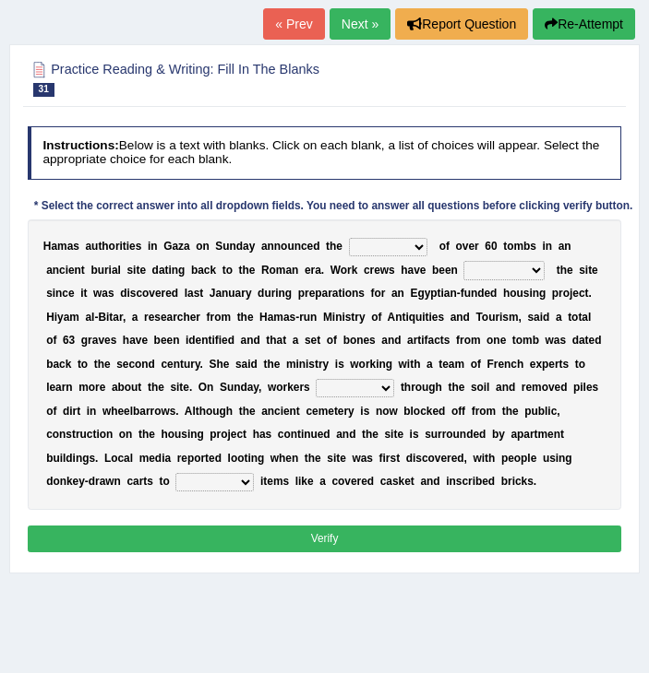
click at [366, 244] on select "downturn discovery creation disability" at bounding box center [388, 247] width 78 height 18
drag, startPoint x: 174, startPoint y: 333, endPoint x: 172, endPoint y: 269, distance: 63.7
click at [172, 269] on div "H a m a s a u t h o r i t i e s i n G a z a o n S u n d a y a n n o u n c e d t…" at bounding box center [325, 365] width 594 height 291
click at [349, 244] on select "downturn discovery creation disability" at bounding box center [388, 247] width 78 height 18
select select "downturn"
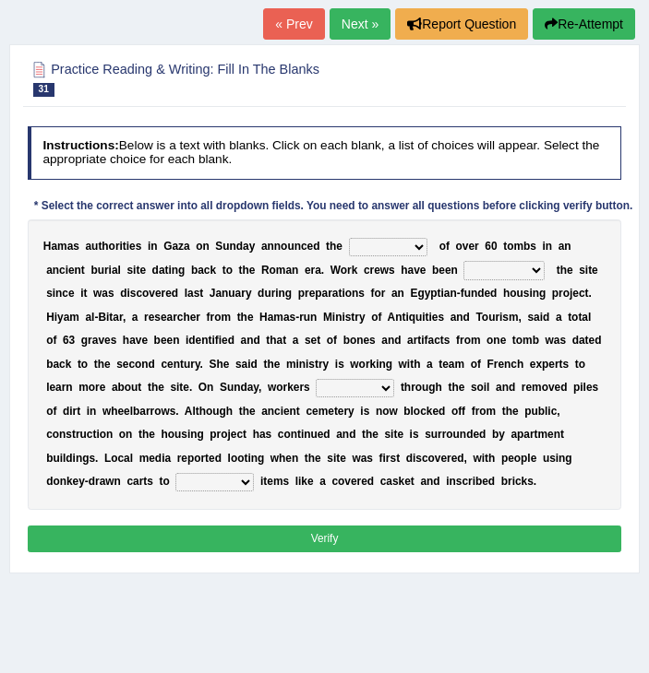
click at [349, 238] on select "downturn discovery creation disability" at bounding box center [388, 247] width 78 height 18
click at [463, 266] on select "destroying heralding excavating founding" at bounding box center [503, 270] width 80 height 18
select select "destroying"
click at [463, 261] on select "destroying heralding excavating founding" at bounding box center [503, 270] width 80 height 18
click at [463, 265] on select "destroying heralding excavating founding" at bounding box center [503, 270] width 80 height 18
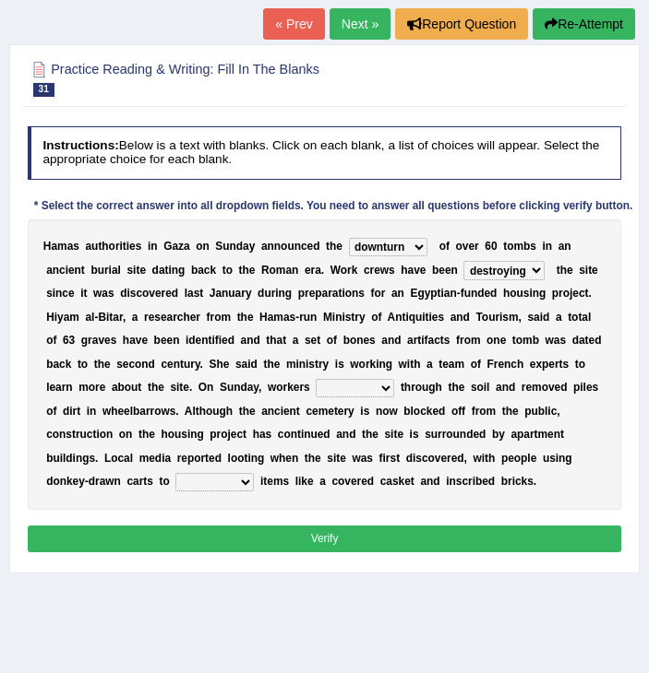
click at [444, 339] on b "s" at bounding box center [447, 340] width 6 height 13
click at [316, 387] on select "irritated mimicked sifted sipped" at bounding box center [355, 388] width 78 height 18
click at [332, 377] on div "H a m a s a u t h o r i t i e s i n G a z a o n S u n d a y a n n o u n c e d t…" at bounding box center [325, 365] width 594 height 291
click at [254, 473] on select "haul away go away pull back cheer up" at bounding box center [214, 482] width 78 height 18
click at [406, 423] on div "H a m a s a u t h o r i t i e s i n G a z a o n S u n d a y a n n o u n c e d t…" at bounding box center [325, 365] width 594 height 291
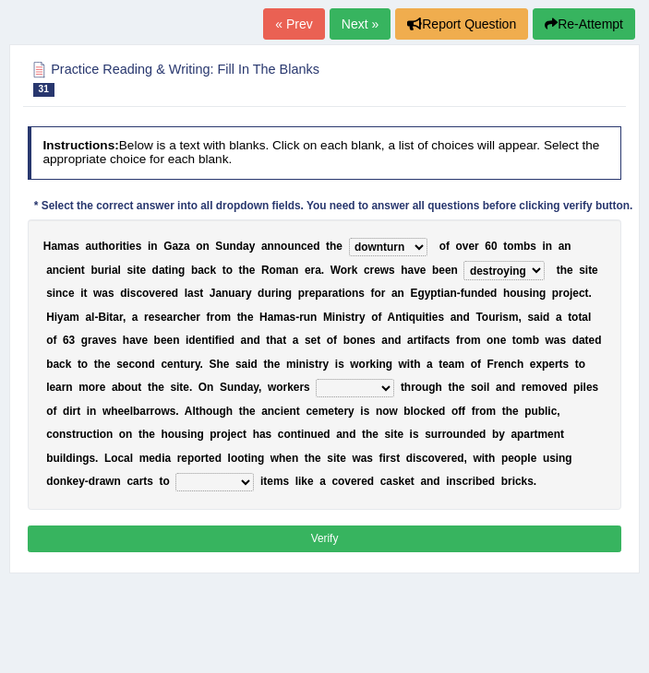
click at [314, 526] on button "Verify" at bounding box center [325, 539] width 594 height 27
click at [254, 473] on select "haul away go away pull back cheer up" at bounding box center [214, 482] width 78 height 18
select select "pull back"
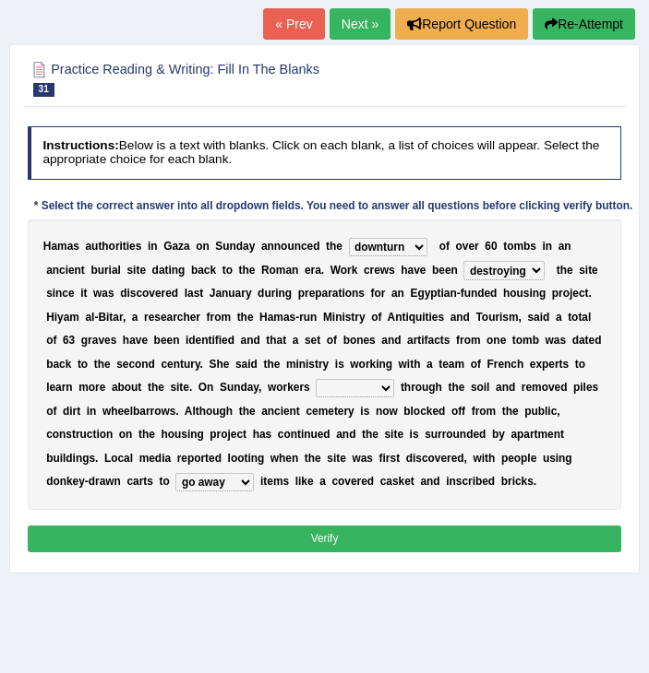
click at [254, 473] on select "haul away go away pull back cheer up" at bounding box center [214, 482] width 78 height 18
click at [316, 390] on select "irritated mimicked sifted sipped" at bounding box center [355, 388] width 78 height 18
select select "sipped"
click at [316, 379] on select "irritated mimicked sifted sipped" at bounding box center [355, 388] width 78 height 18
click at [316, 390] on select "irritated mimicked sifted sipped" at bounding box center [355, 388] width 78 height 18
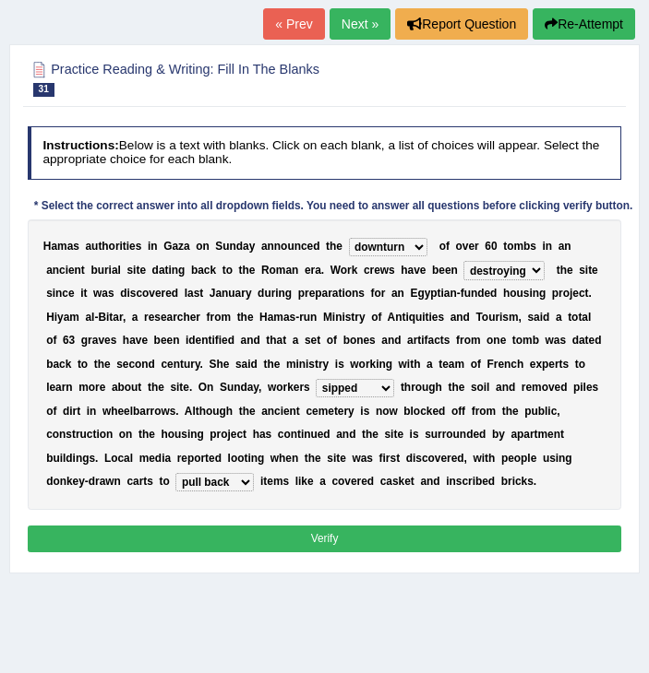
click at [250, 554] on div "Home Practice Reading & Writing: Fill In The Blanks Roman-era Graves « Prev Nex…" at bounding box center [324, 350] width 649 height 923
click at [244, 526] on button "Verify" at bounding box center [325, 539] width 594 height 27
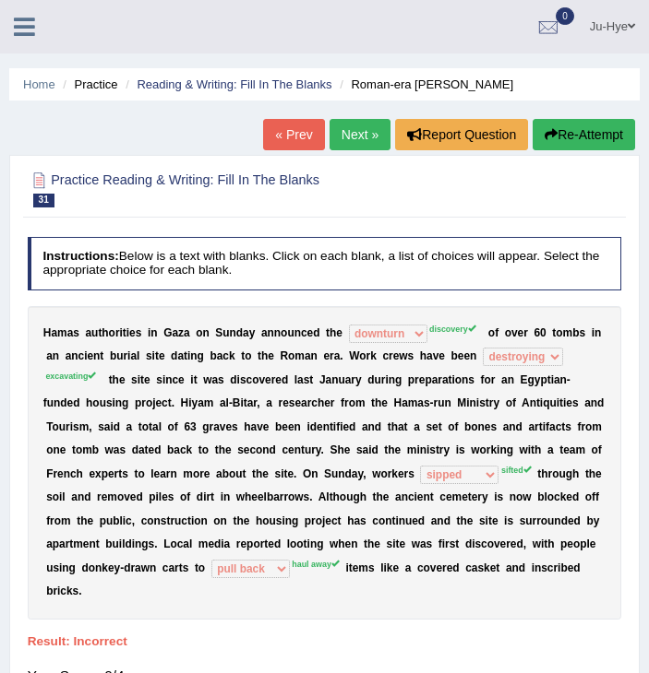
click at [343, 152] on div "« Prev Next » Report Question Re-Attempt" at bounding box center [451, 137] width 376 height 36
click at [347, 135] on link "Next »" at bounding box center [359, 134] width 61 height 31
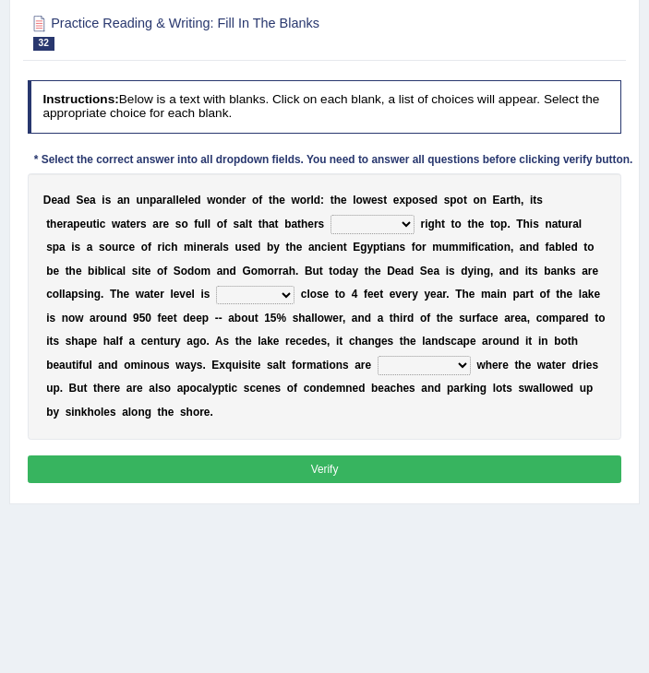
scroll to position [159, 0]
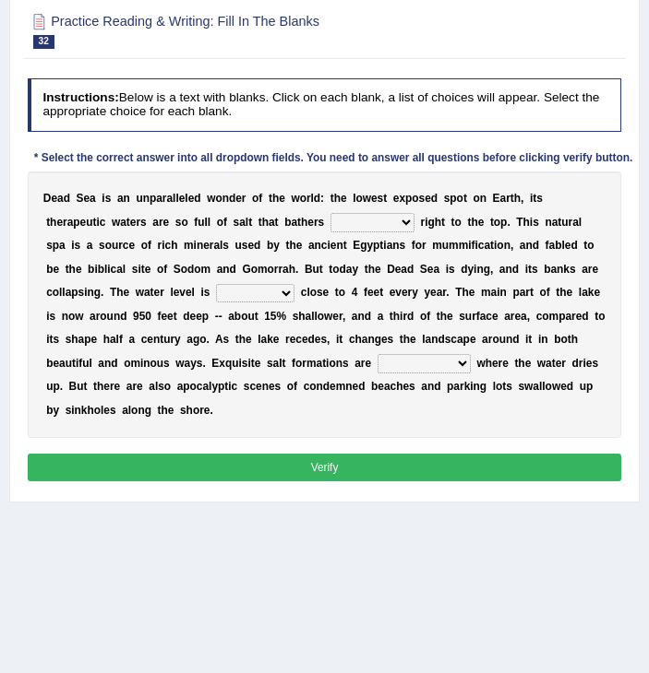
click at [330, 217] on select "float reconstruct sink assert" at bounding box center [372, 222] width 84 height 18
select select "float"
click at [330, 213] on select "float reconstruct sink assert" at bounding box center [372, 222] width 84 height 18
click at [216, 297] on select "dropping paralleling rising keeping" at bounding box center [255, 293] width 78 height 18
click at [333, 276] on div "D e a d S e a i s a n u n p a r a l l e l e d w o n d e r o f t h e w o r l d :…" at bounding box center [325, 305] width 594 height 267
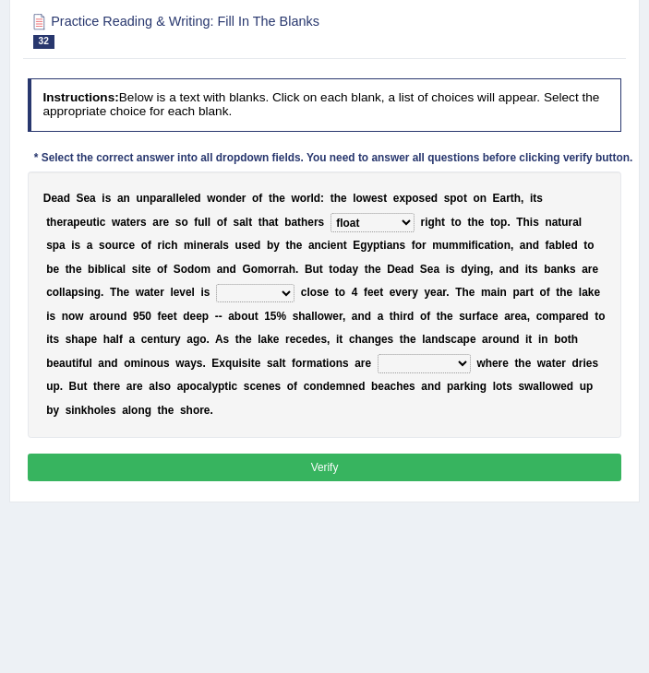
click at [216, 292] on select "dropping paralleling rising keeping" at bounding box center [255, 293] width 78 height 18
select select "keeping"
click at [216, 284] on select "dropping paralleling rising keeping" at bounding box center [255, 293] width 78 height 18
click at [377, 371] on select "overwhelmed conserved enhanced revealed" at bounding box center [423, 363] width 93 height 18
click at [224, 304] on div "D e a d S e a i s a n u n p a r a l l e l e d w o n d e r o f t h e w o r l d :…" at bounding box center [325, 305] width 594 height 267
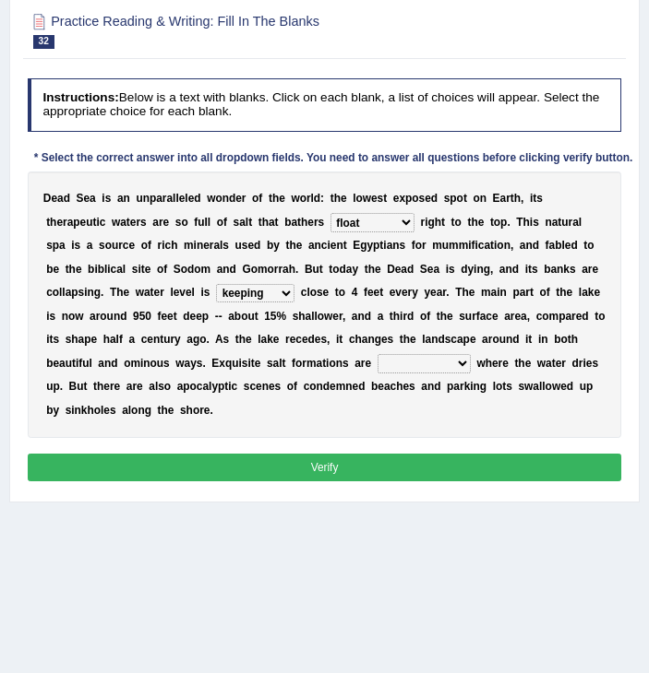
click at [377, 365] on select "overwhelmed conserved enhanced revealed" at bounding box center [423, 363] width 93 height 18
select select "enhanced"
click at [377, 354] on select "overwhelmed conserved enhanced revealed" at bounding box center [423, 363] width 93 height 18
click at [255, 454] on button "Verify" at bounding box center [325, 467] width 594 height 27
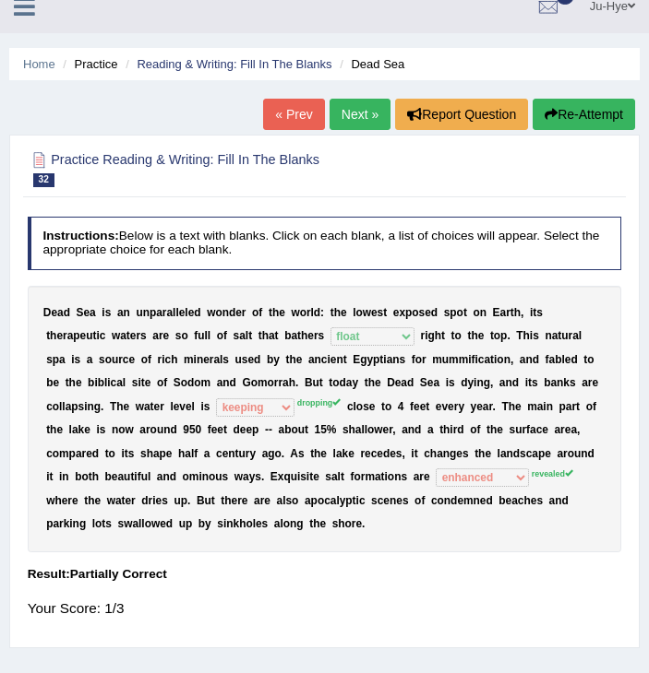
scroll to position [19, 0]
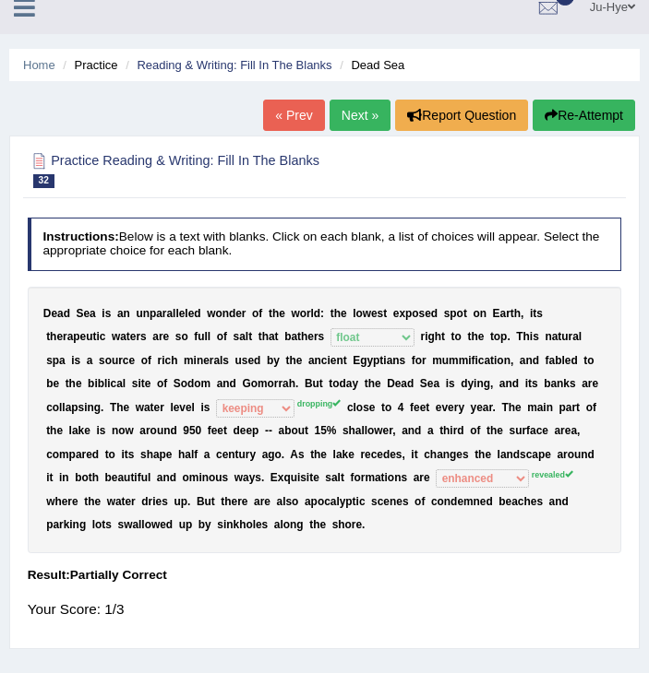
click at [358, 110] on link "Next »" at bounding box center [359, 115] width 61 height 31
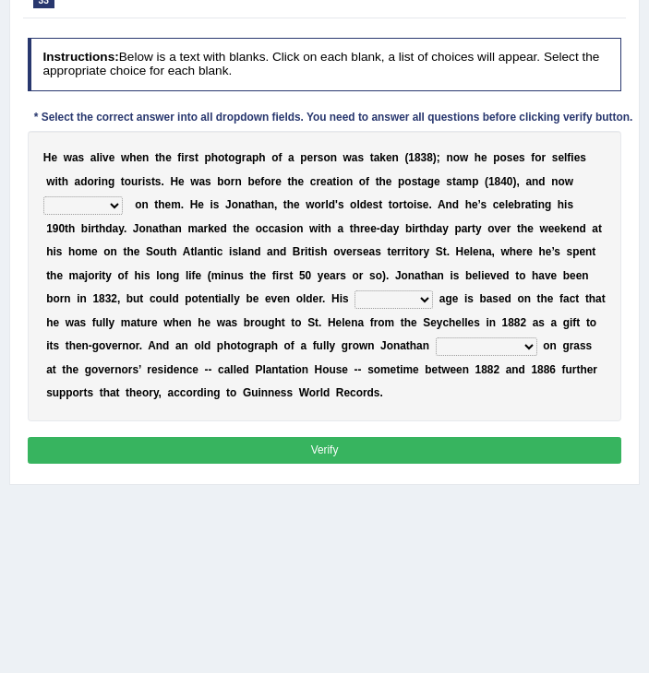
scroll to position [200, 0]
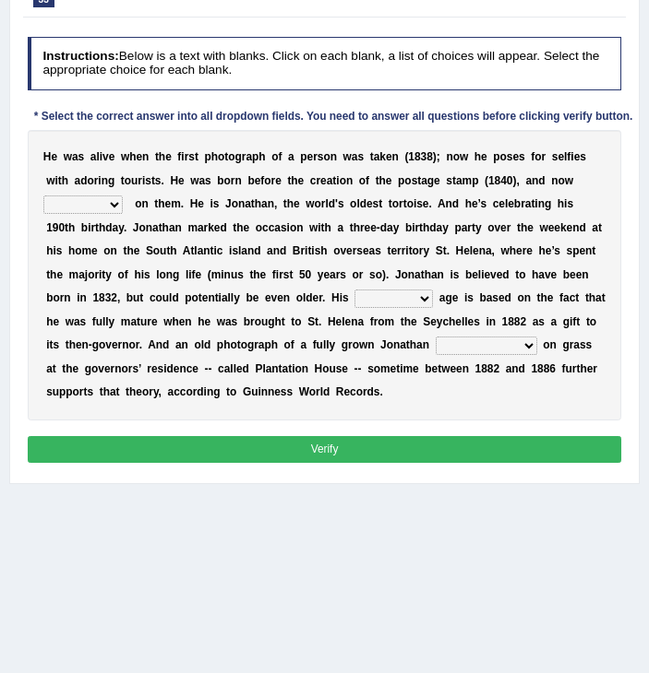
click at [123, 196] on select "appeals appears distracts associates" at bounding box center [82, 205] width 79 height 18
click at [554, 247] on b "s" at bounding box center [557, 250] width 6 height 13
click at [123, 196] on select "appeals appears distracts associates" at bounding box center [82, 205] width 79 height 18
select select "appeals"
click at [123, 196] on select "appeals appears distracts associates" at bounding box center [82, 205] width 79 height 18
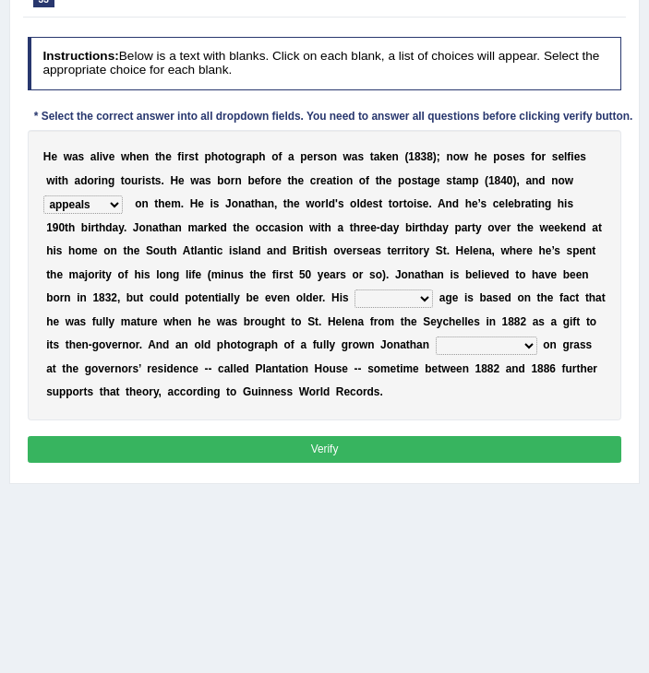
click at [354, 303] on select "accurate excellent extreme estimated" at bounding box center [393, 299] width 78 height 18
select select "estimated"
click at [354, 290] on select "accurate excellent extreme estimated" at bounding box center [393, 299] width 78 height 18
click at [435, 347] on select "grabbing grazing eavesdropping gradating" at bounding box center [485, 346] width 101 height 18
select select "grazing"
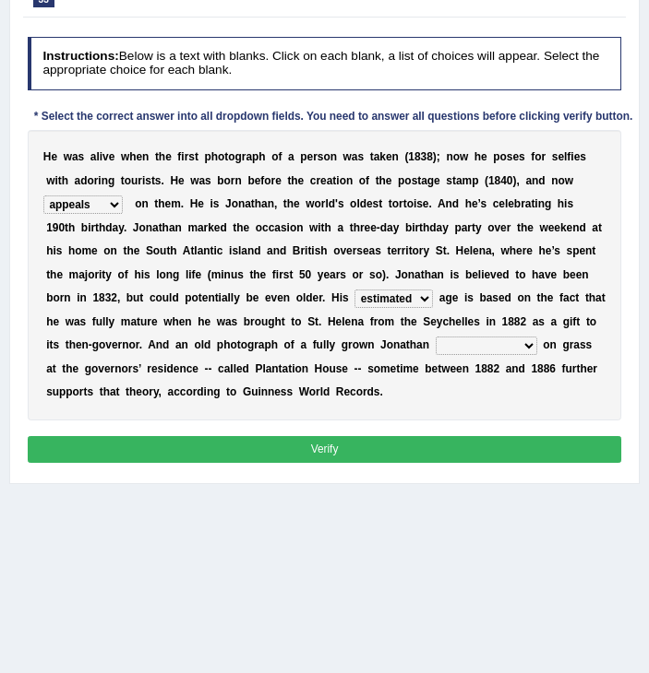
click at [435, 337] on select "grabbing grazing eavesdropping gradating" at bounding box center [485, 346] width 101 height 18
click at [217, 436] on button "Verify" at bounding box center [325, 449] width 594 height 27
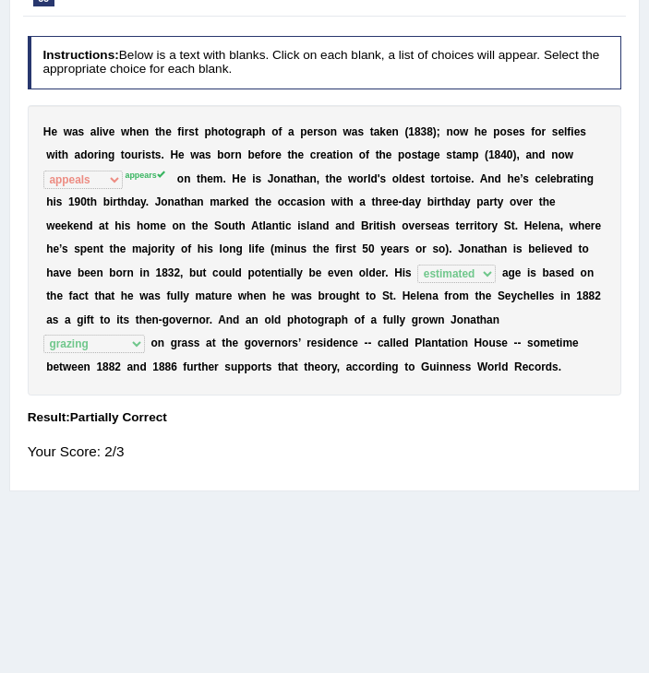
scroll to position [202, 0]
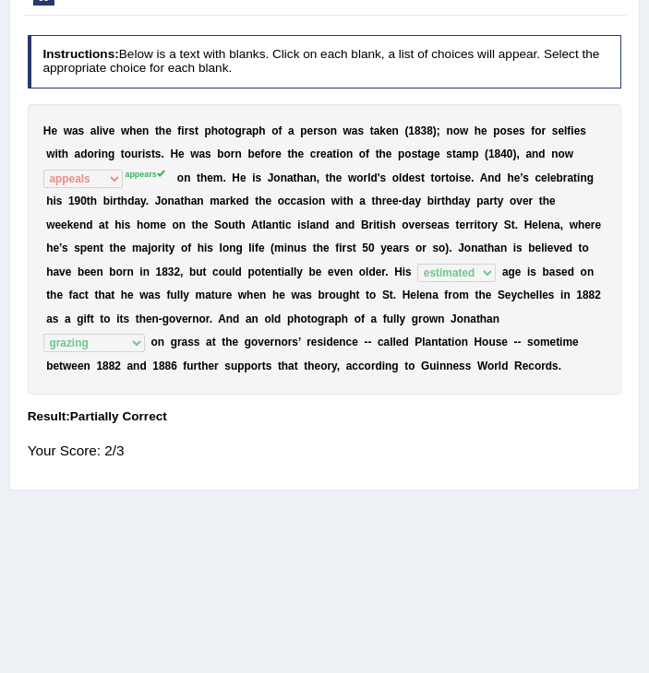
click at [576, 481] on div "Home Practice Reading & Writing: Fill In The Blanks Oldest Tortoise « Prev Next…" at bounding box center [324, 259] width 649 height 923
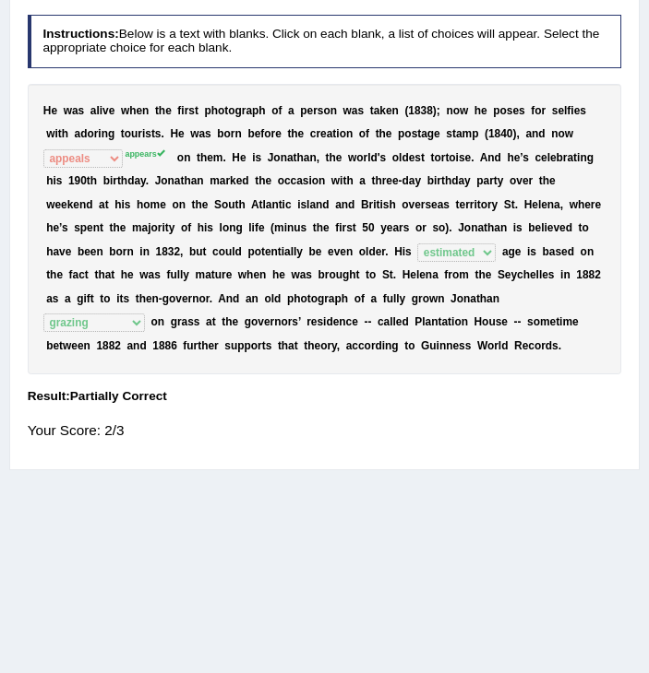
scroll to position [234, 0]
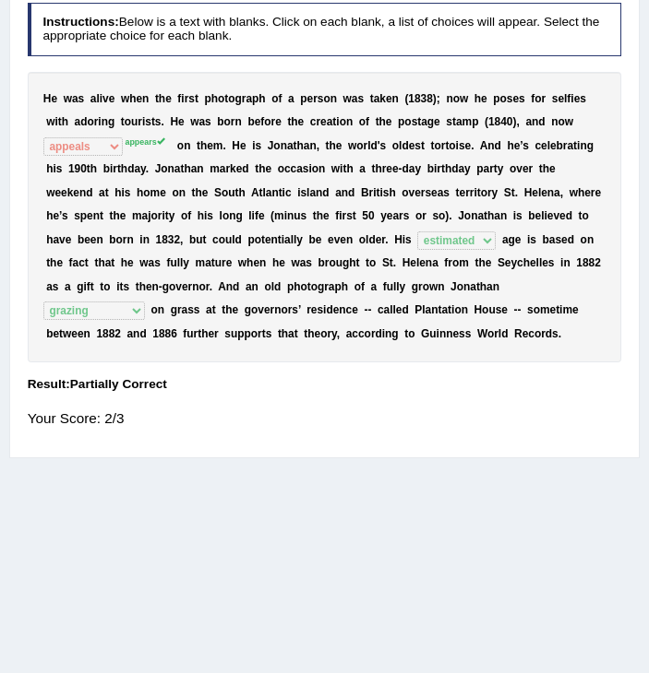
click at [536, 514] on div "Home Practice Reading & Writing: Fill In The Blanks Oldest Tortoise « Prev Next…" at bounding box center [324, 227] width 649 height 923
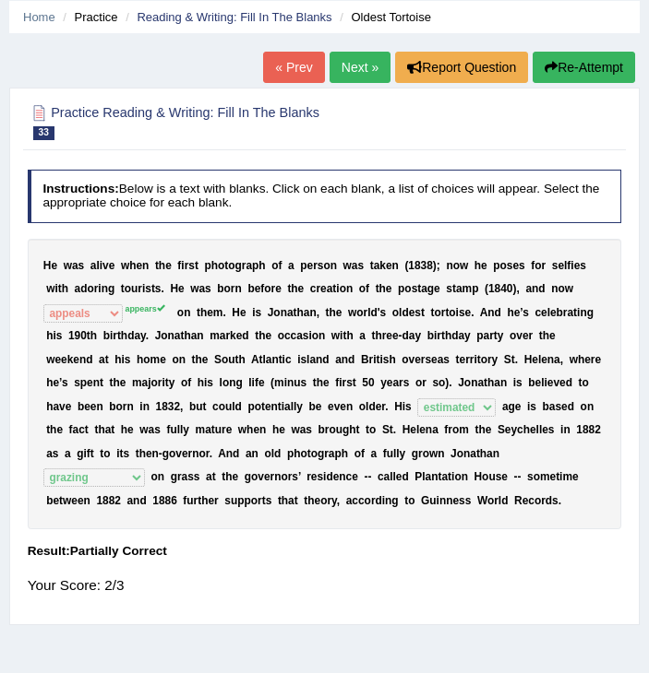
scroll to position [0, 0]
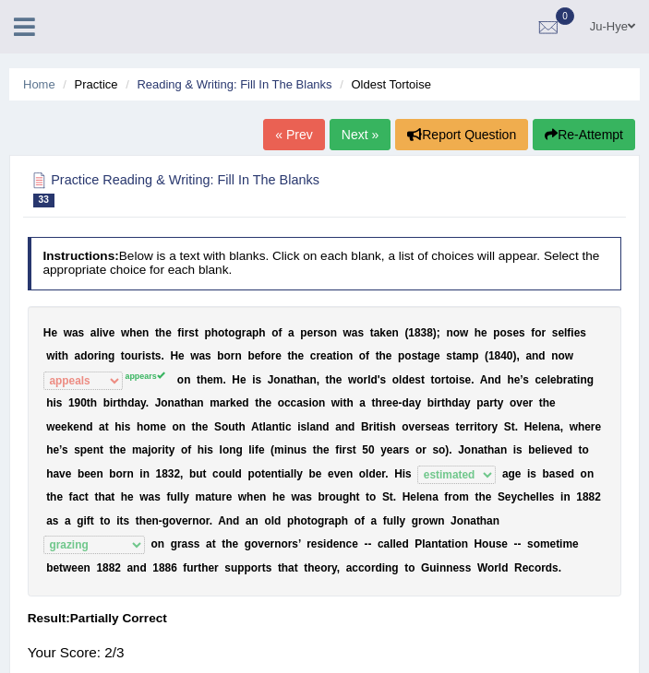
click at [347, 140] on link "Next »" at bounding box center [359, 134] width 61 height 31
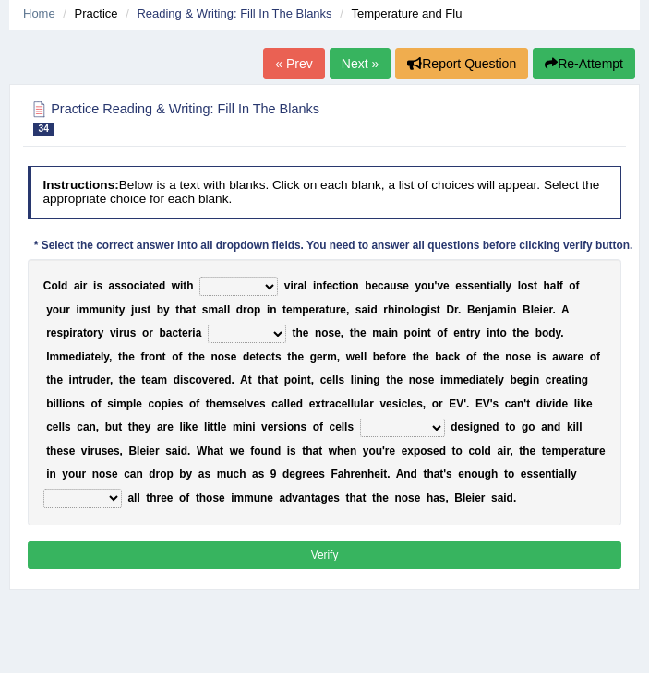
scroll to position [72, 0]
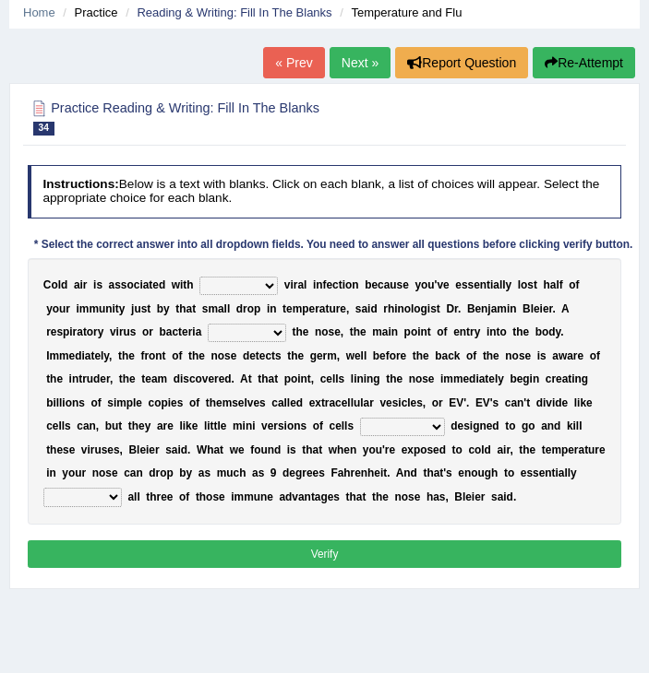
click at [231, 275] on div "C o l d a i r i s a s s o c i a t e d w i t h increased decreased stable overra…" at bounding box center [325, 391] width 594 height 267
click at [232, 284] on select "increased decreased stable overrated" at bounding box center [238, 286] width 78 height 18
click at [78, 373] on b "n" at bounding box center [75, 379] width 6 height 13
click at [233, 285] on select "increased decreased stable overrated" at bounding box center [238, 286] width 78 height 18
select select "decreased"
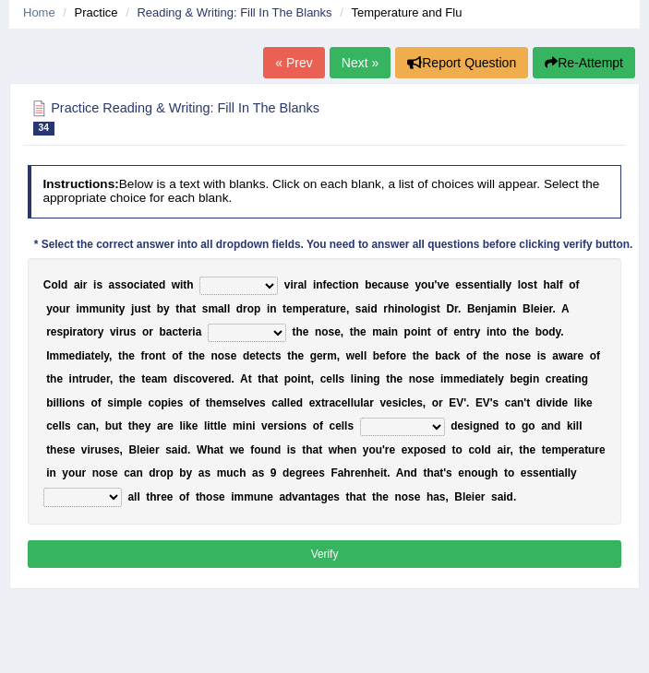
click at [199, 277] on select "increased decreased stable overrated" at bounding box center [238, 286] width 78 height 18
click at [208, 330] on select "invades hurts intervenes protects" at bounding box center [247, 333] width 78 height 18
select select "protects"
click at [208, 324] on select "invades hurts intervenes protects" at bounding box center [247, 333] width 78 height 18
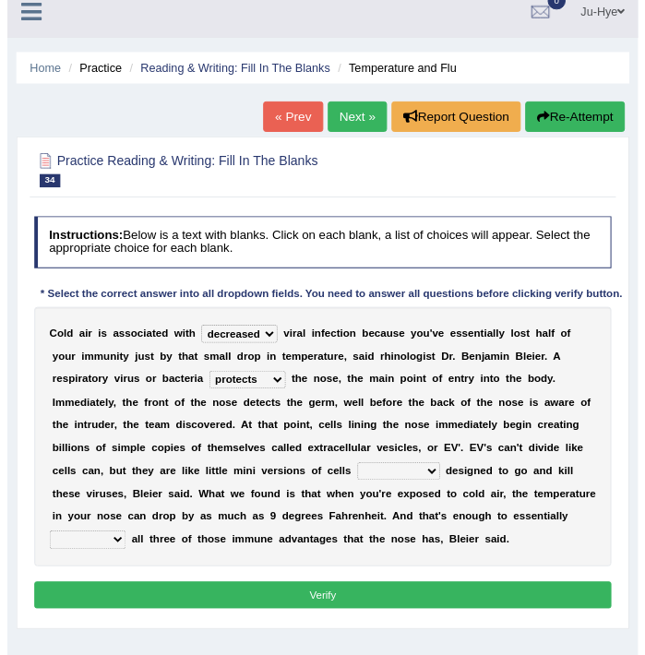
scroll to position [0, 0]
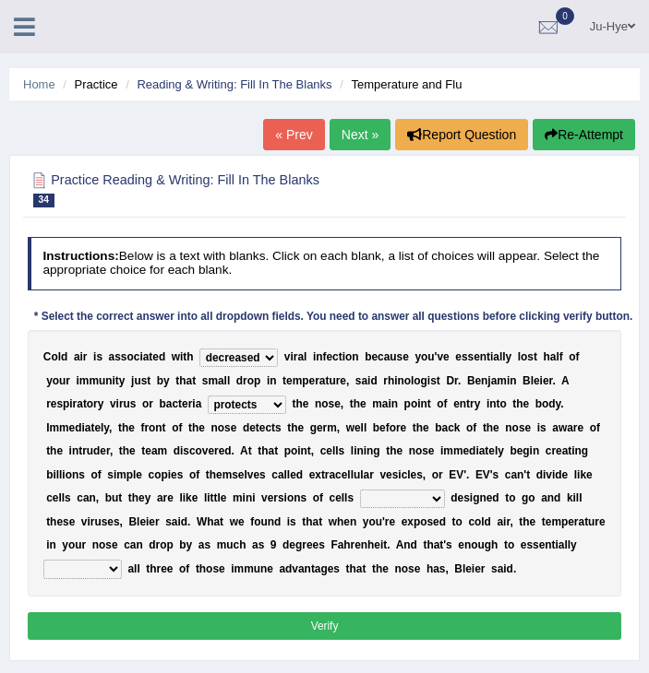
drag, startPoint x: 550, startPoint y: 183, endPoint x: 438, endPoint y: 389, distance: 234.9
click at [438, 389] on div "Practice Reading & Writing: Fill In The Blanks 34 Temperature and Flu Instructi…" at bounding box center [324, 408] width 630 height 507
click at [360, 499] on select "suddenly responsibly specifically obtrusively" at bounding box center [402, 499] width 85 height 18
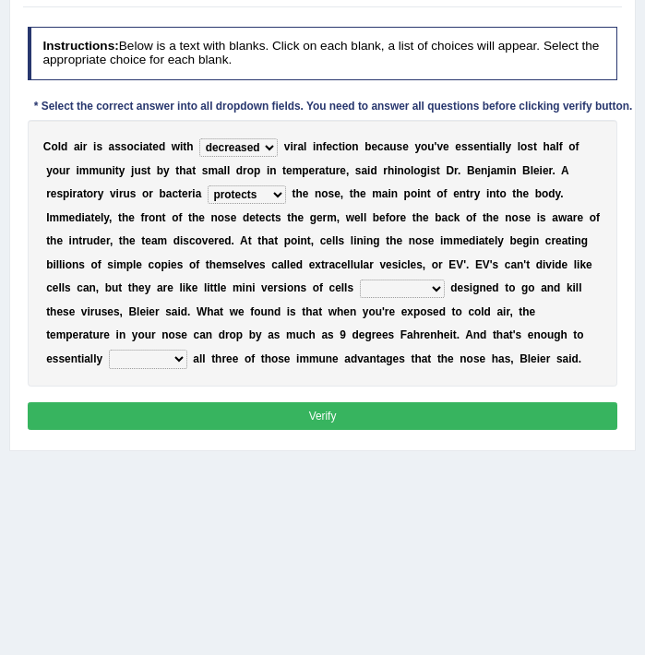
scroll to position [212, 0]
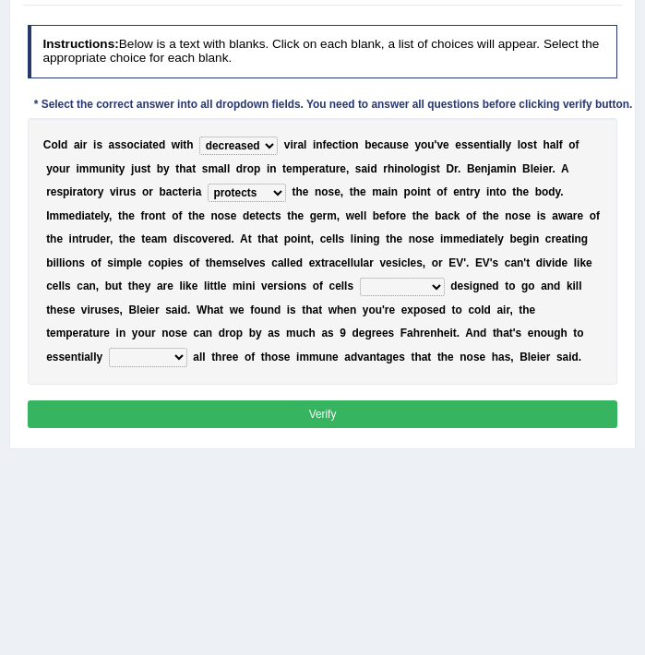
click at [360, 285] on select "suddenly responsibly specifically obtrusively" at bounding box center [402, 287] width 85 height 18
select select "specifically"
click at [360, 278] on select "suddenly responsibly specifically obtrusively" at bounding box center [402, 287] width 85 height 18
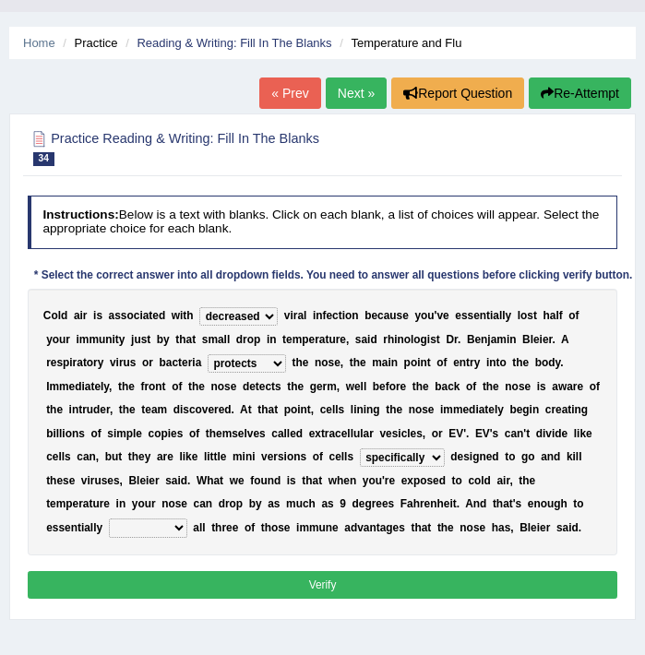
scroll to position [314, 0]
